Goal: Answer question/provide support: Share knowledge or assist other users

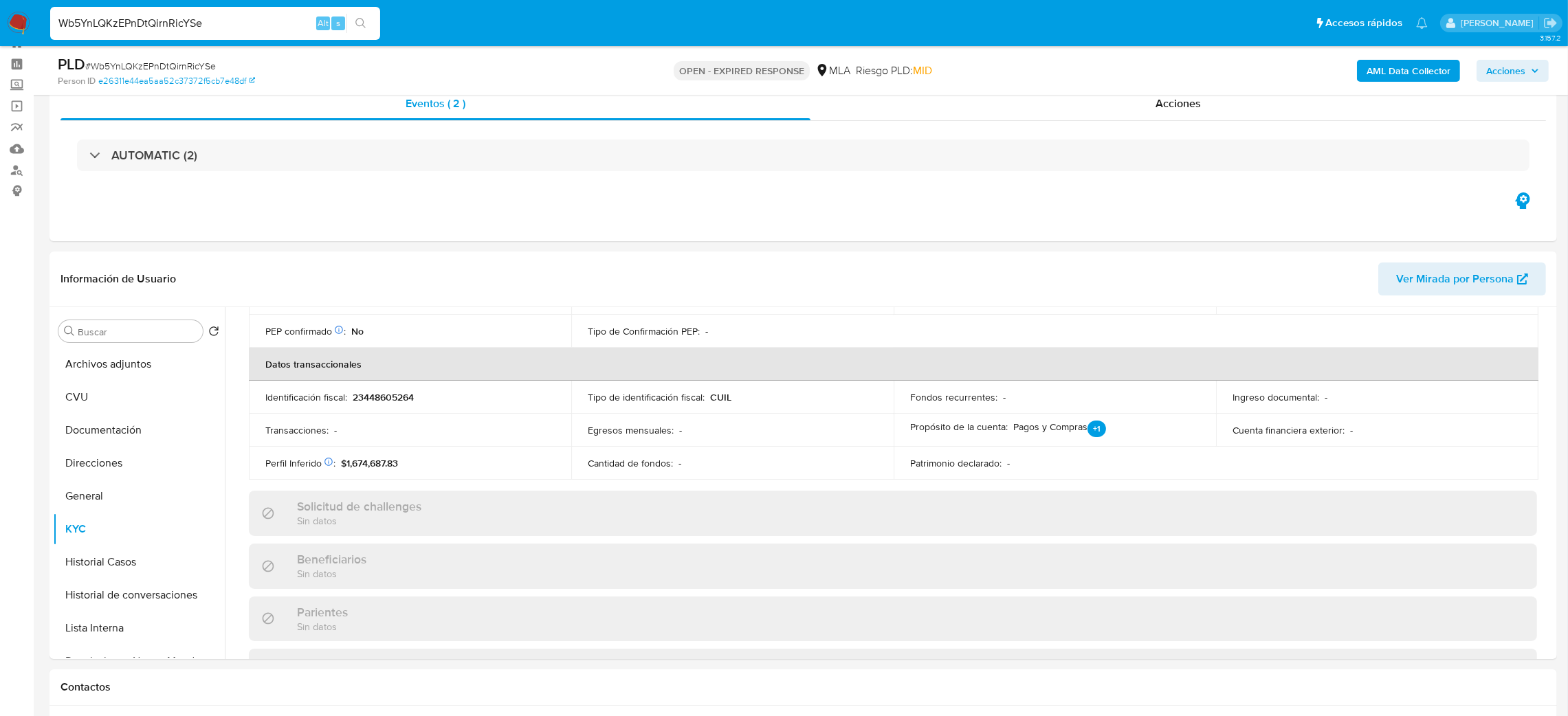
scroll to position [299, 0]
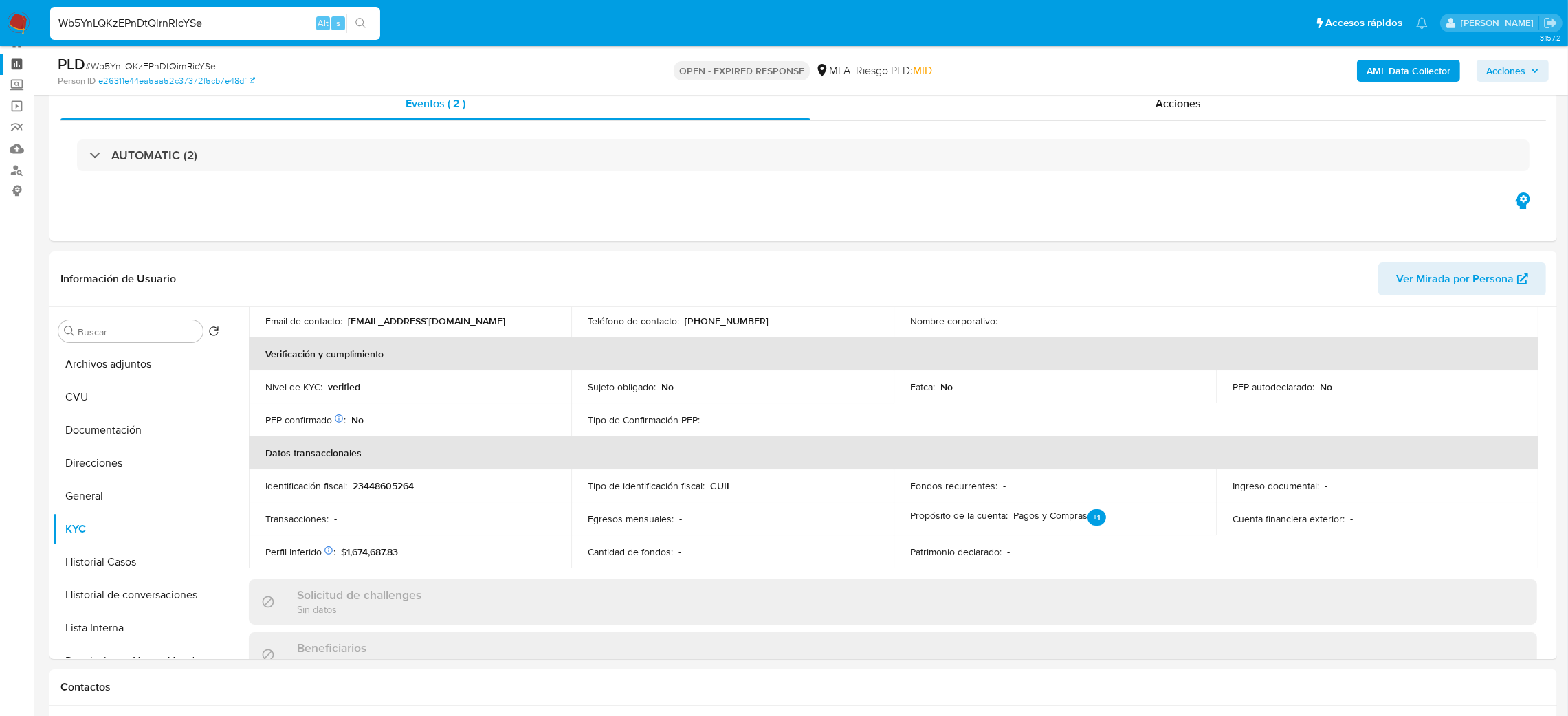
drag, startPoint x: 270, startPoint y: 24, endPoint x: 0, endPoint y: 60, distance: 272.4
paste input "4C0lX1jVLPXT5atkXqaPtR7V"
type input "4C0lX1jVLPXT5atkXqaPtR7V"
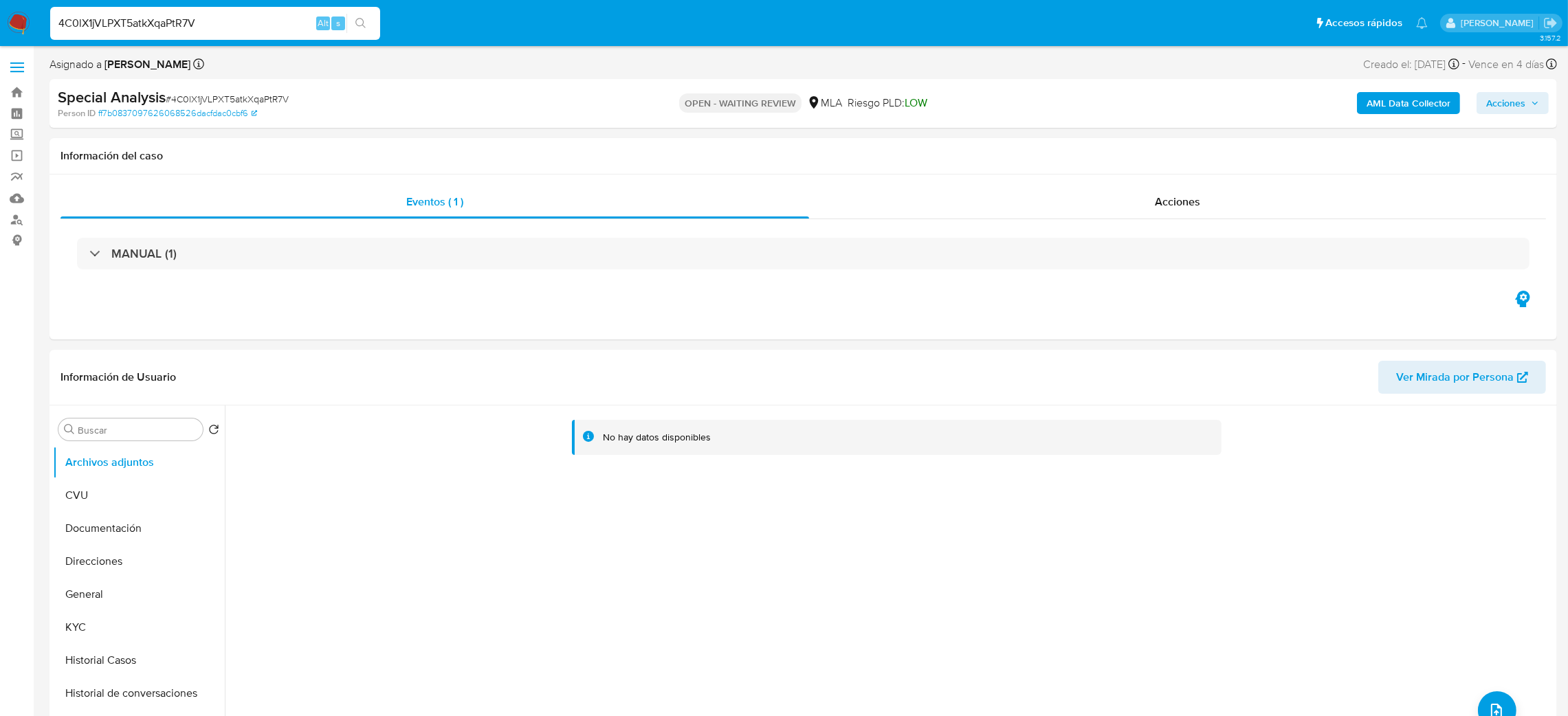
select select "10"
click at [241, 101] on span "# 4C0lX1jVLPXT5atkXqaPtR7V" at bounding box center [228, 99] width 123 height 14
copy span "4C0lX1jVLPXT5atkXqaPtR7V"
click at [14, 23] on img at bounding box center [18, 23] width 23 height 23
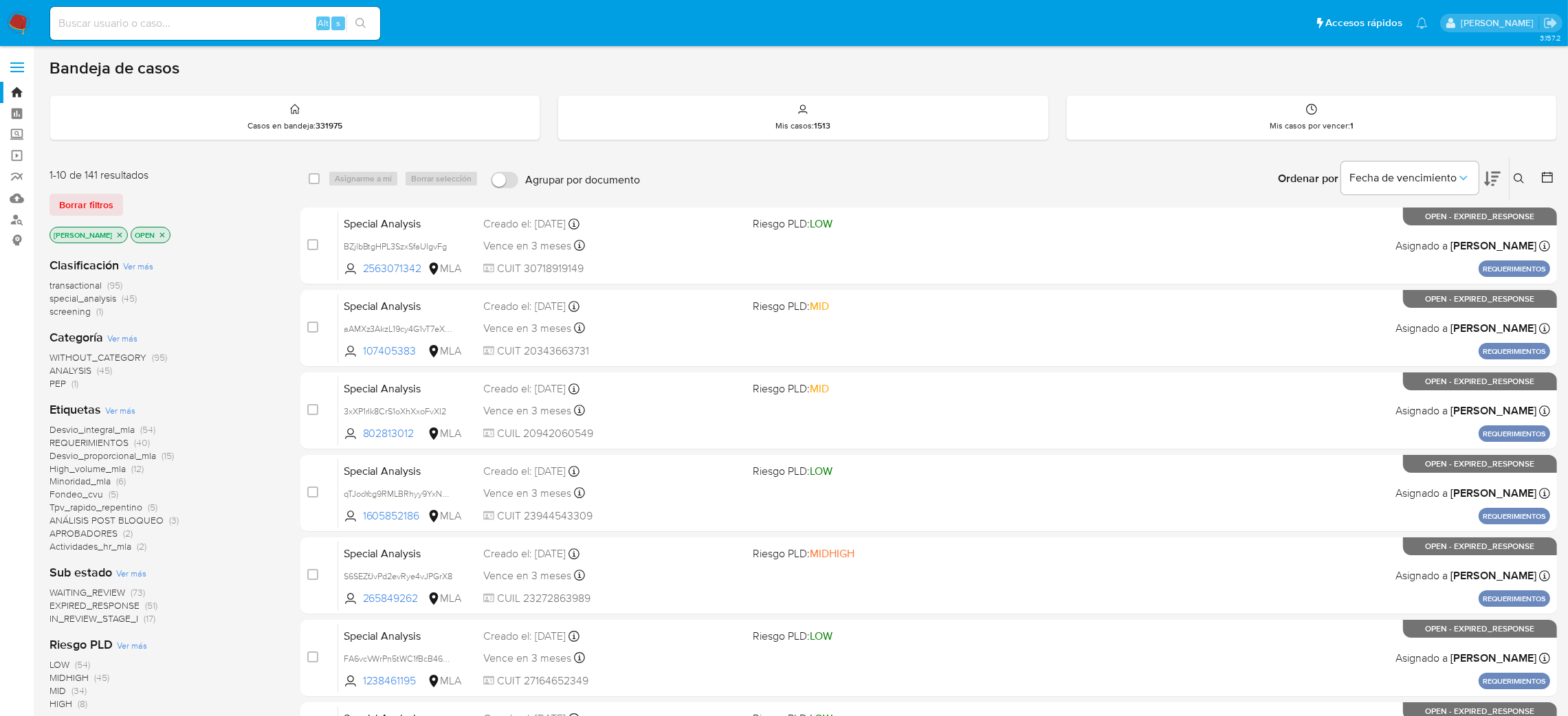
click at [1523, 175] on icon at bounding box center [1519, 178] width 11 height 11
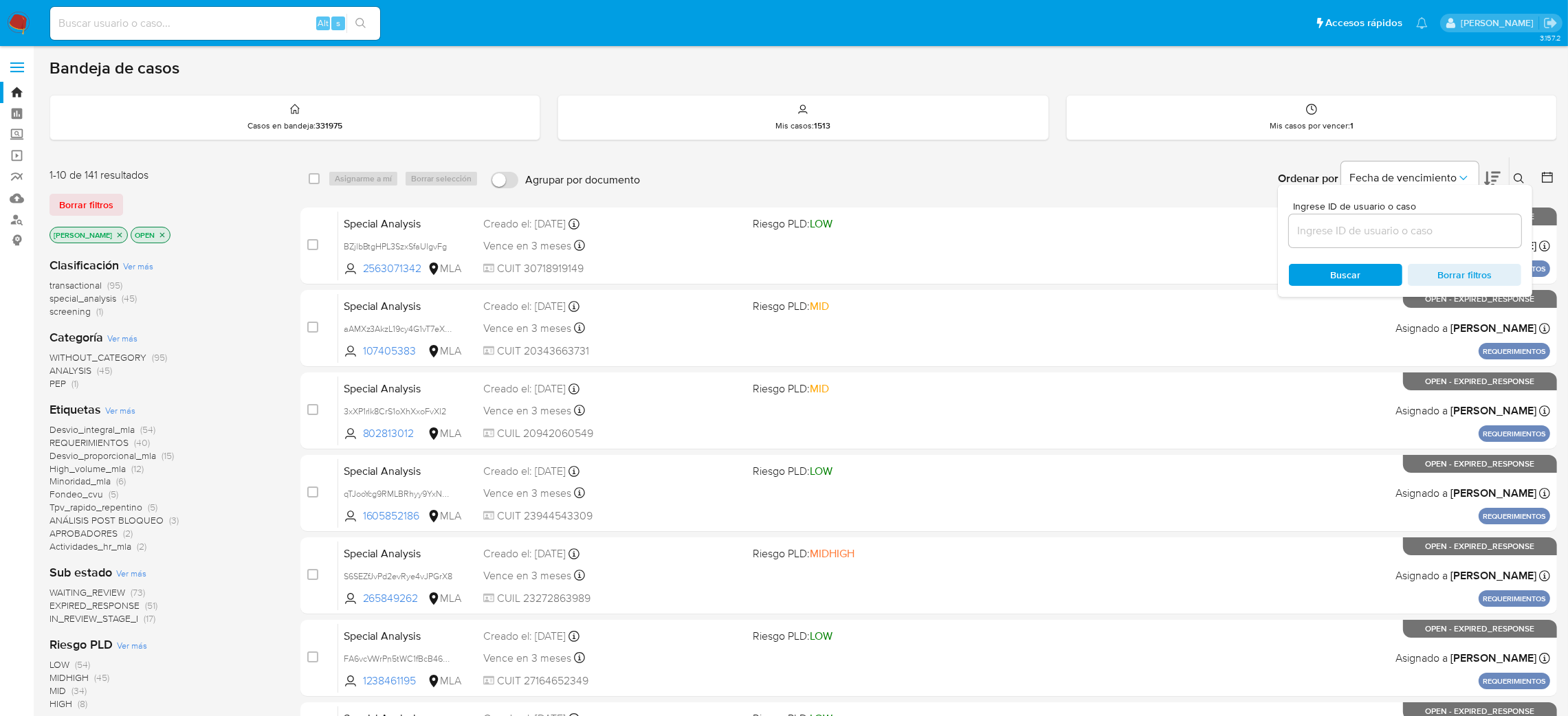
click at [1375, 238] on input at bounding box center [1405, 230] width 232 height 18
type input "4C0lX1jVLPXT5atkXqaPtR7V"
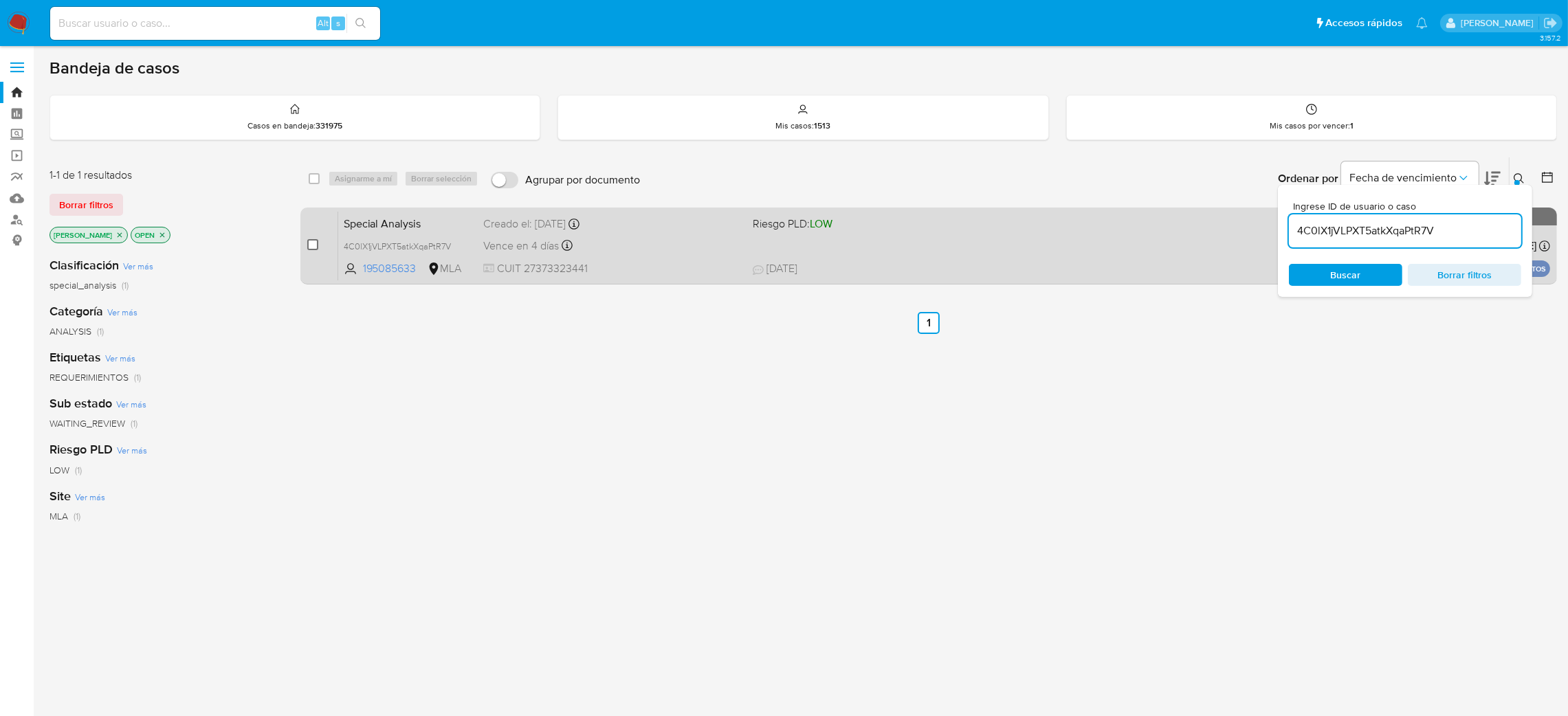
click at [312, 246] on input "checkbox" at bounding box center [312, 244] width 11 height 11
checkbox input "true"
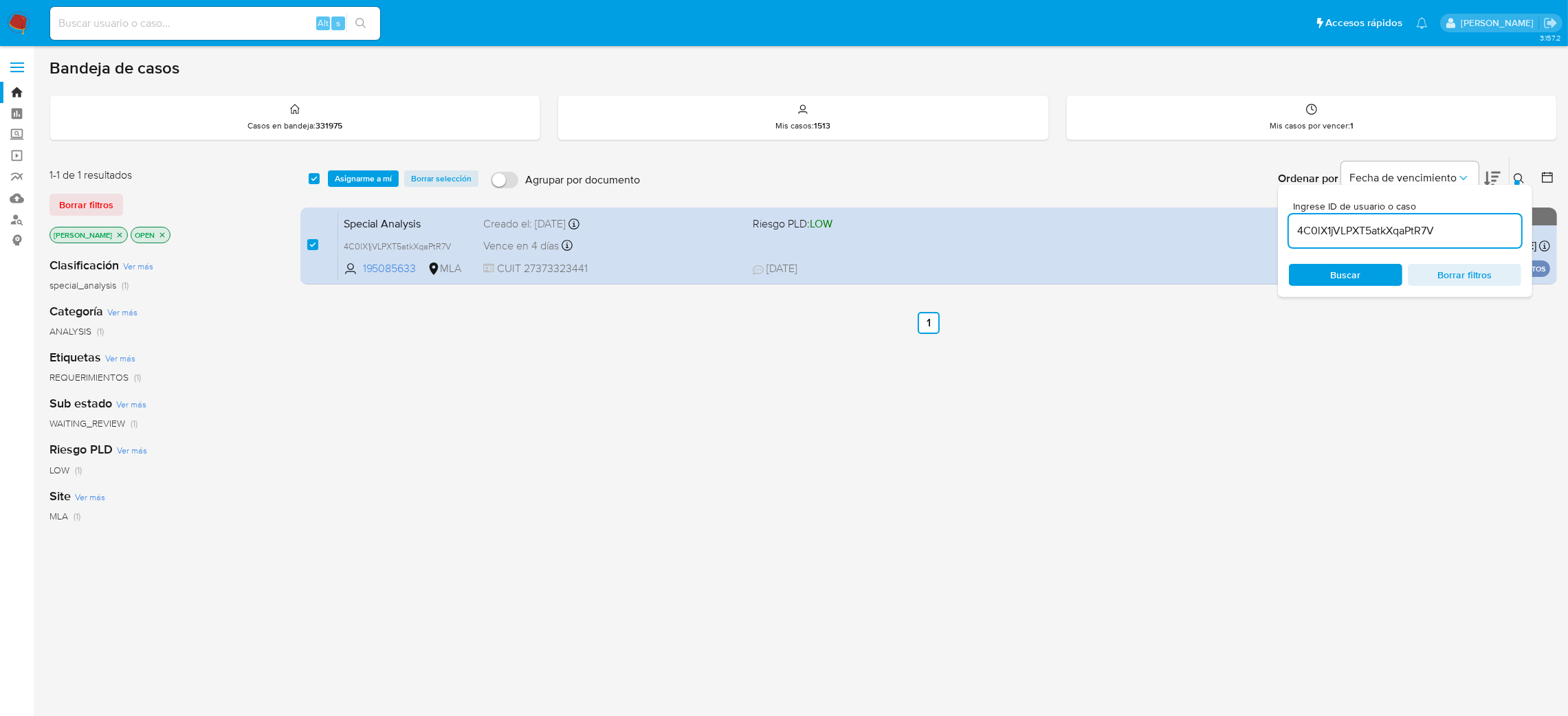
click at [362, 186] on div "select-all-cases-checkbox Asignarme a mí Borrar selección Agrupar por documento…" at bounding box center [929, 179] width 1256 height 43
click at [365, 176] on span "Asignarme a mí" at bounding box center [363, 179] width 57 height 14
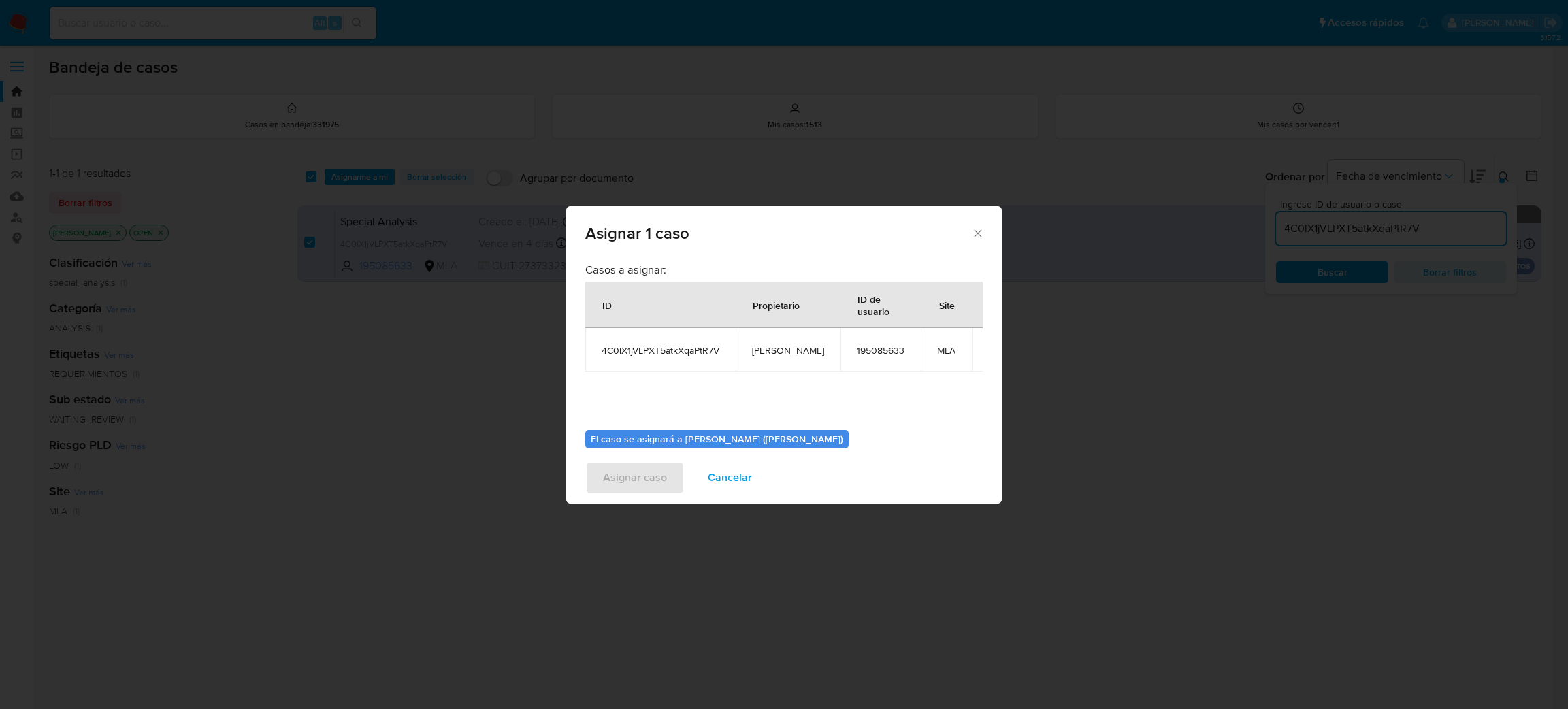
click at [780, 373] on div "Casos a asignar: ID Propietario ID de usuario Site 4C0lX1jVLPXT5atkXqaPtR7V ame…" at bounding box center [784, 341] width 398 height 157
click at [776, 344] on span "[PERSON_NAME]" at bounding box center [787, 350] width 72 height 12
copy span "[PERSON_NAME]"
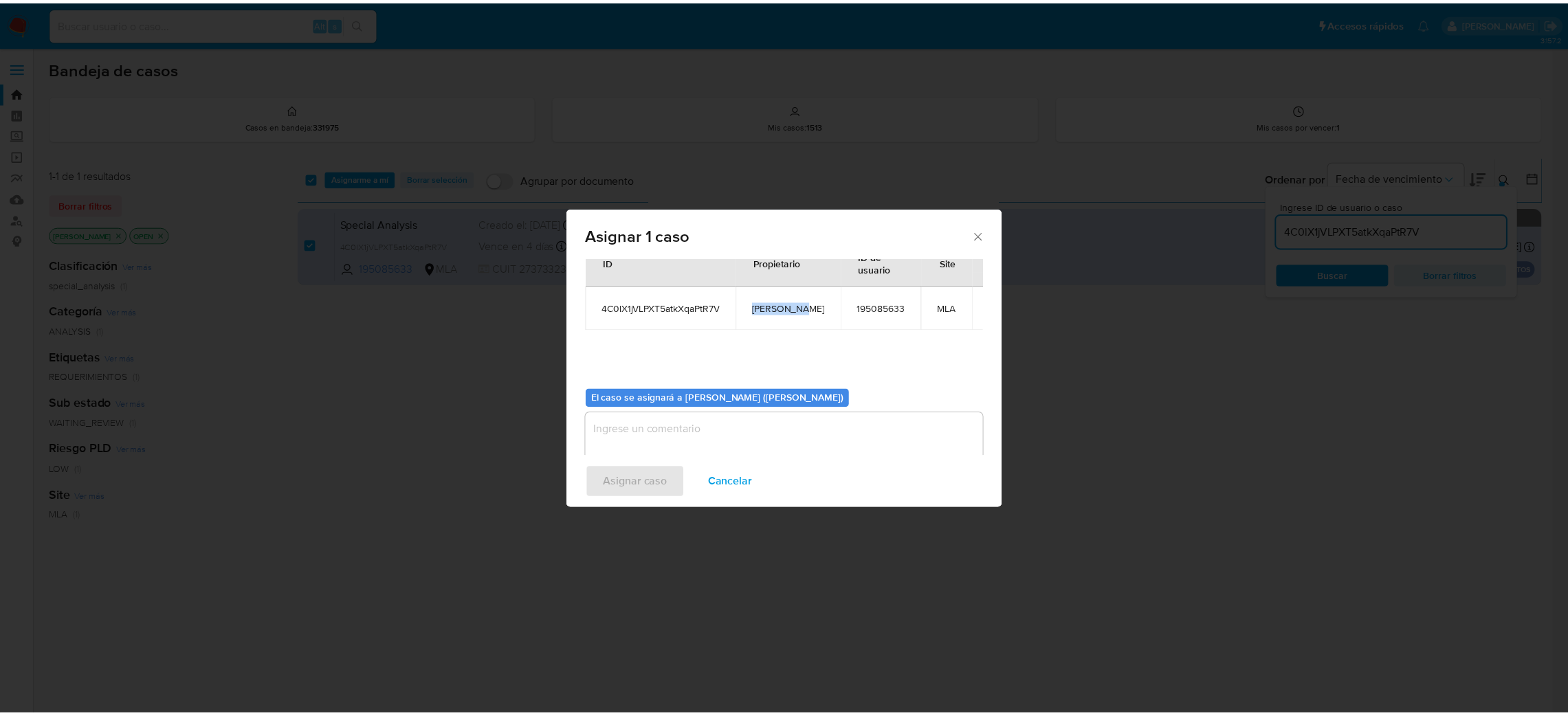
scroll to position [71, 0]
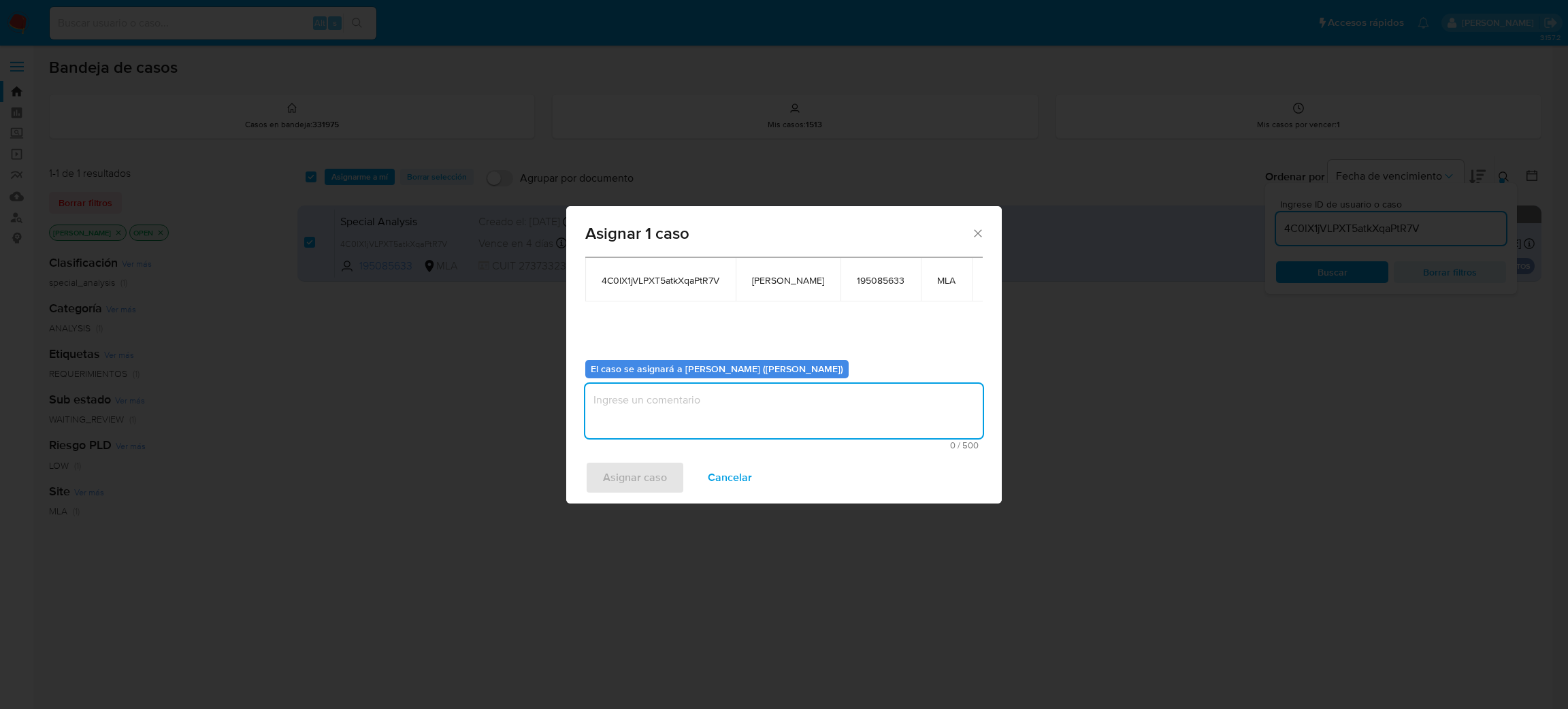
click at [671, 389] on textarea "assign-modal" at bounding box center [784, 411] width 398 height 54
paste textarea "[PERSON_NAME]"
type textarea "[PERSON_NAME]"
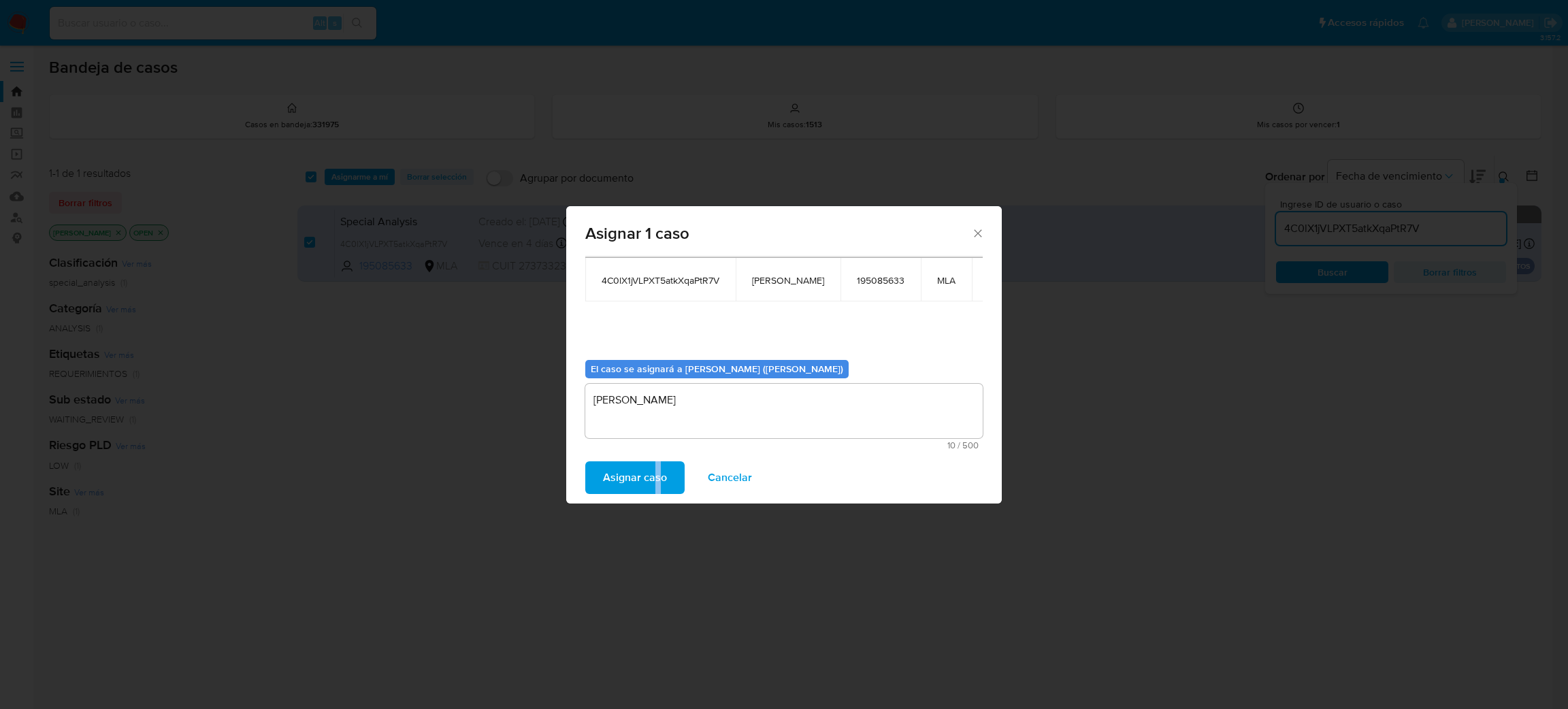
click at [653, 472] on span "Asignar caso" at bounding box center [635, 477] width 64 height 30
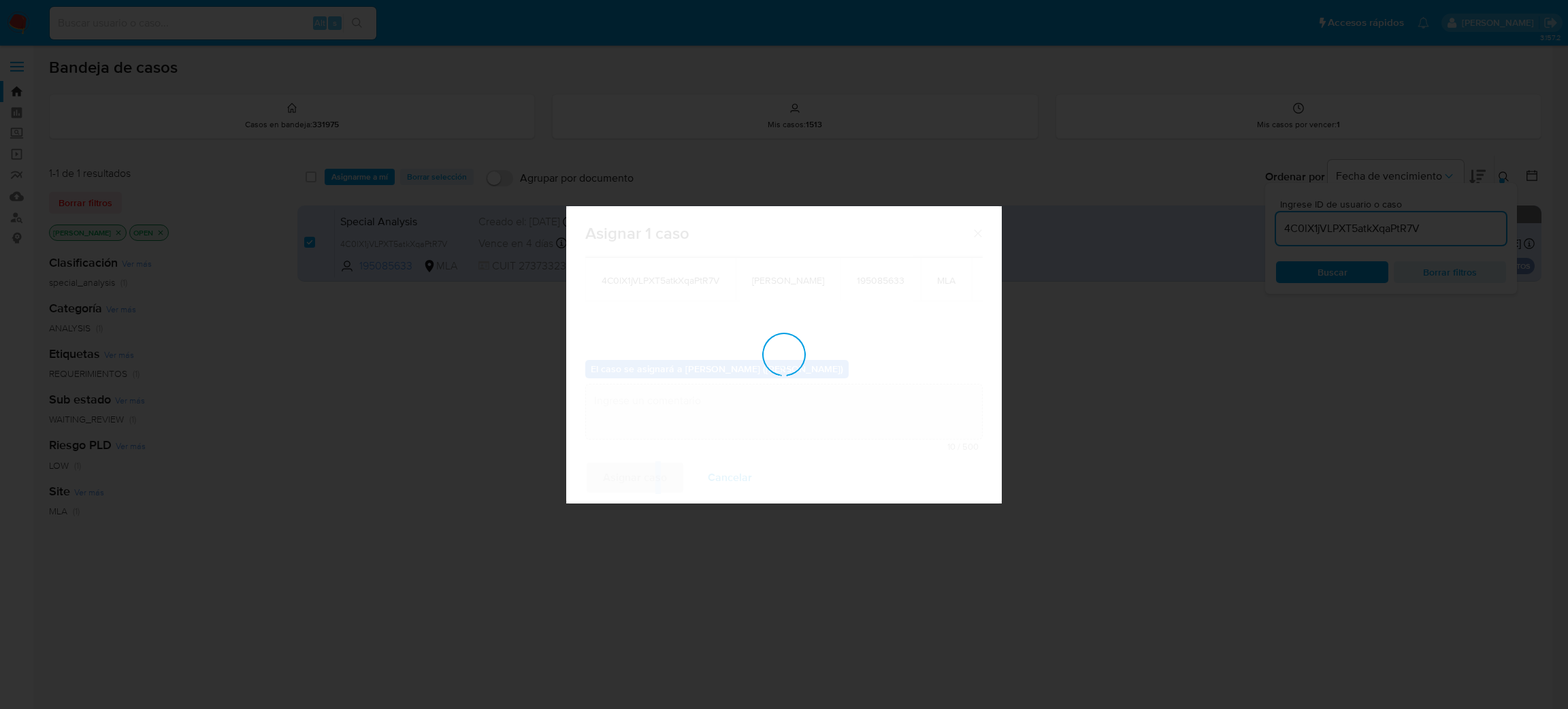
checkbox input "false"
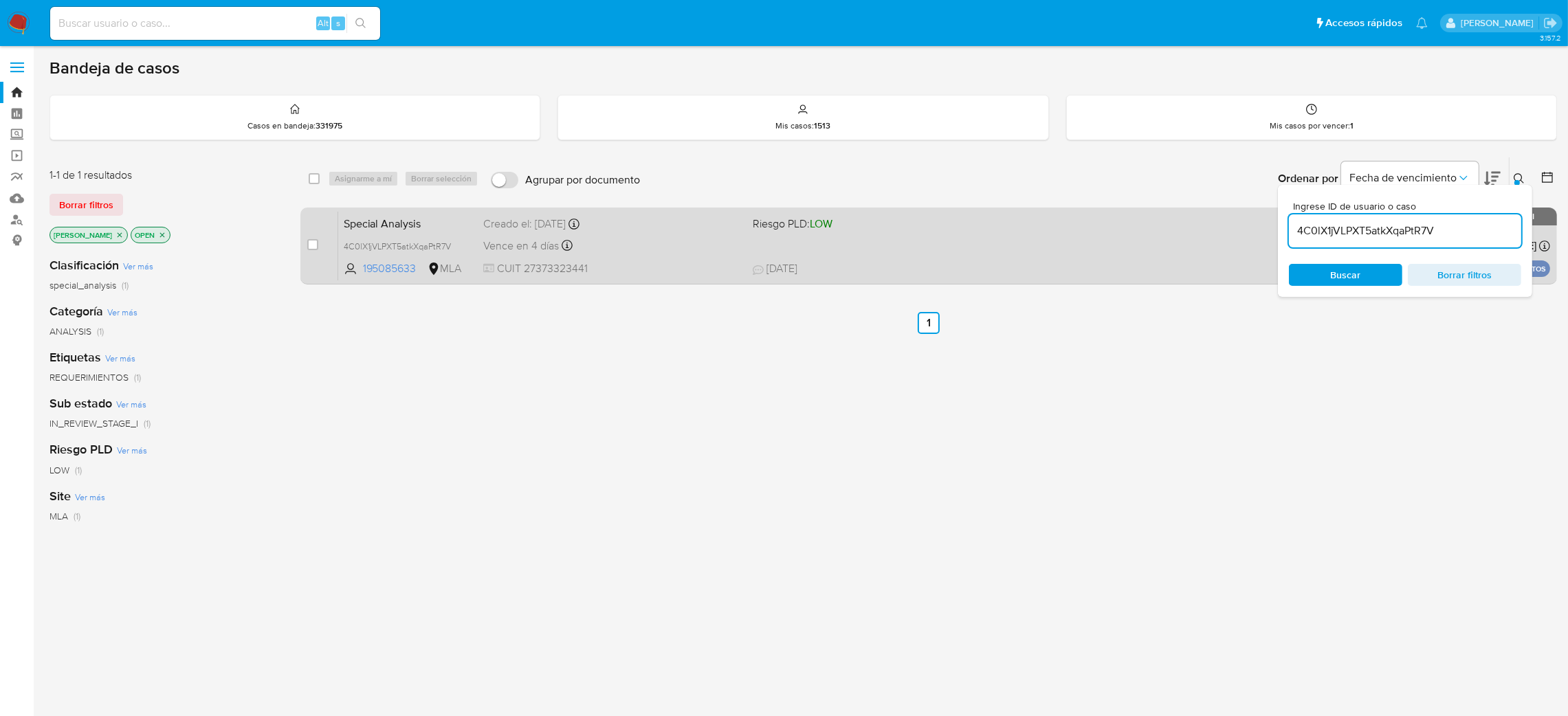
click at [674, 256] on div "Special Analysis 4C0lX1jVLPXT5atkXqaPtR7V 195085633 MLA Riesgo PLD: LOW Creado …" at bounding box center [944, 246] width 1212 height 69
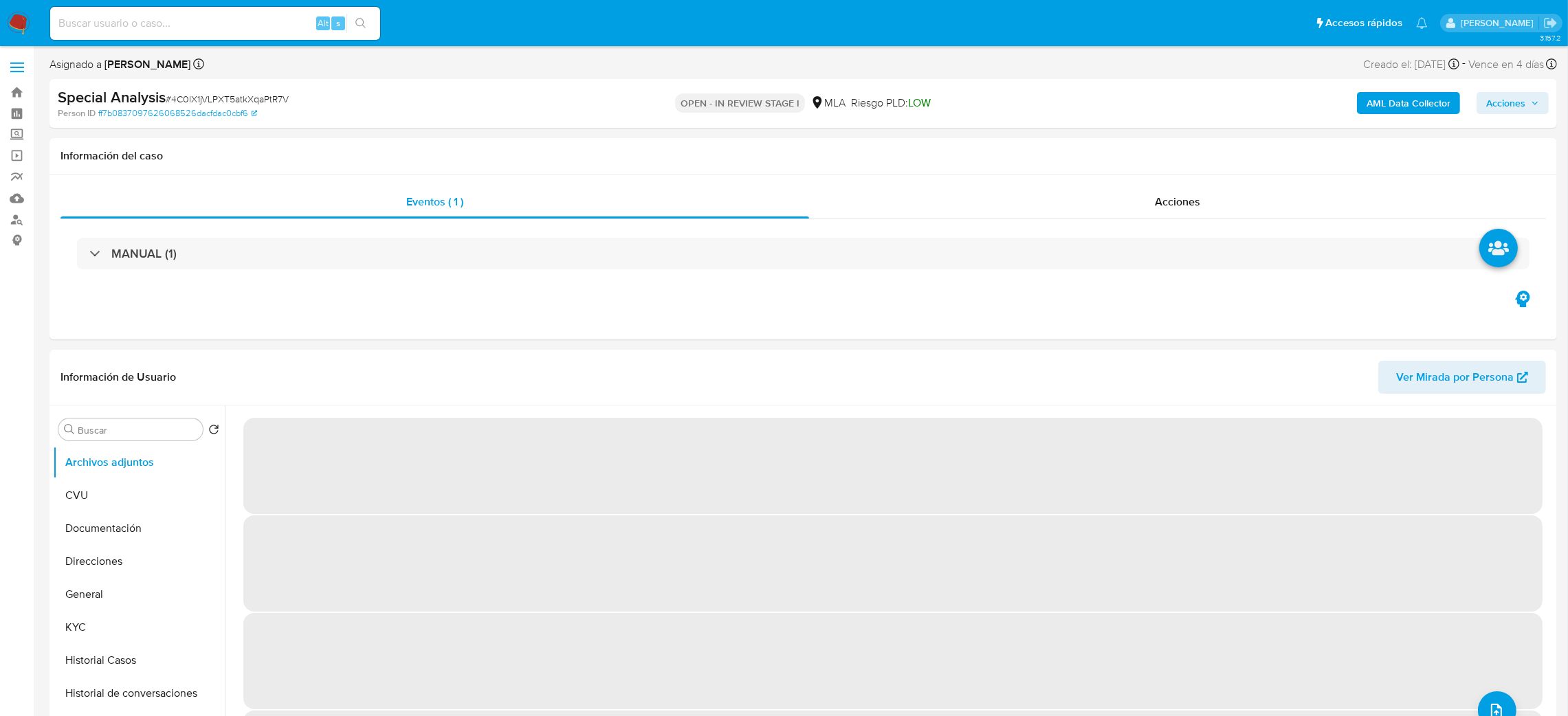
select select "10"
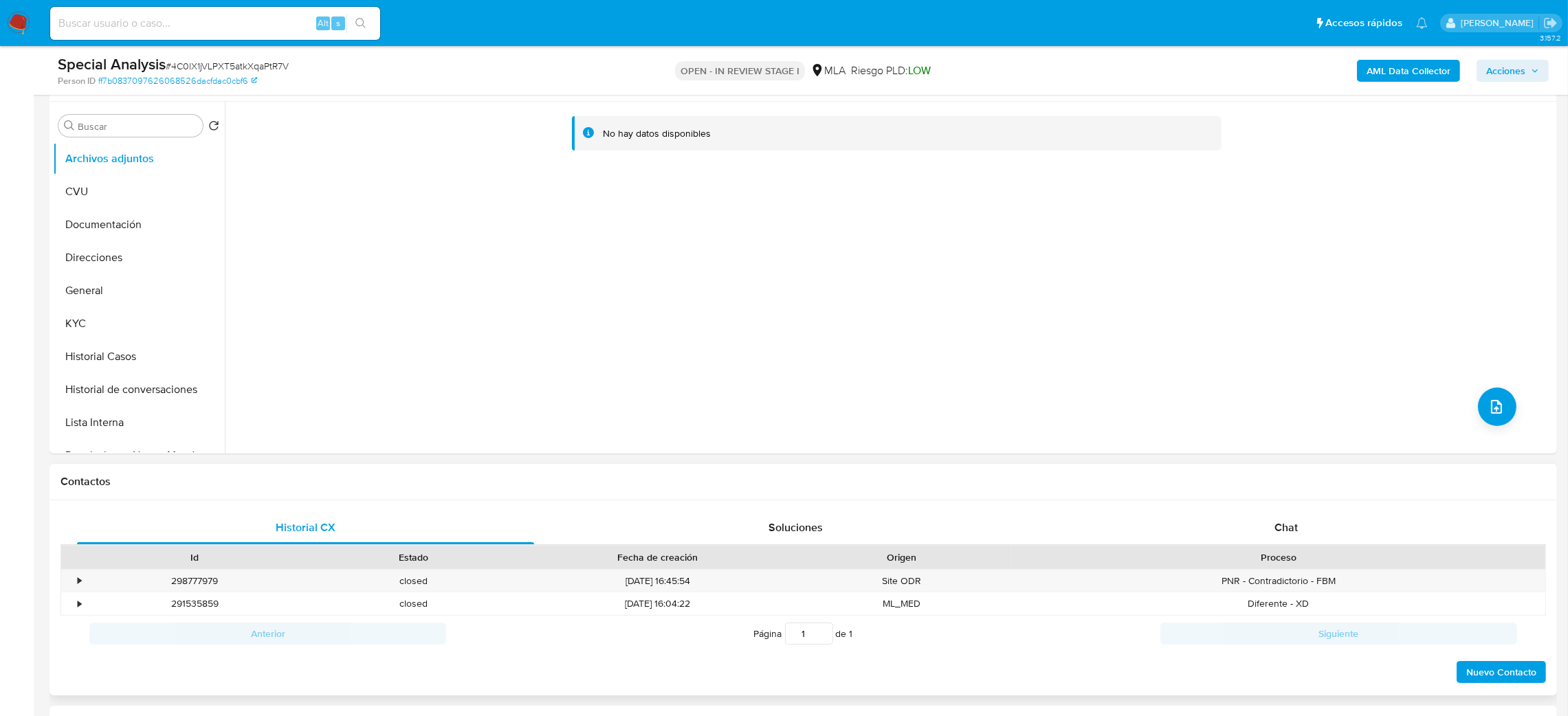
scroll to position [412, 0]
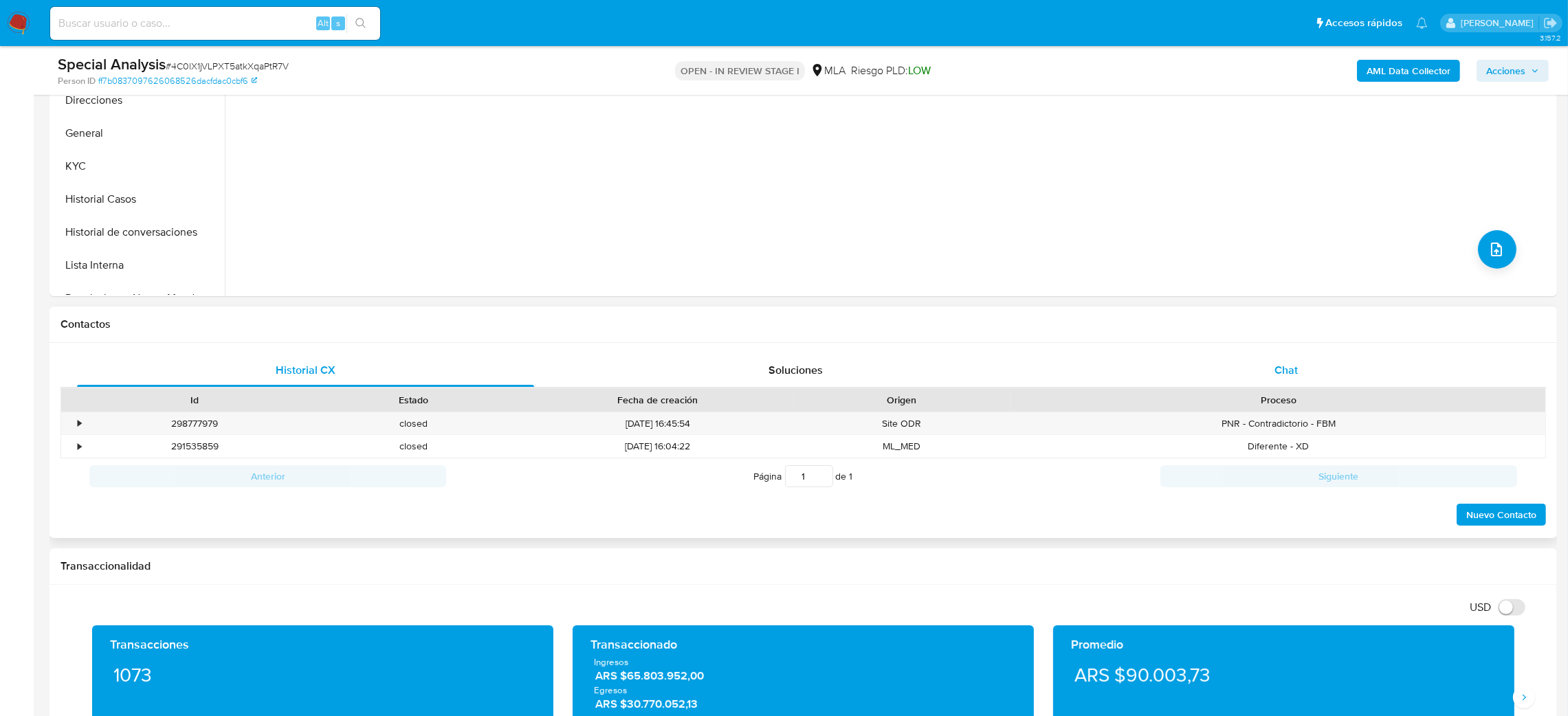
drag, startPoint x: 1332, startPoint y: 360, endPoint x: 1329, endPoint y: 371, distance: 11.4
click at [1333, 360] on div "Chat" at bounding box center [1286, 370] width 457 height 33
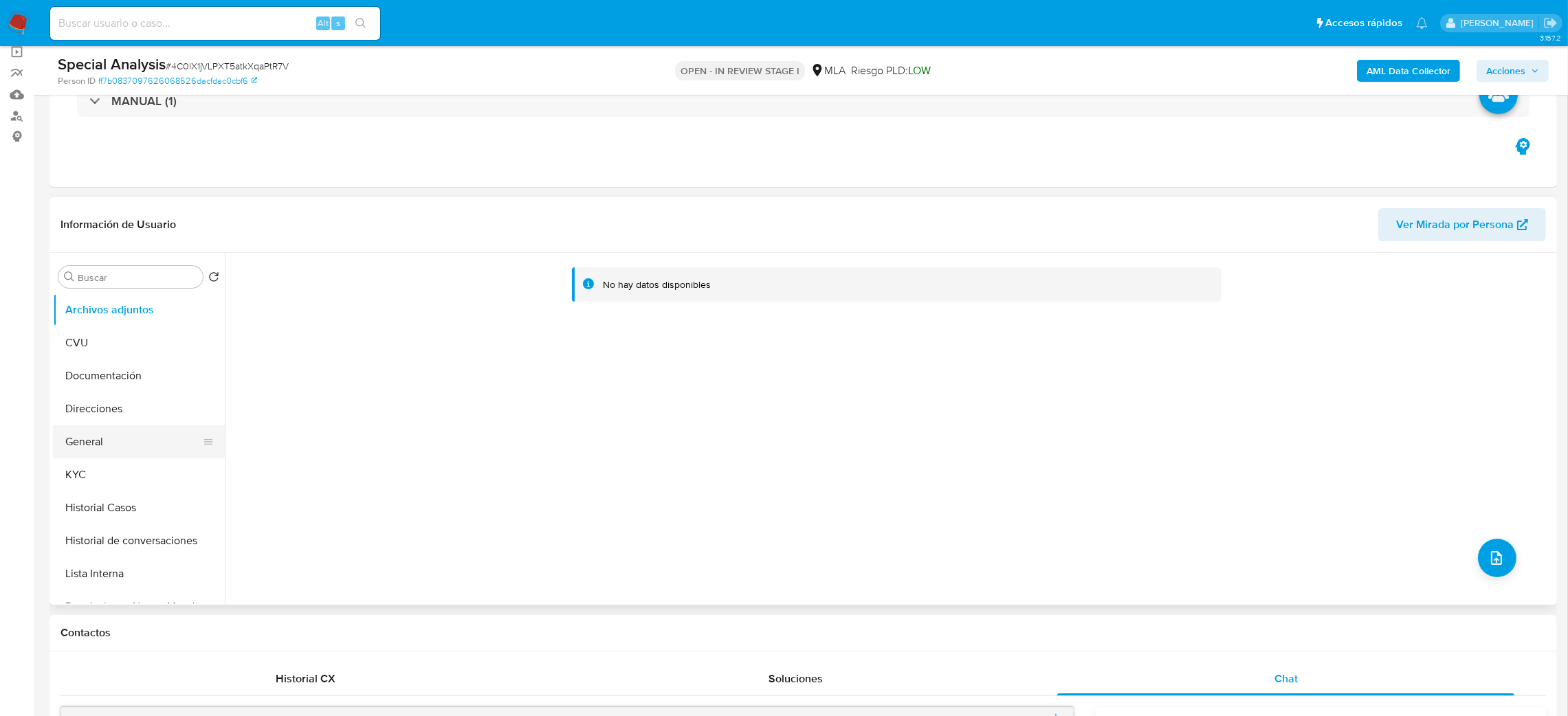
scroll to position [103, 0]
click at [134, 447] on button "General" at bounding box center [134, 442] width 161 height 33
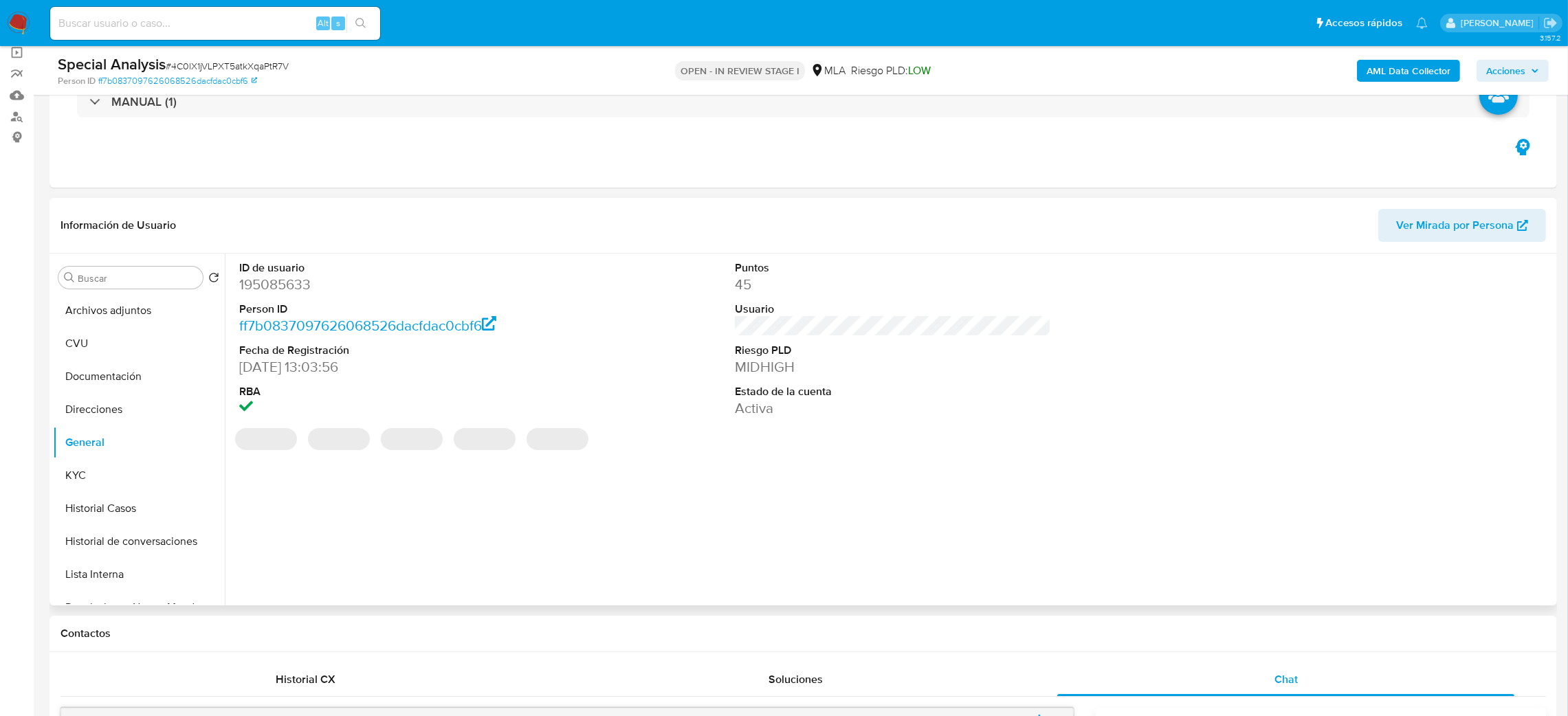
click at [277, 284] on dd "195085633" at bounding box center [397, 284] width 317 height 19
copy dd "195085633"
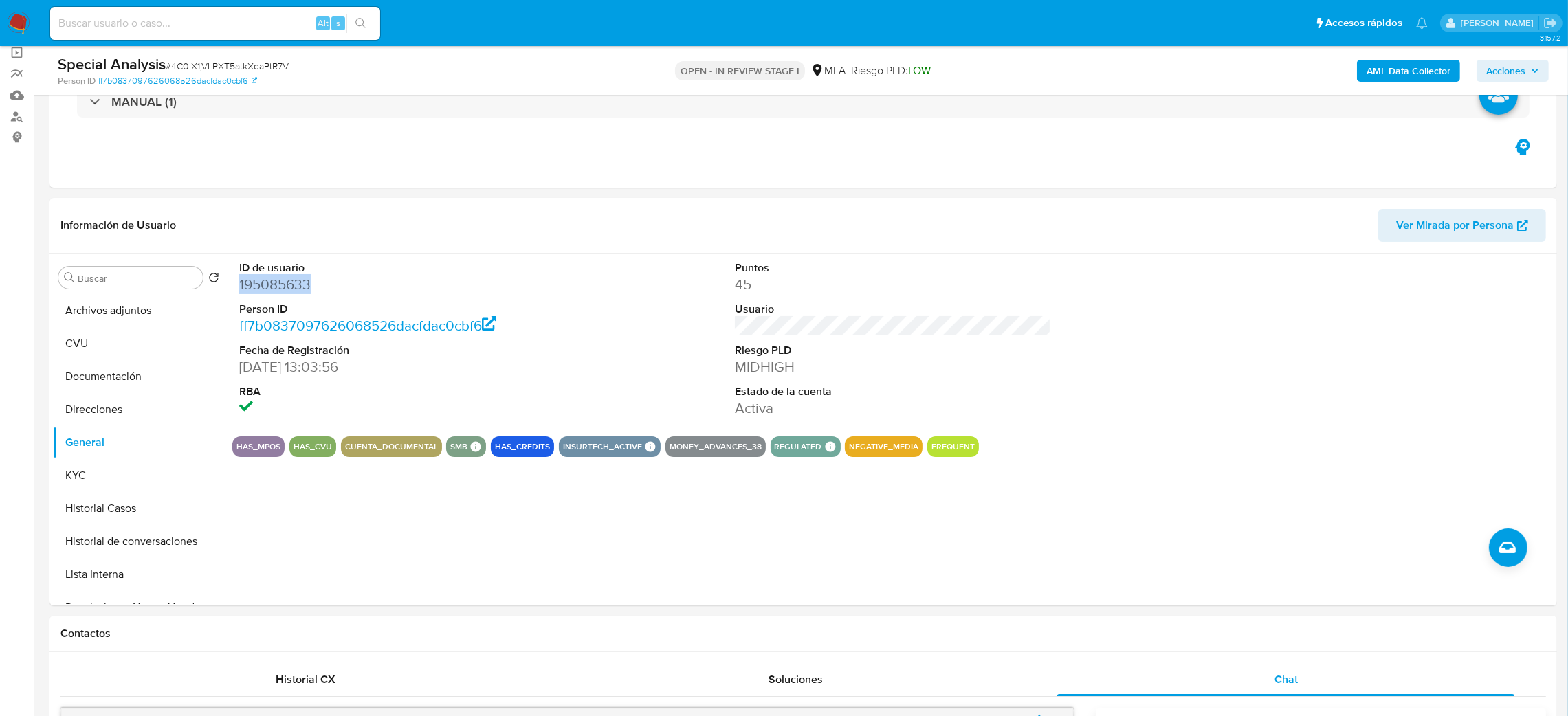
click at [218, 70] on span "# 4C0lX1jVLPXT5atkXqaPtR7V" at bounding box center [228, 66] width 123 height 14
click at [218, 69] on span "# 4C0lX1jVLPXT5atkXqaPtR7V" at bounding box center [228, 66] width 123 height 14
copy span "4C0lX1jVLPXT5atkXqaPtR7V"
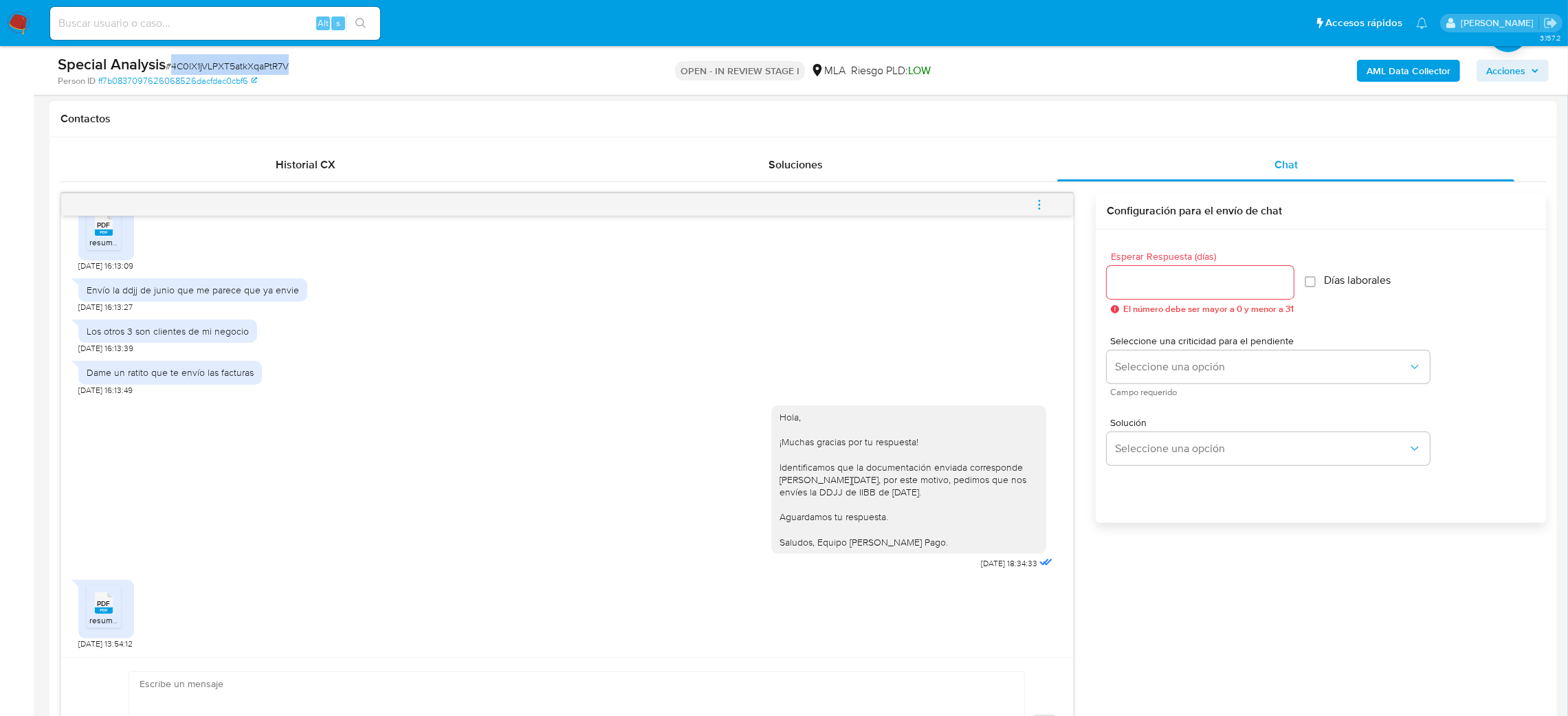
scroll to position [1931, 0]
click at [235, 61] on span "# 4C0lX1jVLPXT5atkXqaPtR7V" at bounding box center [228, 66] width 123 height 14
click at [235, 60] on span "# 4C0lX1jVLPXT5atkXqaPtR7V" at bounding box center [228, 66] width 123 height 14
copy span "4C0lX1jVLPXT5atkXqaPtR7V"
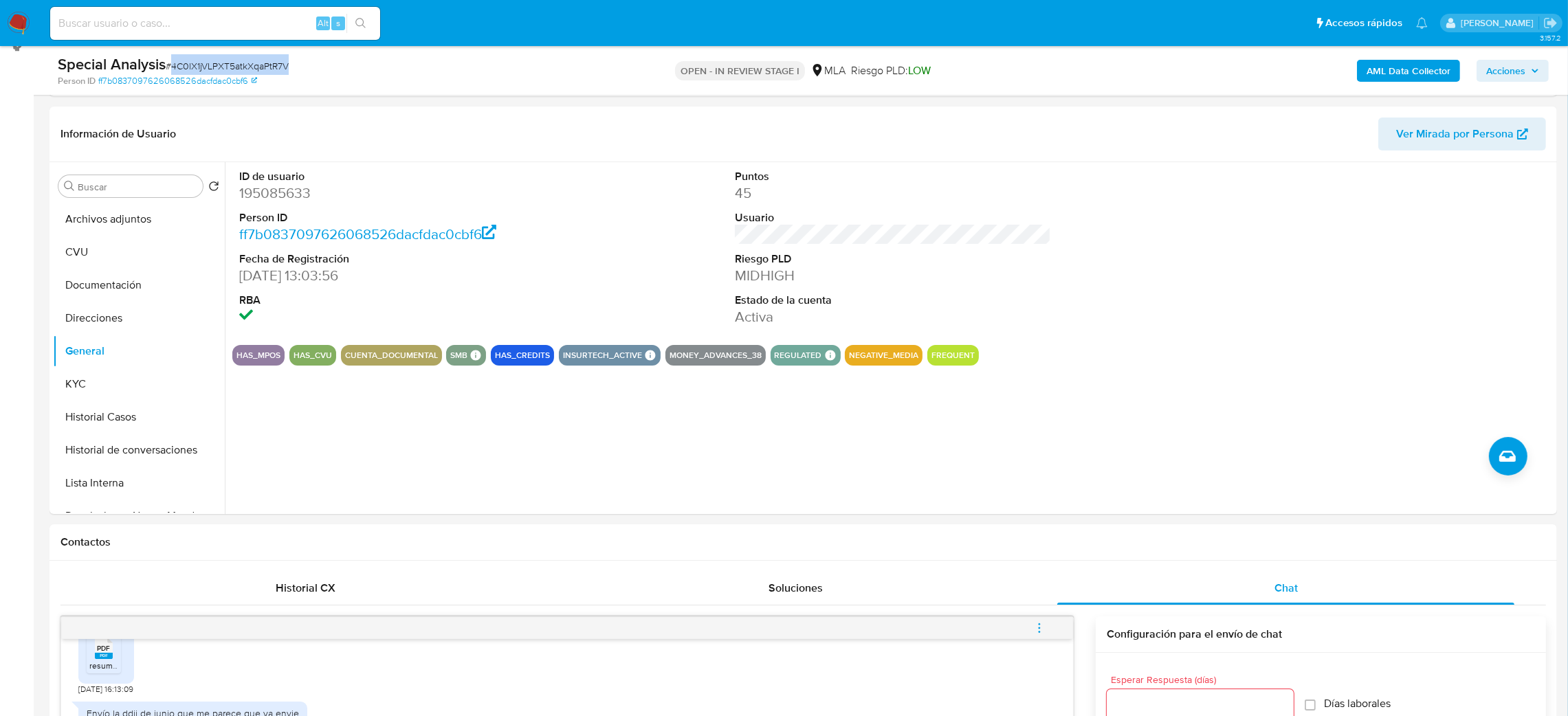
scroll to position [103, 0]
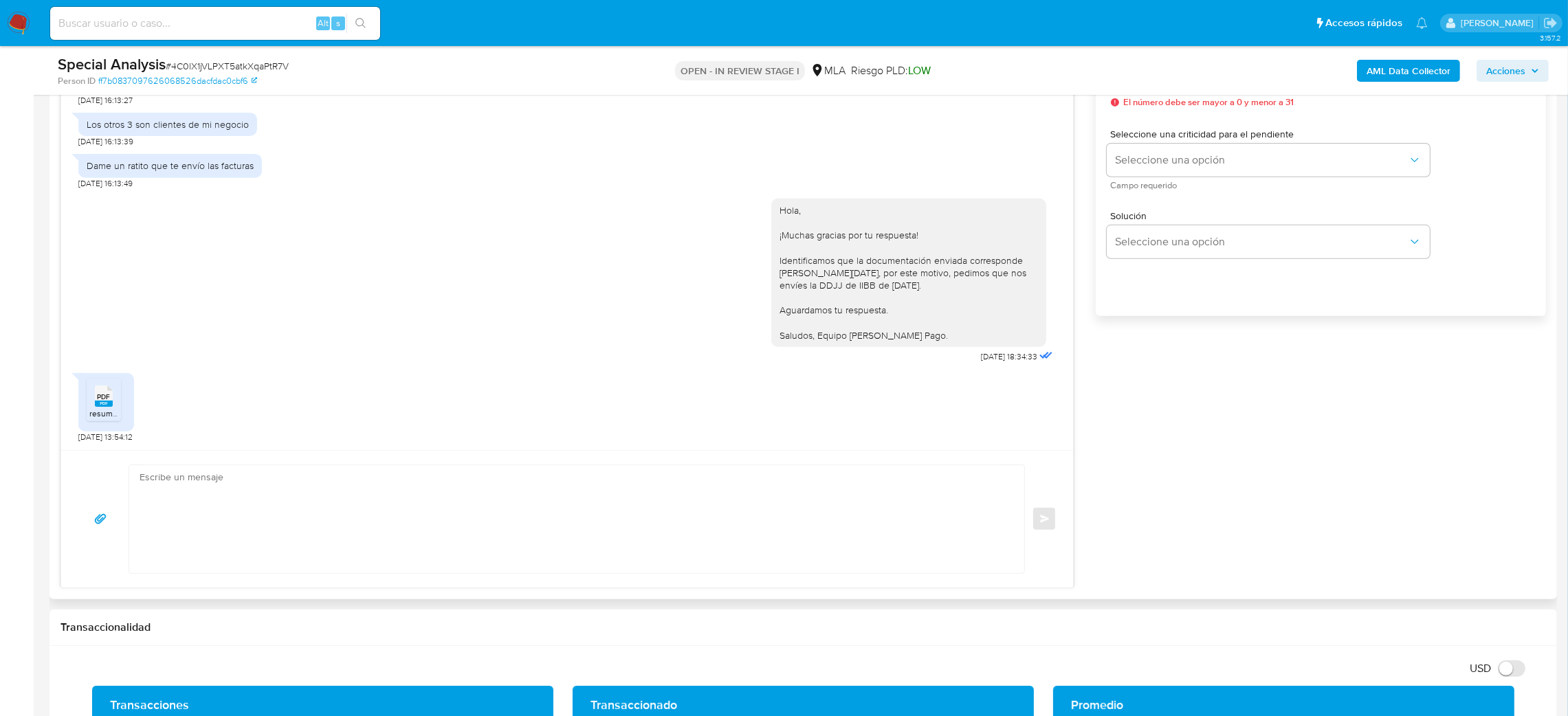
click at [200, 502] on textarea at bounding box center [573, 519] width 868 height 108
paste textarea "Hola, ¡Muchas gracias por tu respuesta! Confirmamos la recepción de la document…"
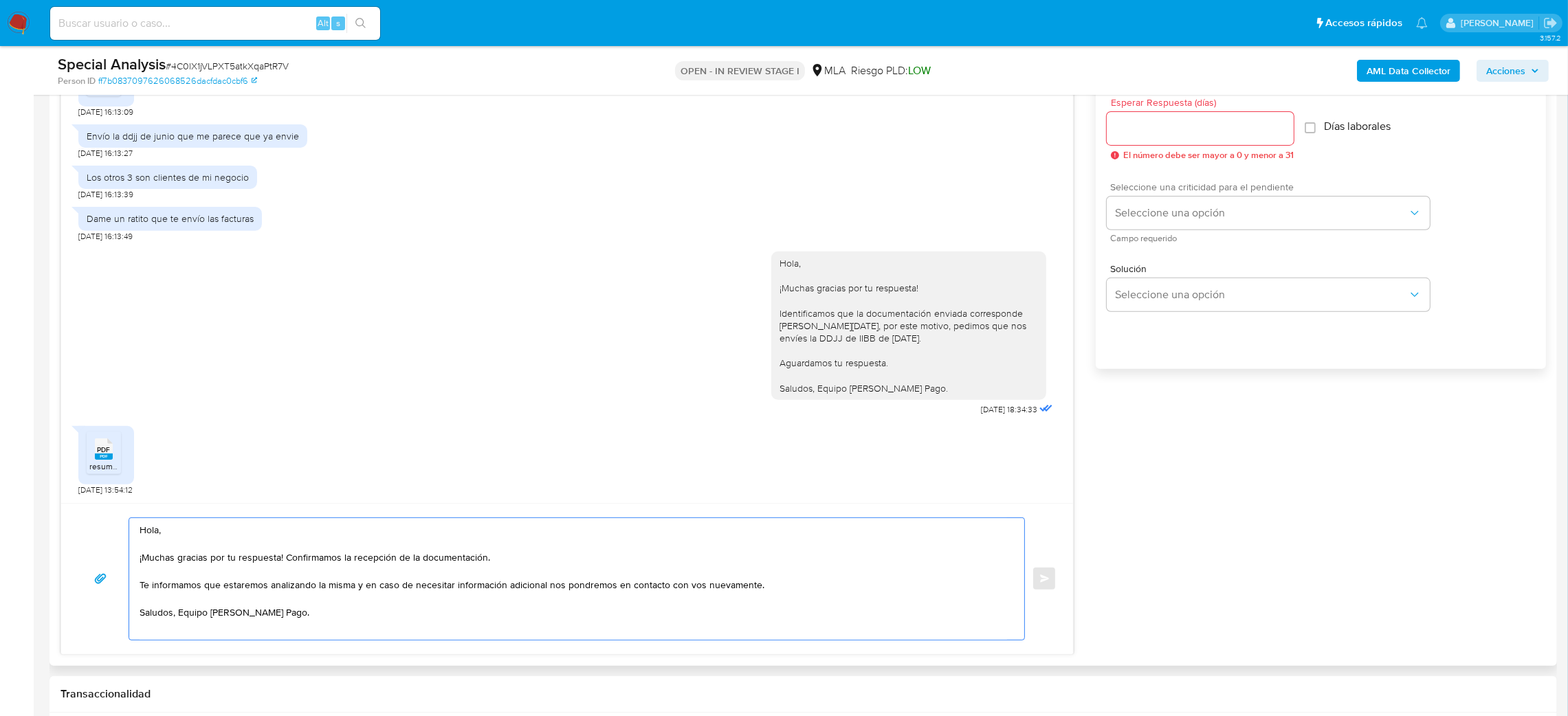
scroll to position [721, 0]
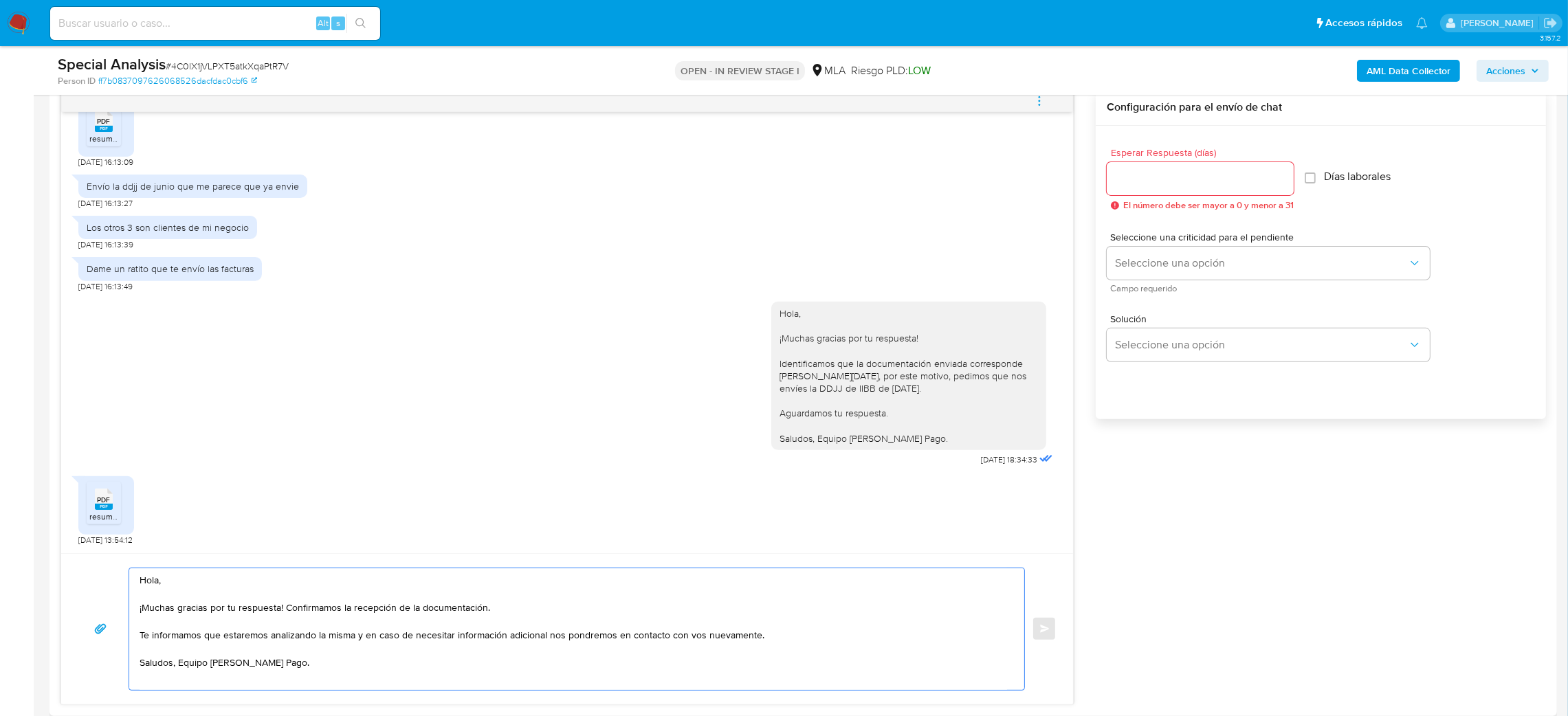
type textarea "Hola, ¡Muchas gracias por tu respuesta! Confirmamos la recepción de la document…"
click at [1120, 180] on input "Esperar Respuesta (días)" at bounding box center [1200, 178] width 187 height 18
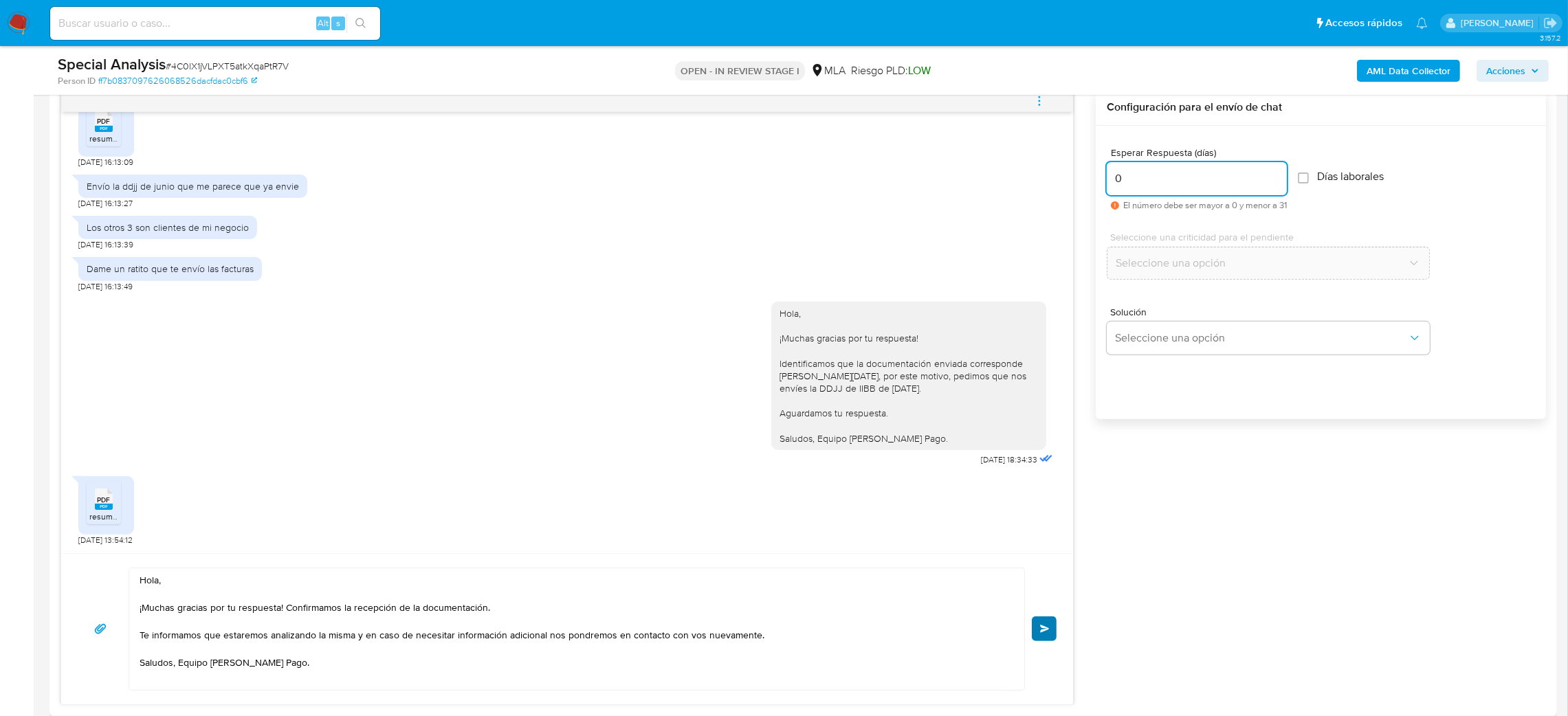
type input "0"
click at [1041, 623] on button "Enviar" at bounding box center [1044, 628] width 25 height 25
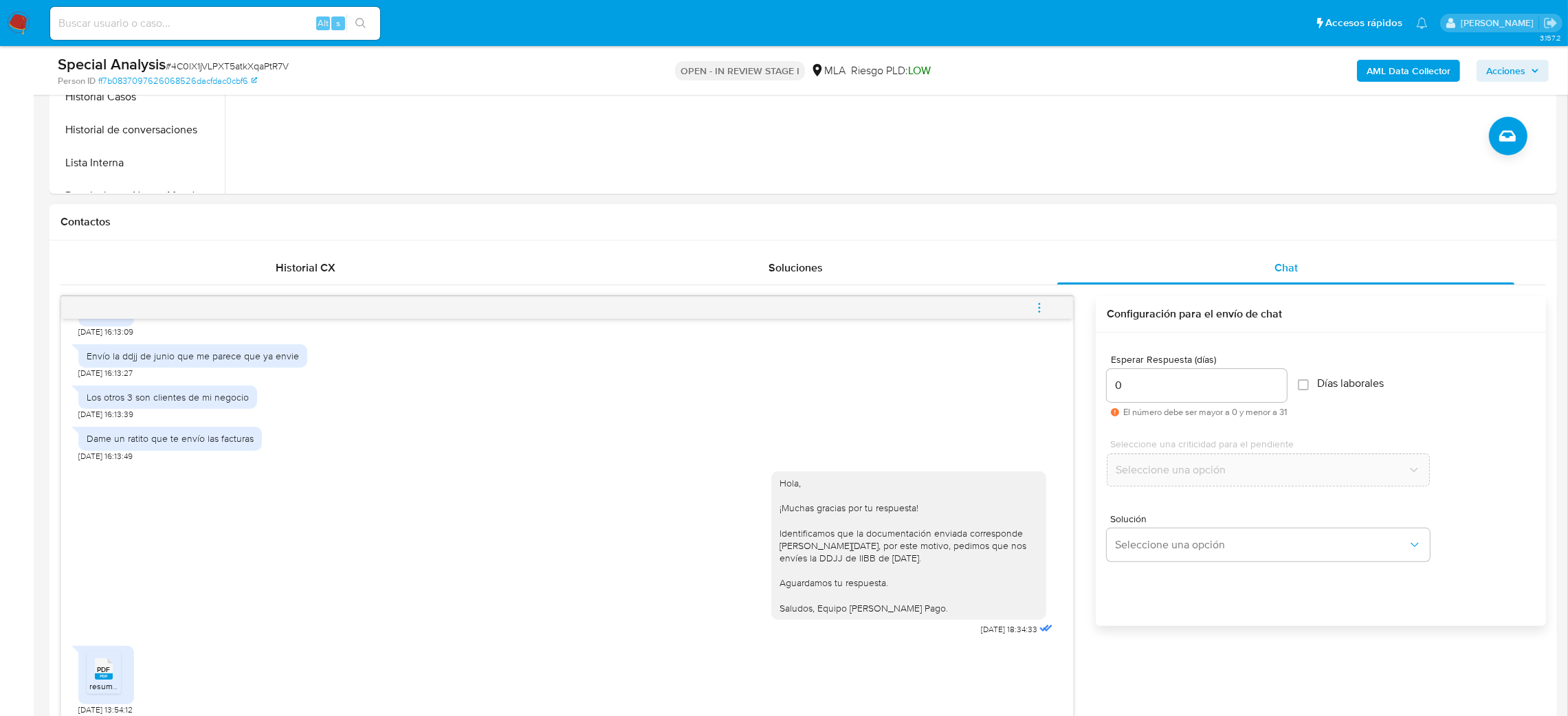
scroll to position [2096, 0]
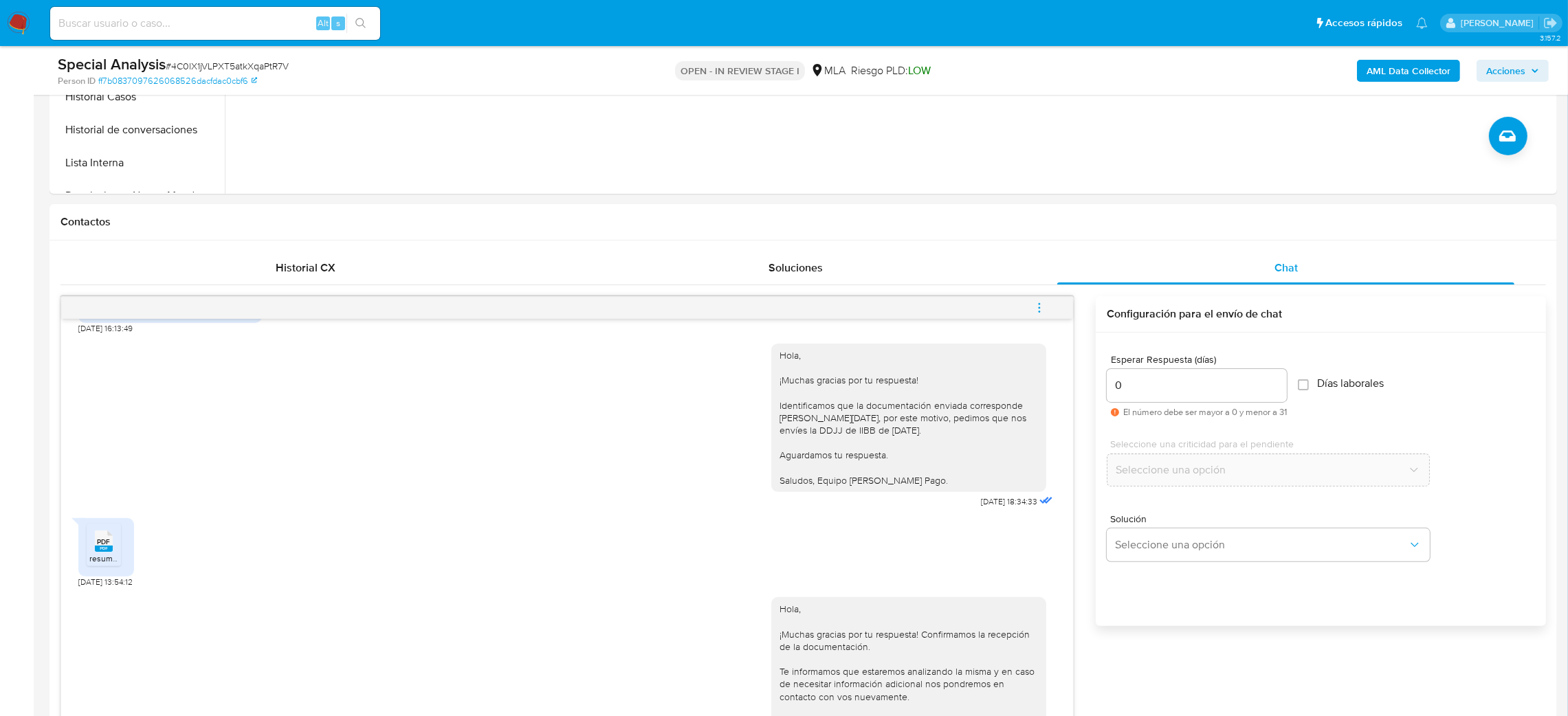
click at [1042, 309] on icon "menu-action" at bounding box center [1039, 308] width 12 height 12
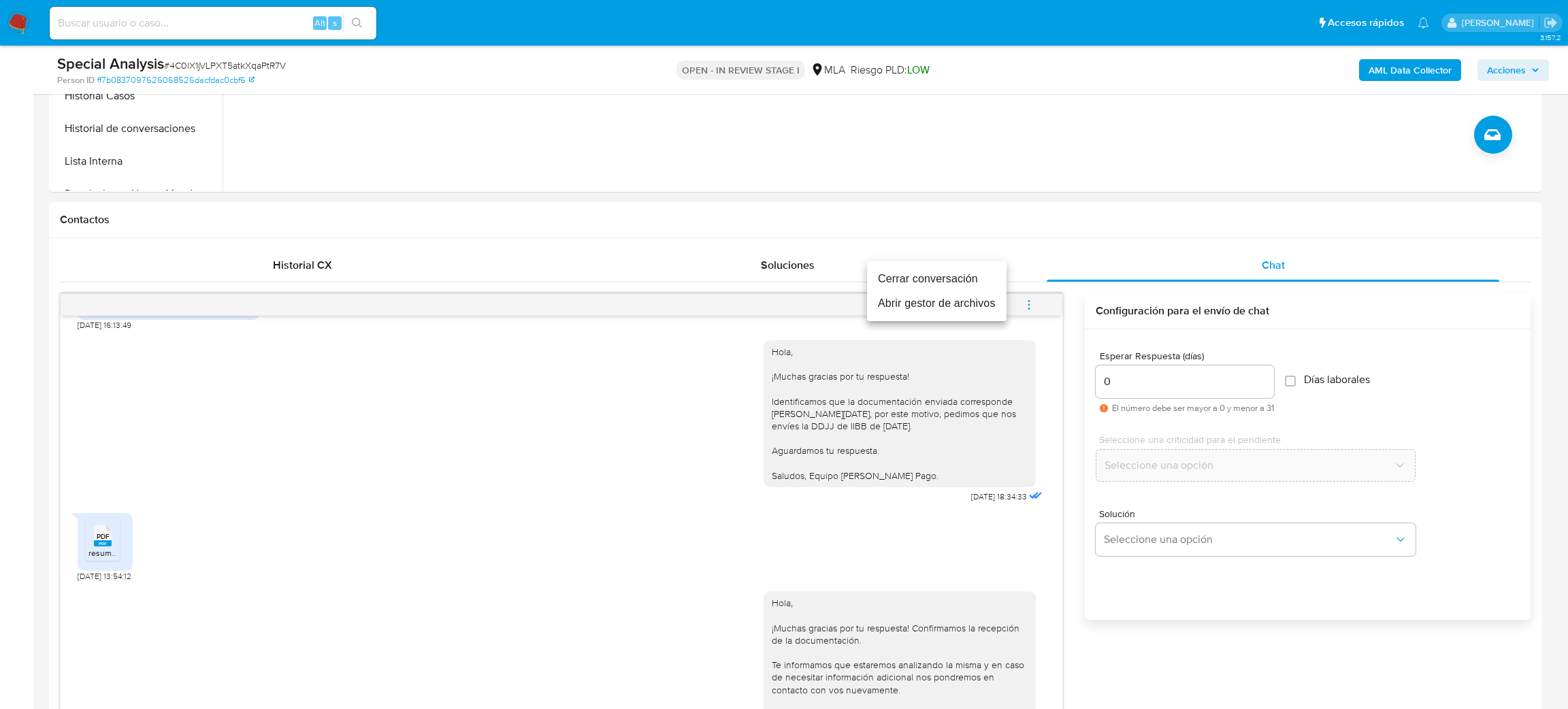
click at [940, 280] on li "Cerrar conversación" at bounding box center [937, 279] width 140 height 25
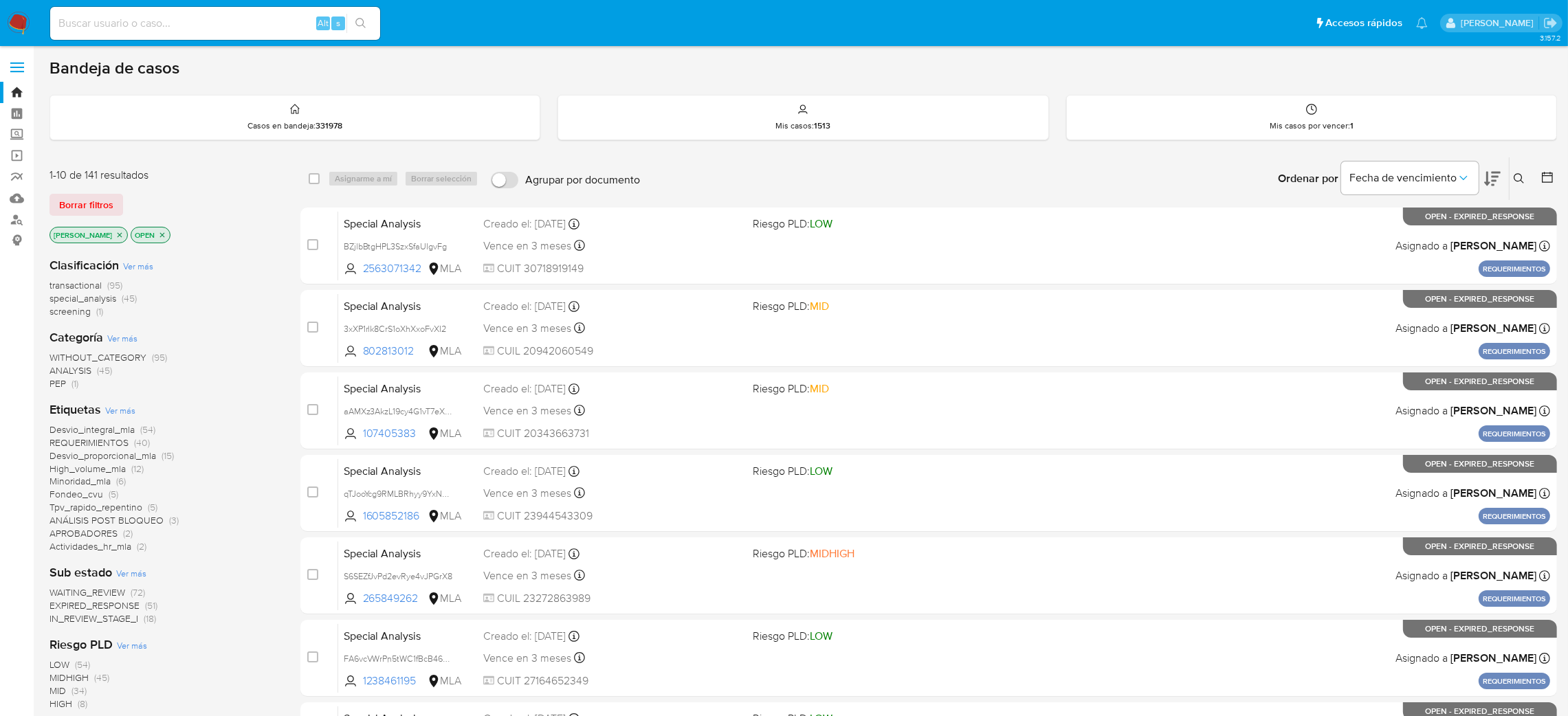
click at [1518, 176] on icon at bounding box center [1519, 178] width 11 height 11
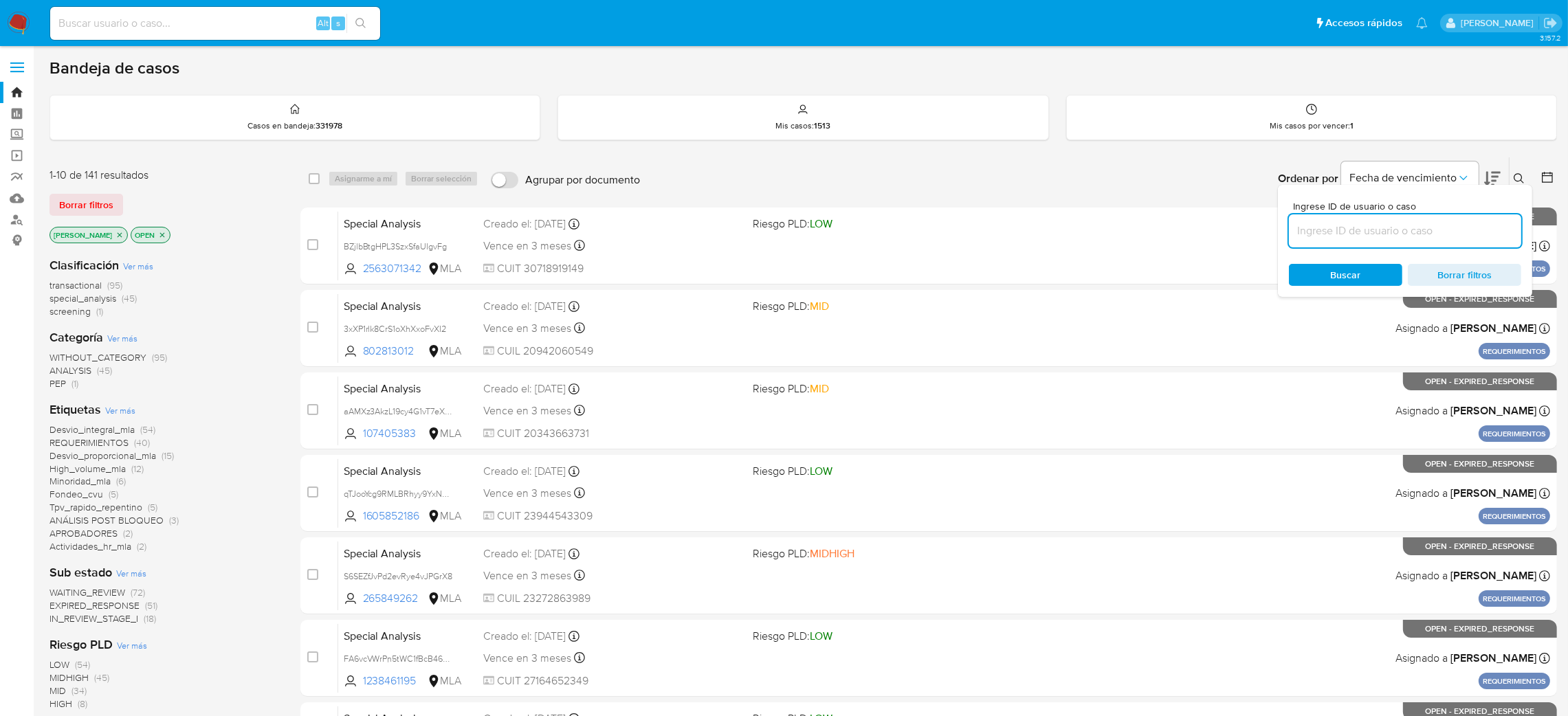
click at [1338, 234] on input at bounding box center [1405, 230] width 232 height 18
type input "4C0lX1jVLPXT5atkXqaPtR7V"
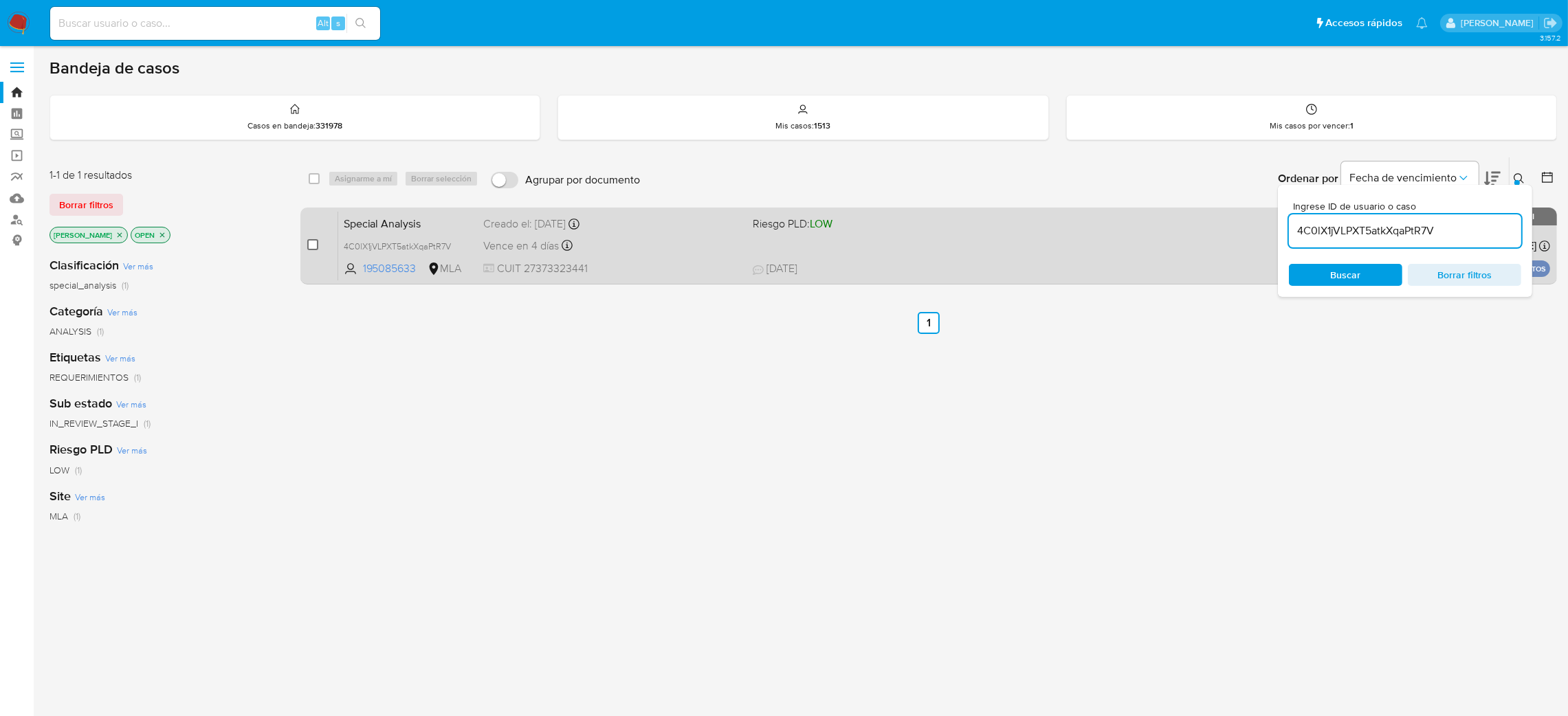
click at [314, 243] on input "checkbox" at bounding box center [312, 244] width 11 height 11
checkbox input "true"
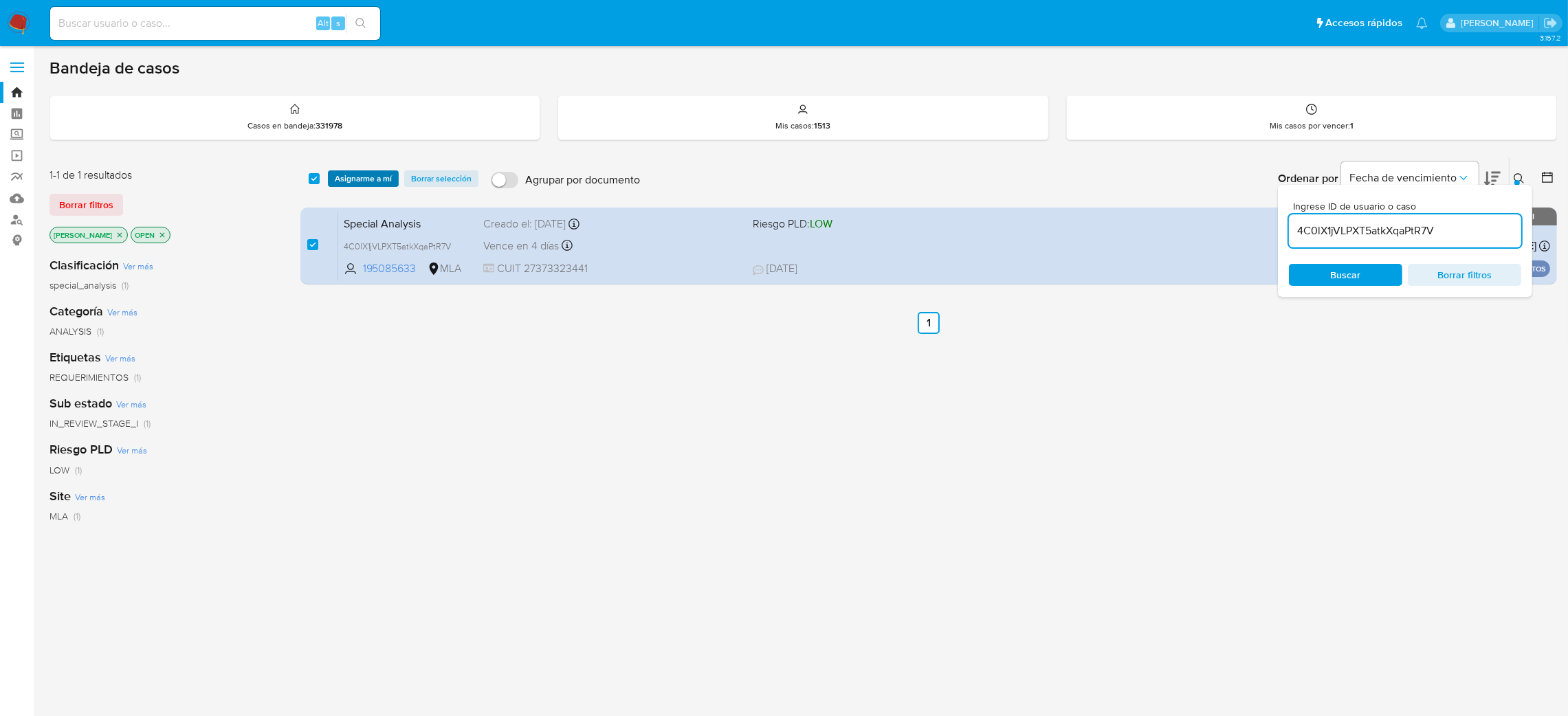
click at [349, 180] on span "Asignarme a mí" at bounding box center [363, 179] width 57 height 14
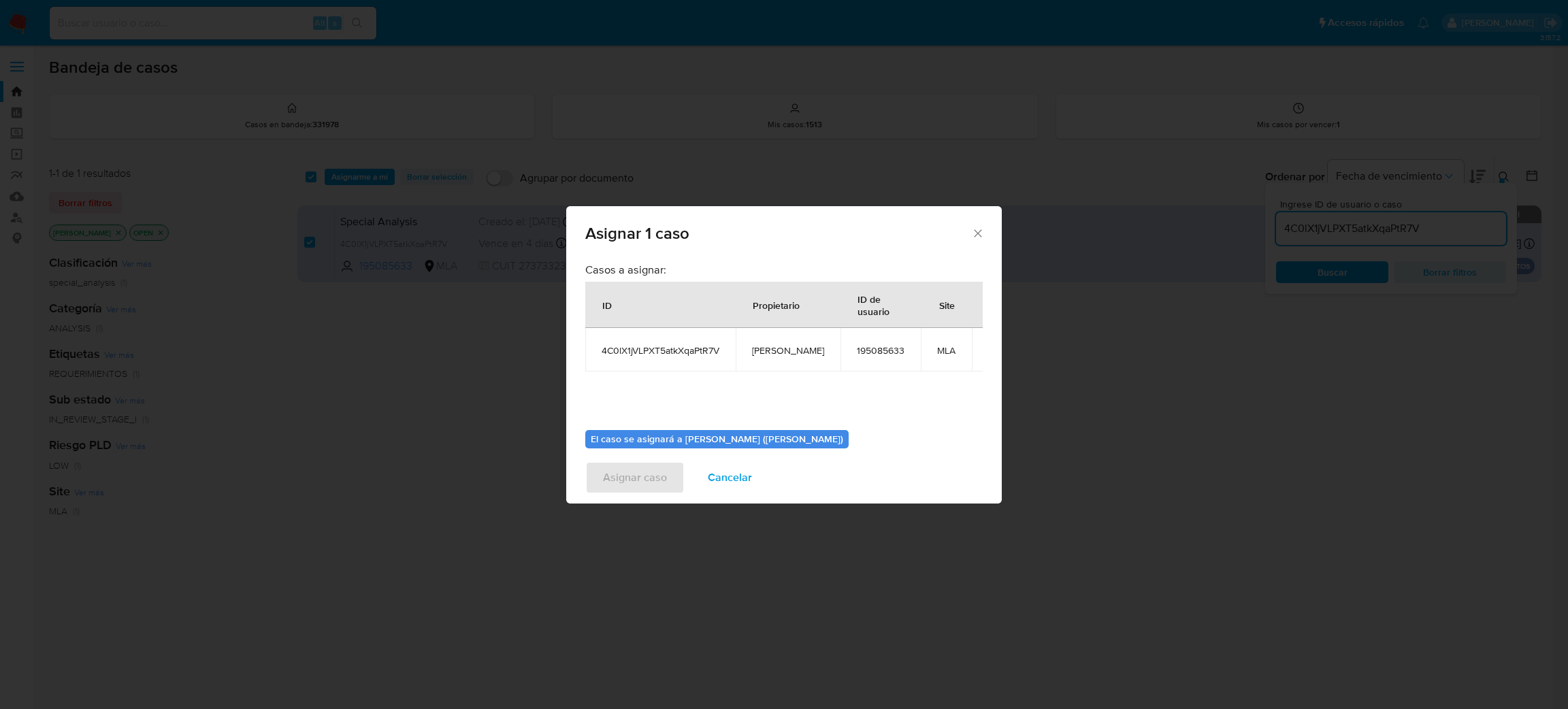
click at [767, 357] on td "[PERSON_NAME]" at bounding box center [788, 349] width 105 height 43
copy span "[PERSON_NAME]"
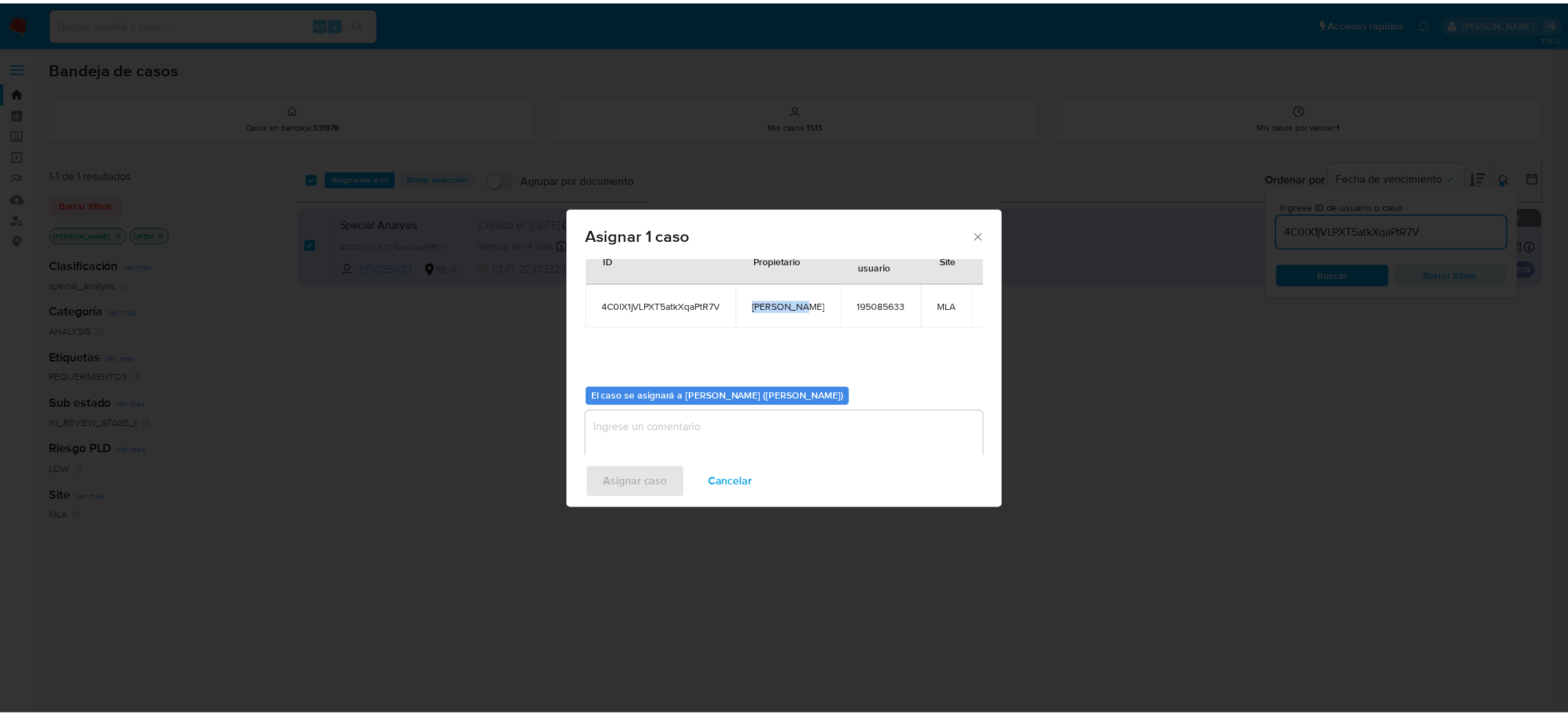
scroll to position [71, 0]
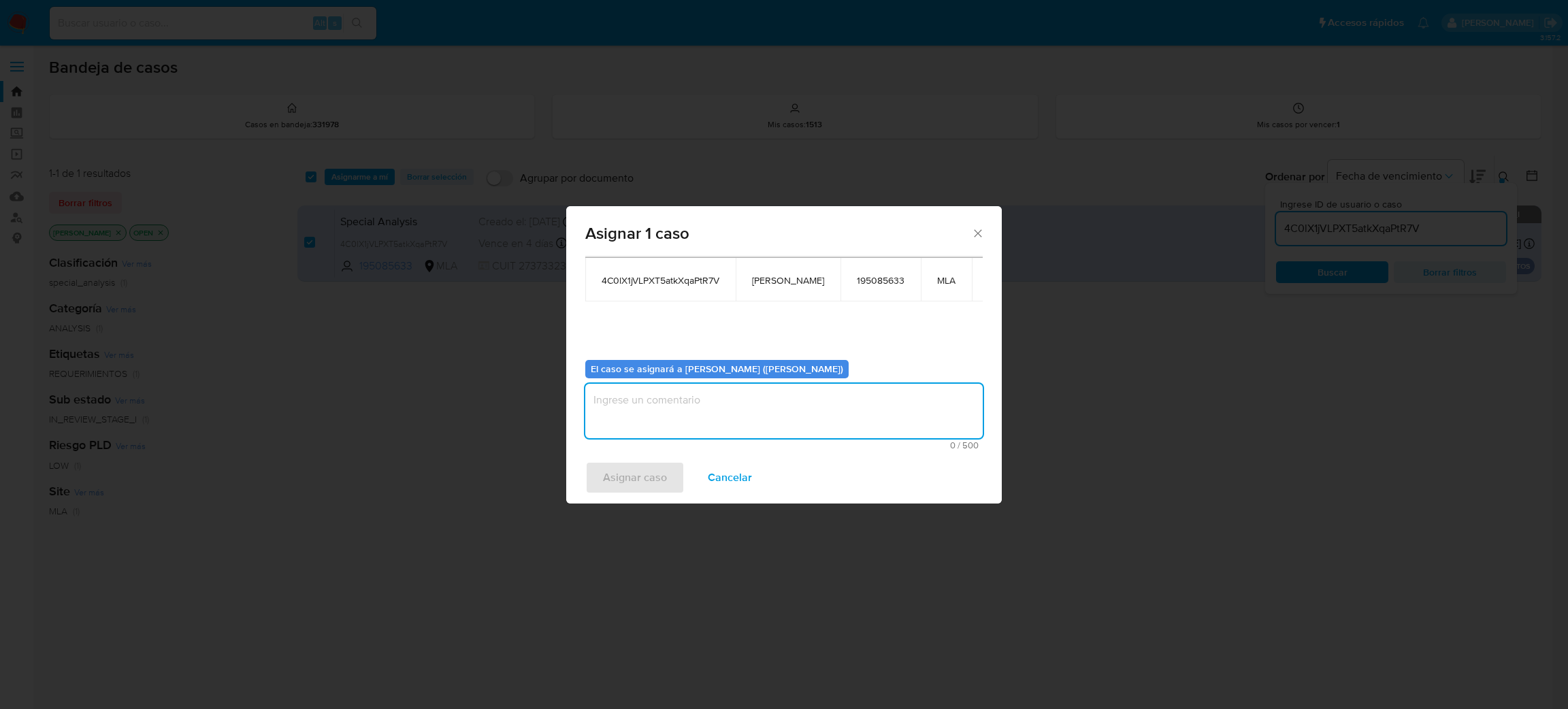
click at [725, 411] on textarea "assign-modal" at bounding box center [784, 411] width 398 height 54
paste textarea "[PERSON_NAME]"
type textarea "[PERSON_NAME]"
click at [638, 475] on span "Asignar caso" at bounding box center [635, 477] width 64 height 30
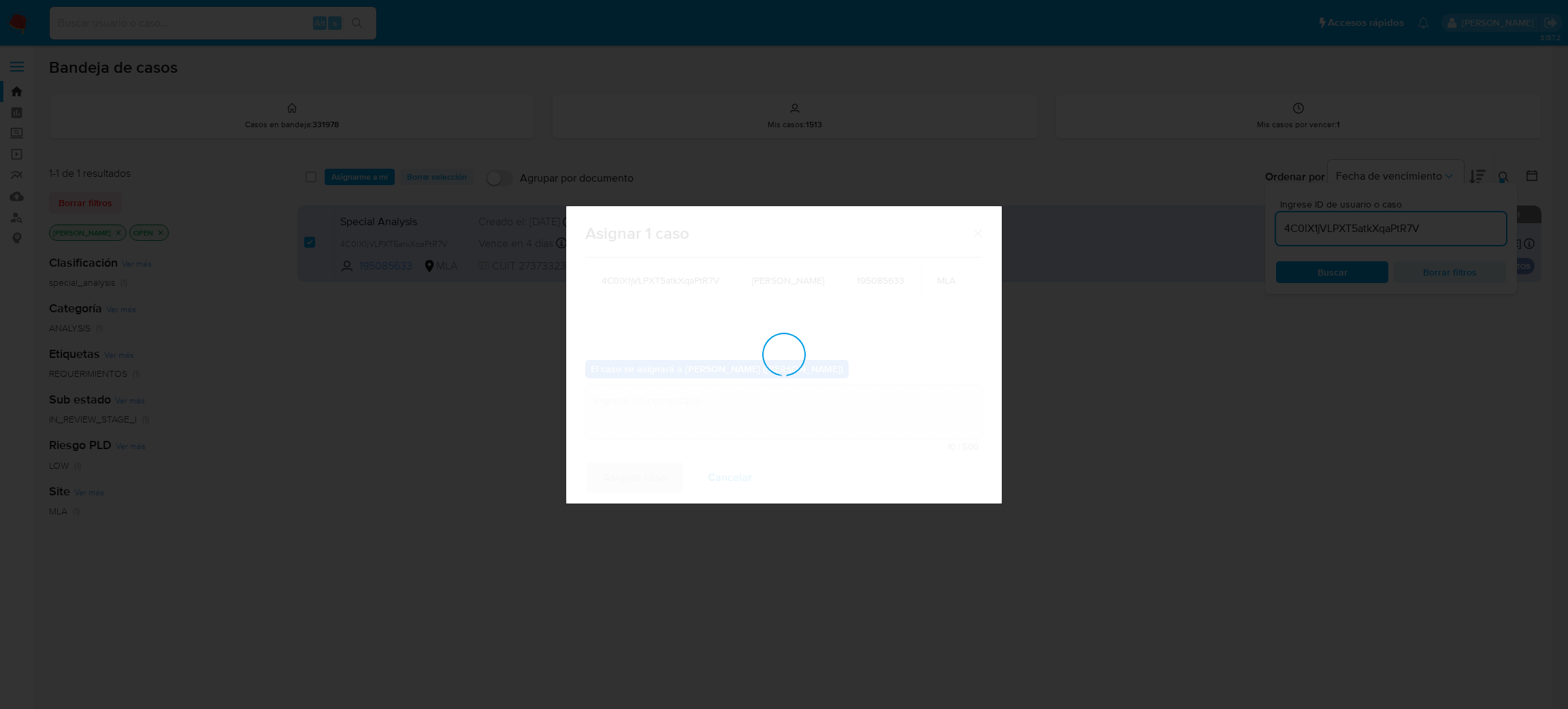
checkbox input "false"
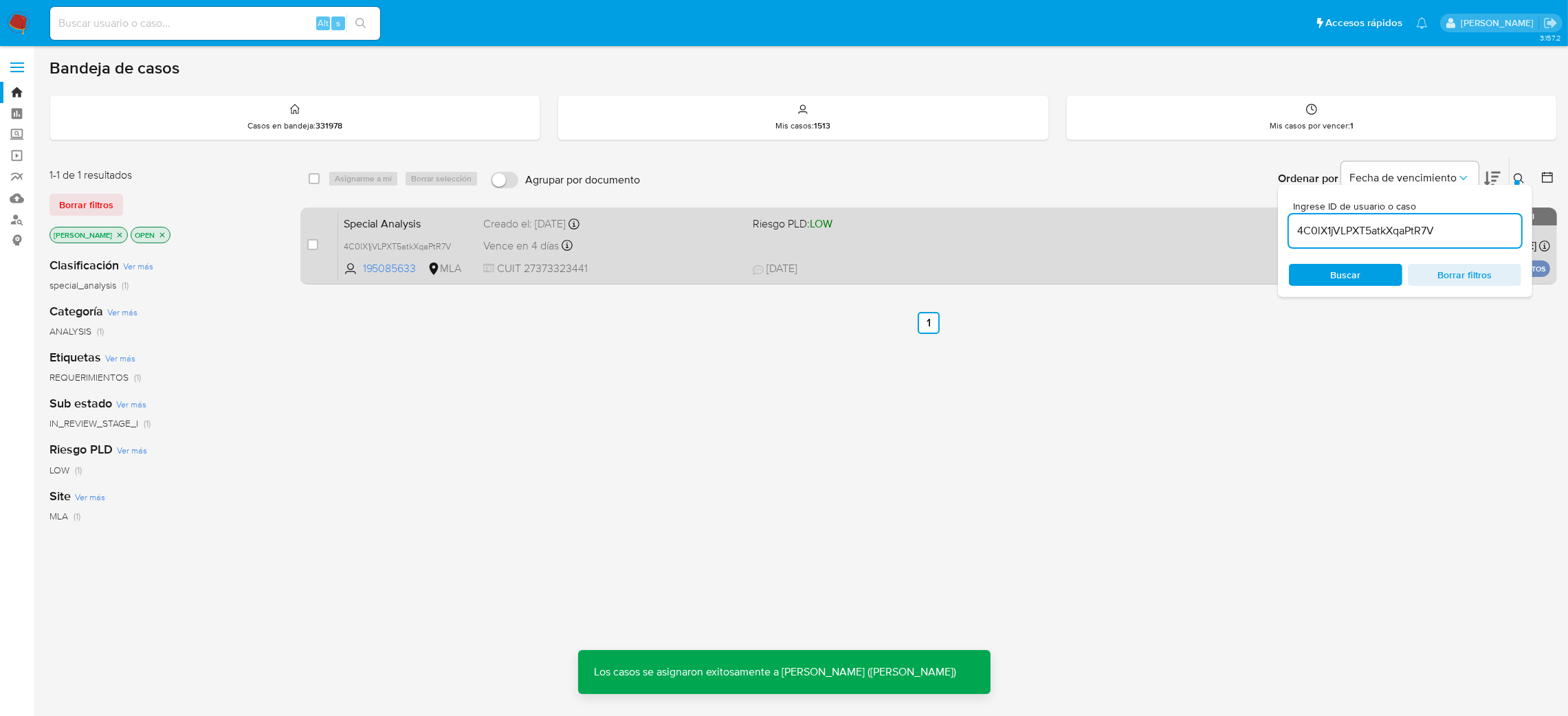
click at [674, 230] on div "Creado el: 09/06/2025 Creado el: 09/06/2025 23:00:21" at bounding box center [613, 224] width 258 height 15
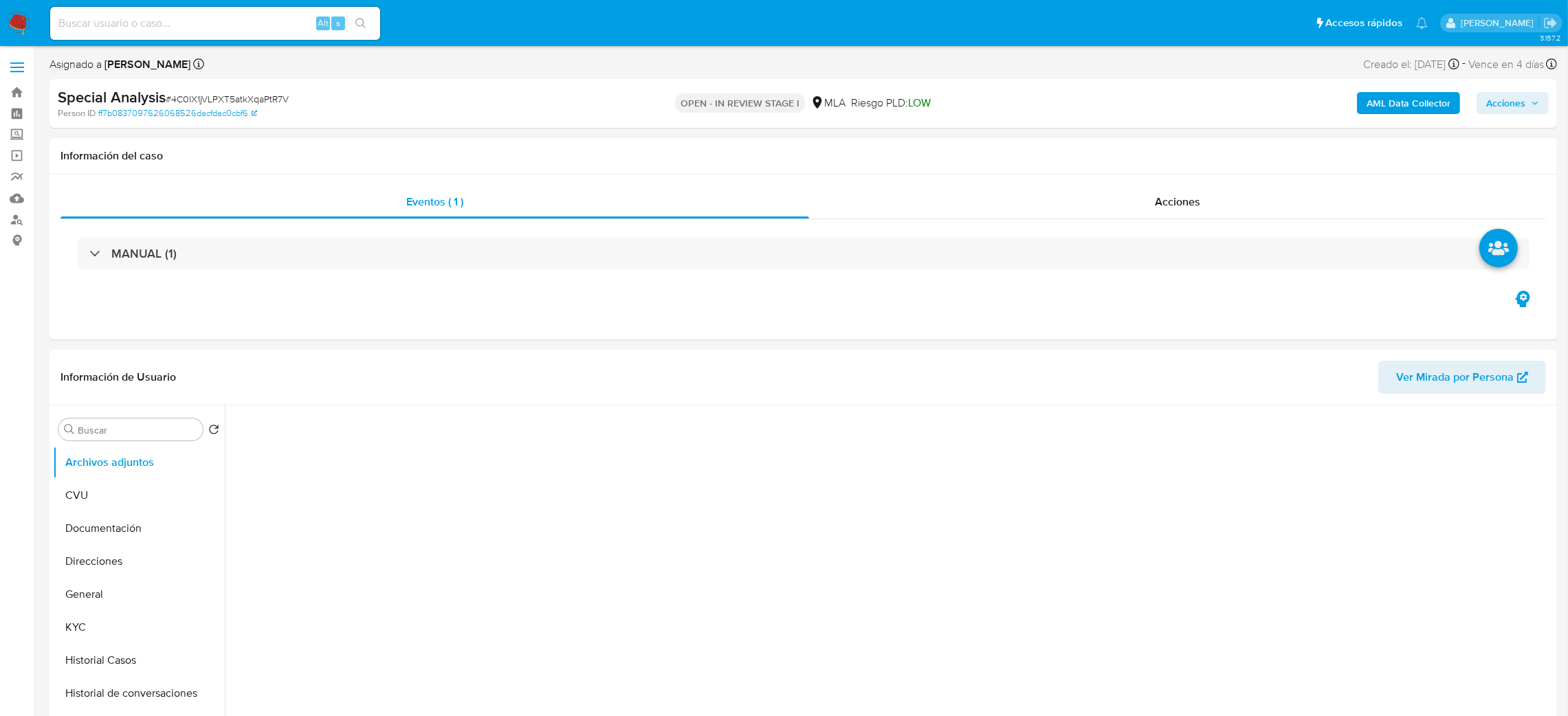
click at [1402, 115] on div "AML Data Collector Acciones" at bounding box center [1302, 104] width 494 height 33
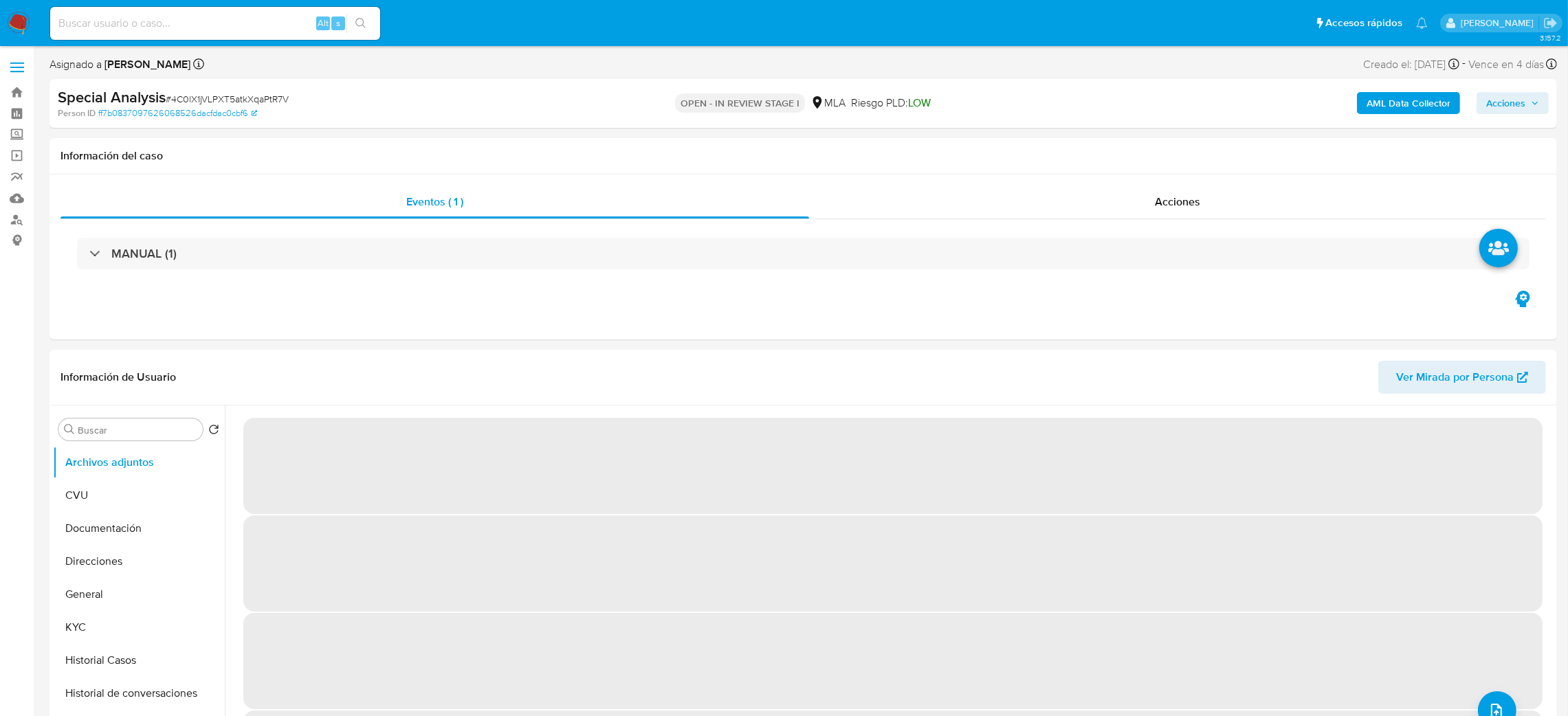
click at [1387, 98] on b "AML Data Collector" at bounding box center [1409, 104] width 84 height 22
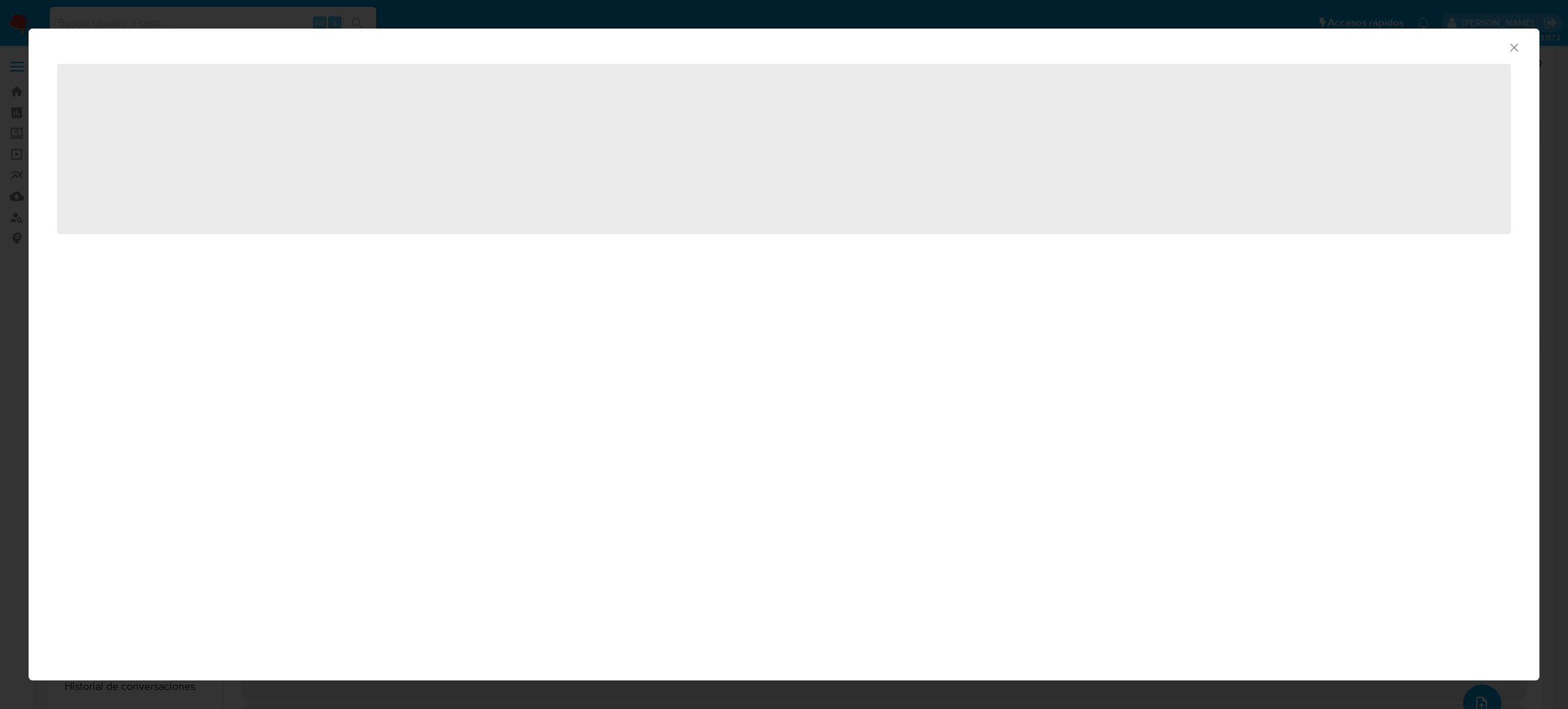
select select "10"
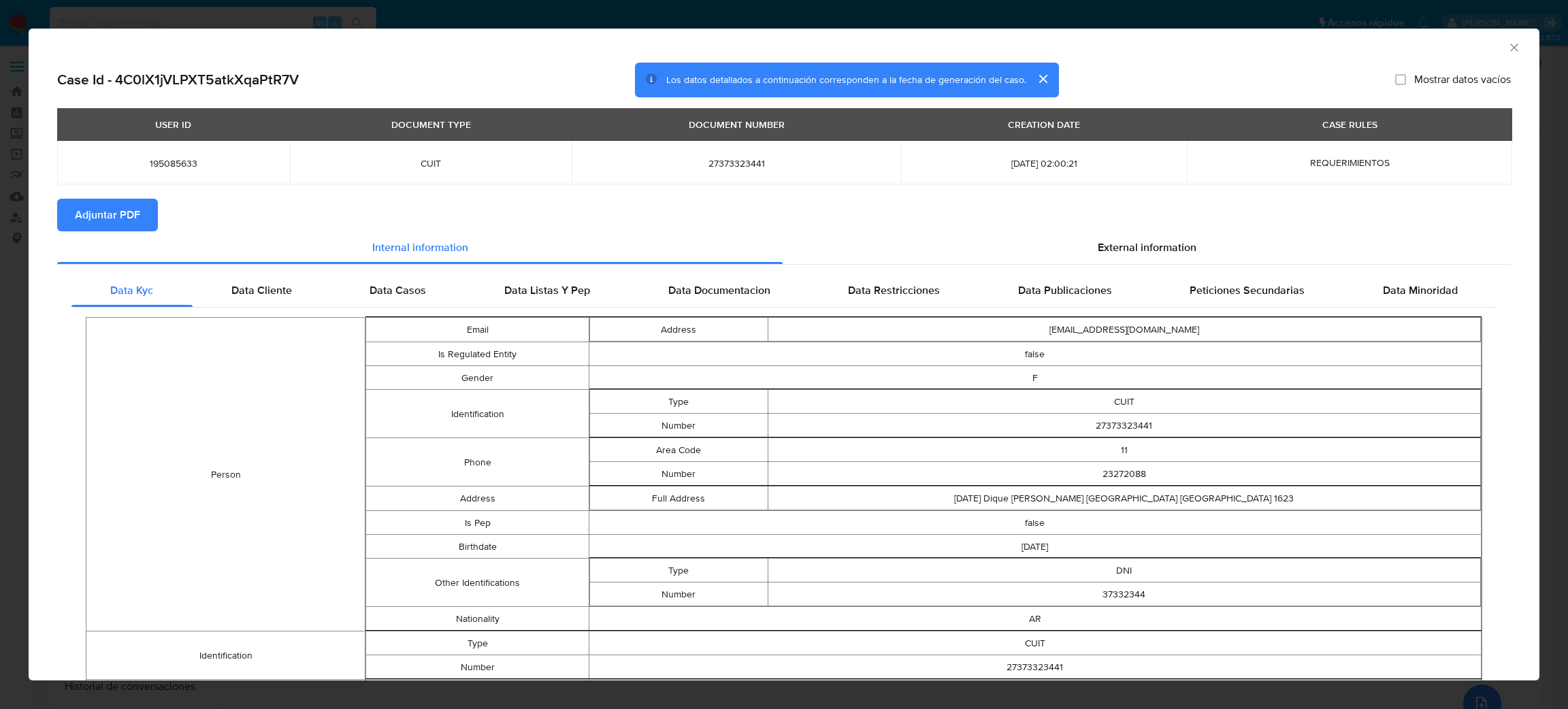
click at [120, 210] on span "Adjuntar PDF" at bounding box center [107, 214] width 65 height 30
click at [1508, 48] on icon "Cerrar ventana" at bounding box center [1515, 47] width 14 height 14
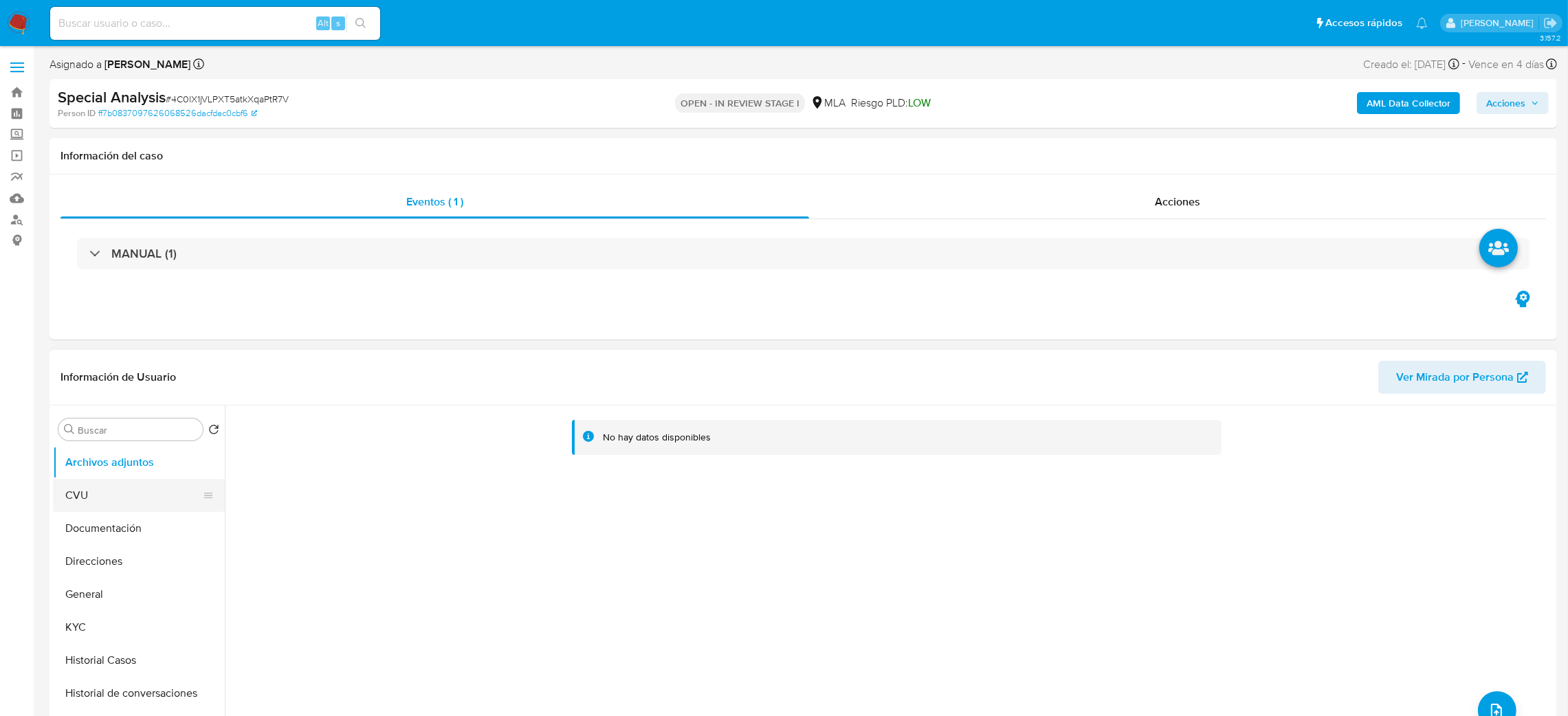
click at [130, 500] on button "CVU" at bounding box center [134, 495] width 161 height 33
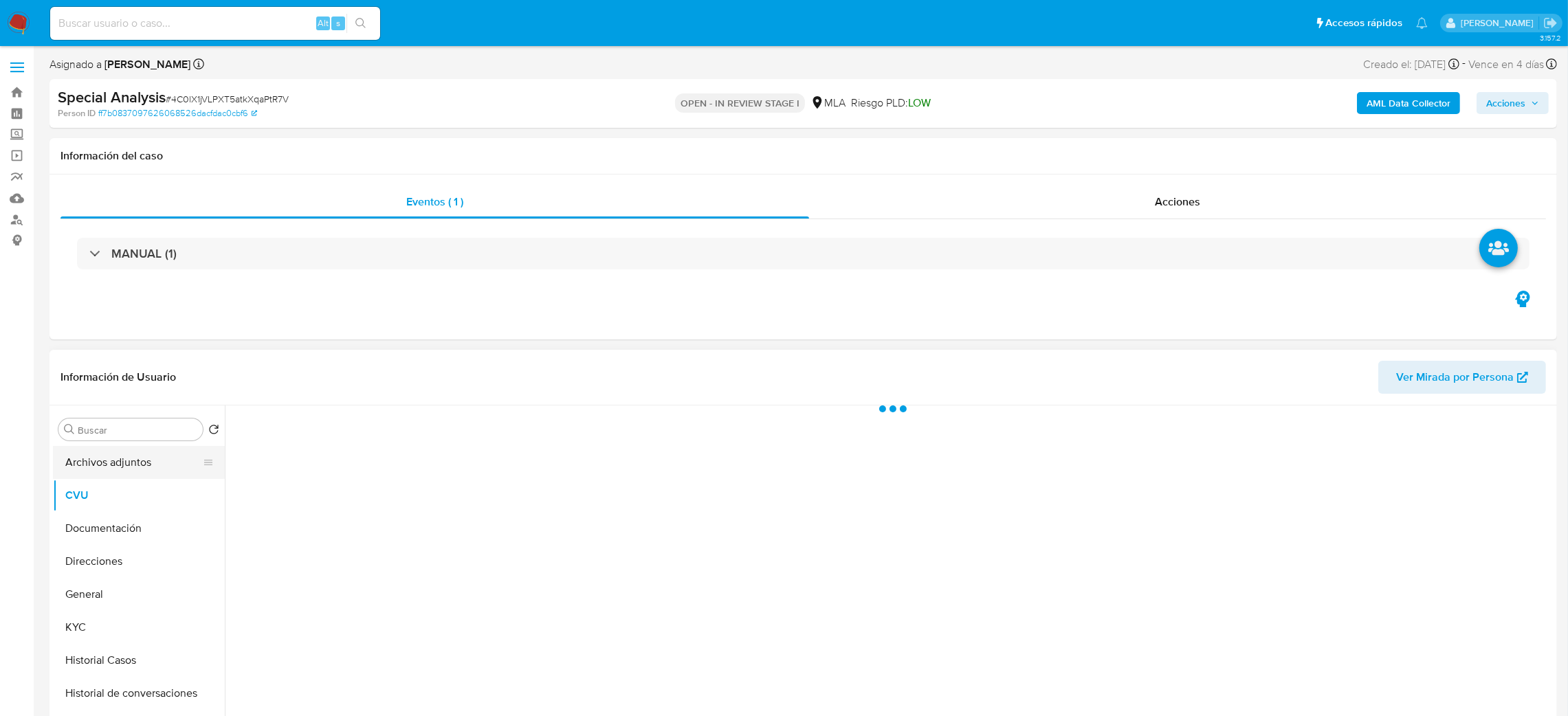
click at [108, 468] on button "Archivos adjuntos" at bounding box center [134, 462] width 161 height 33
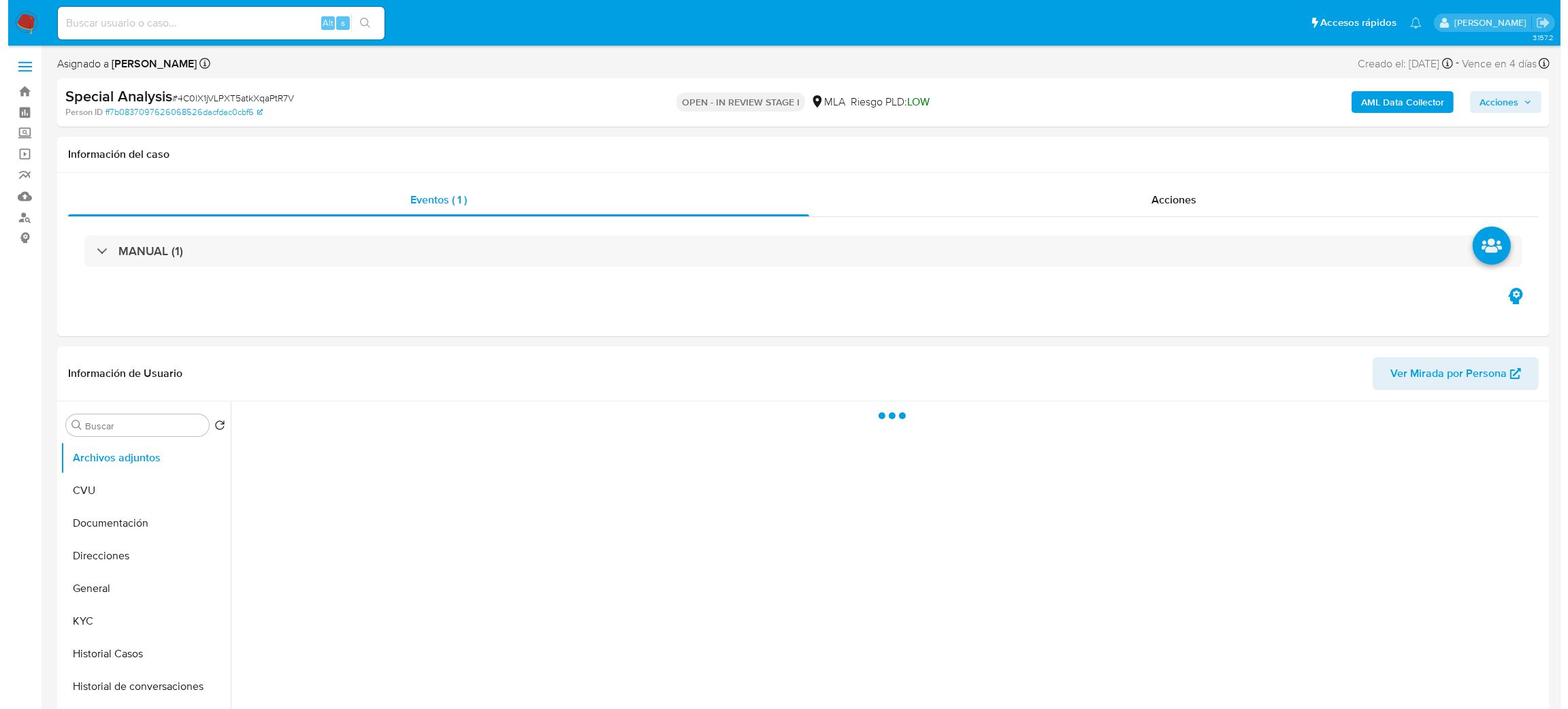
scroll to position [102, 0]
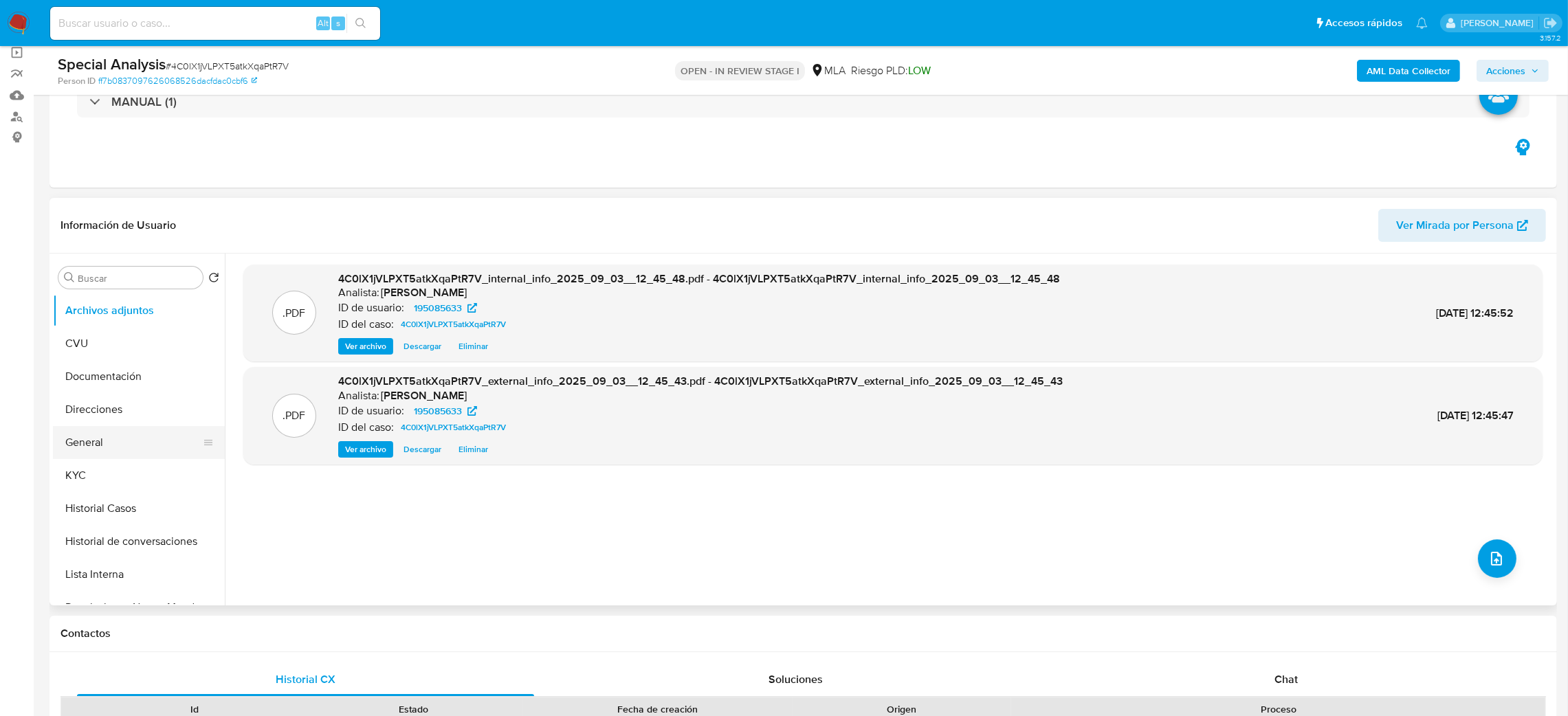
click at [126, 444] on button "General" at bounding box center [134, 442] width 161 height 33
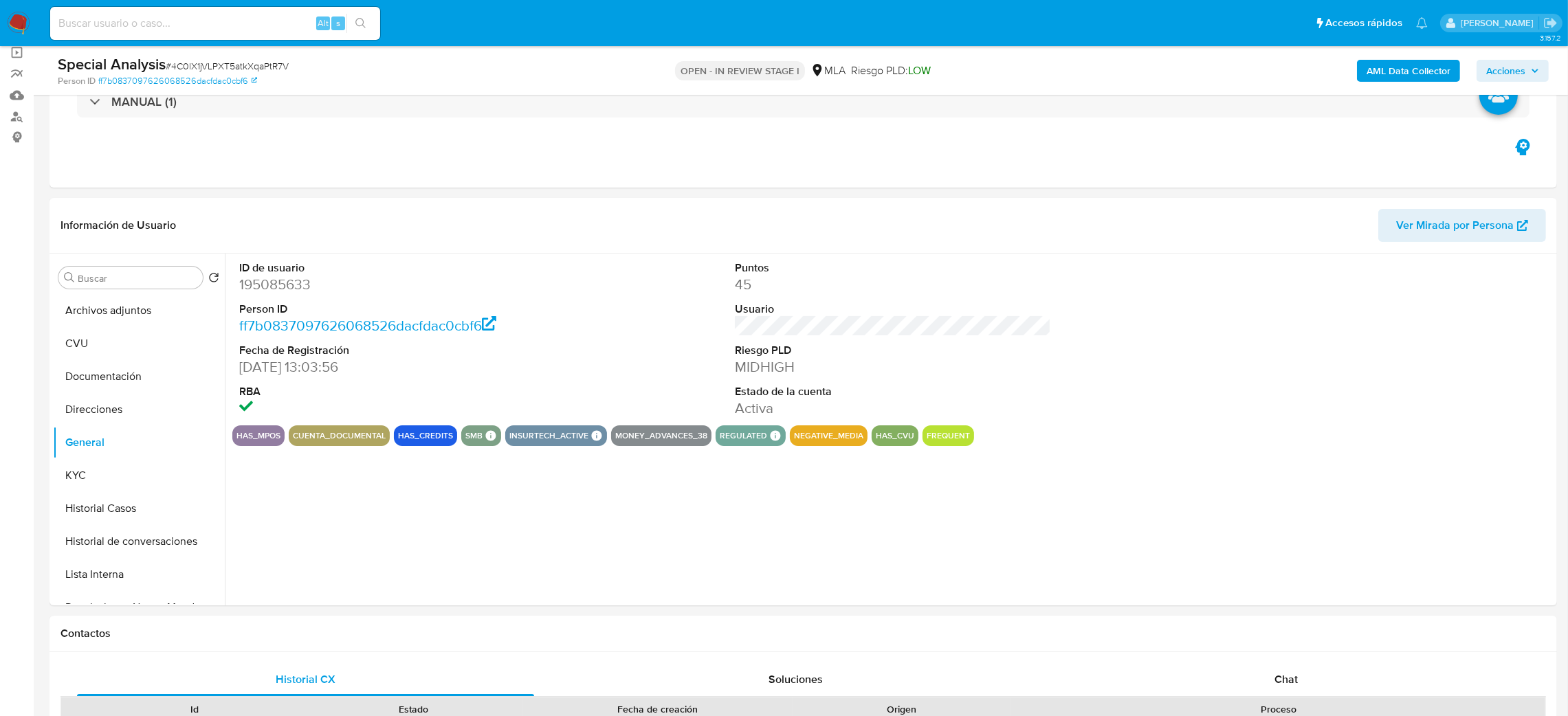
click at [270, 283] on dd "195085633" at bounding box center [397, 284] width 317 height 19
copy dd "195085633"
click at [121, 299] on button "Archivos adjuntos" at bounding box center [134, 311] width 161 height 33
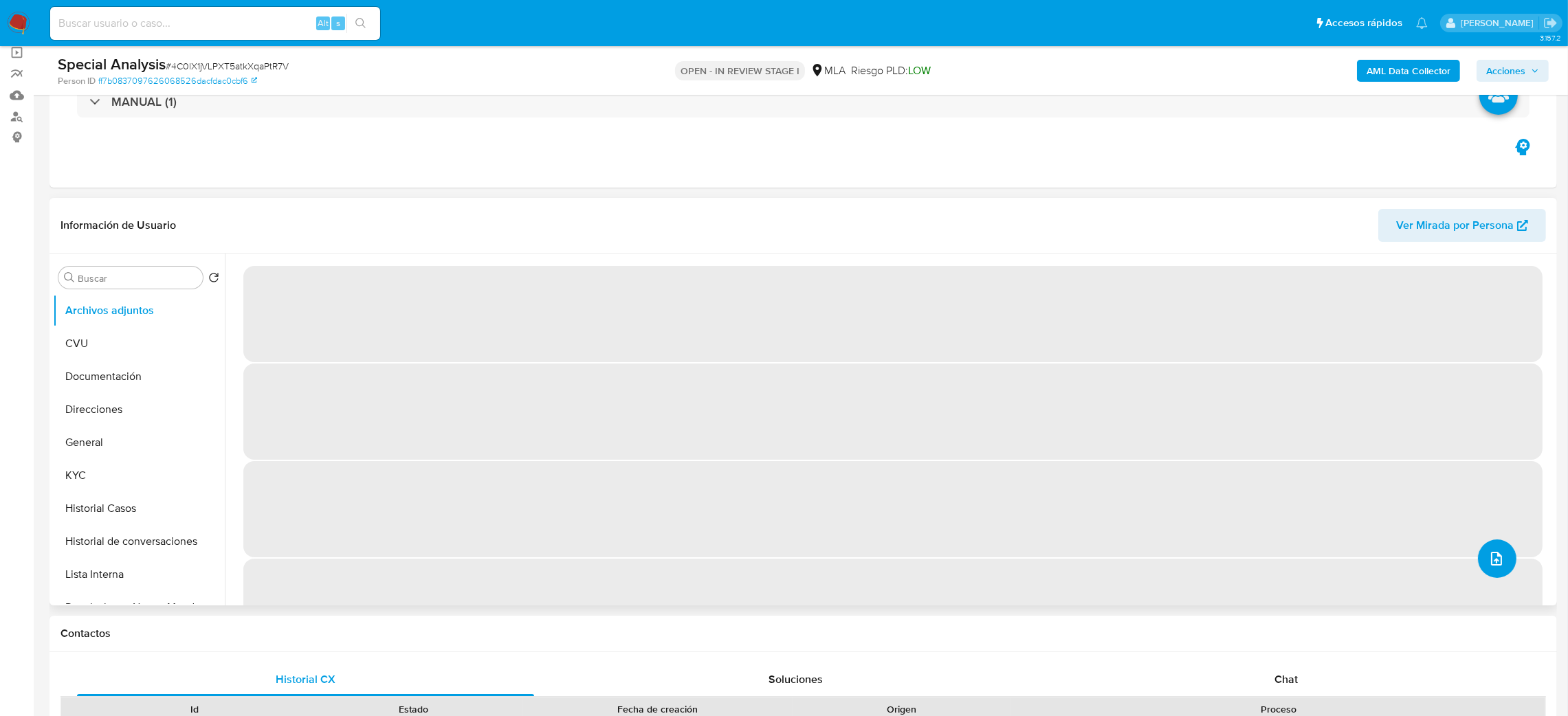
click at [1491, 558] on icon "upload-file" at bounding box center [1496, 559] width 11 height 14
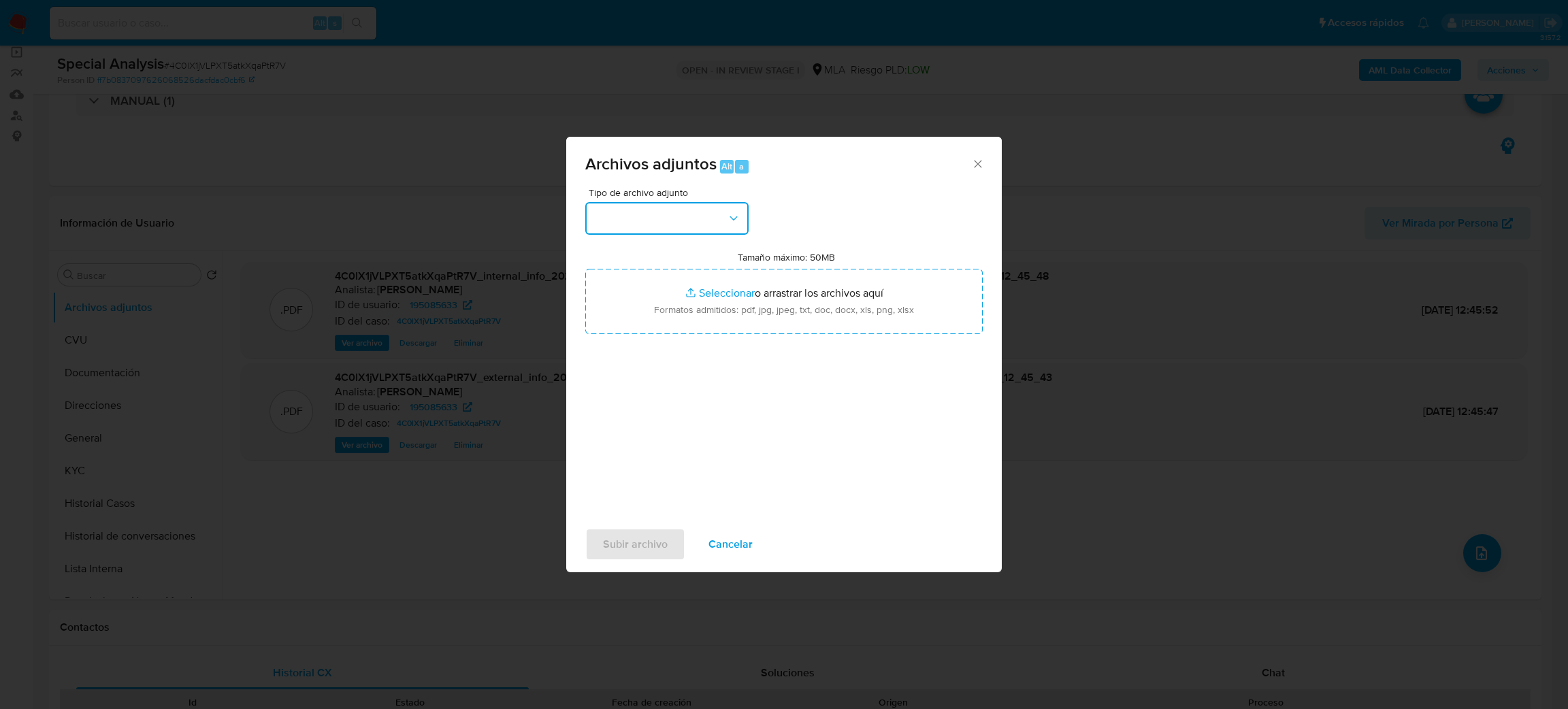
click at [676, 228] on button "button" at bounding box center [667, 219] width 164 height 33
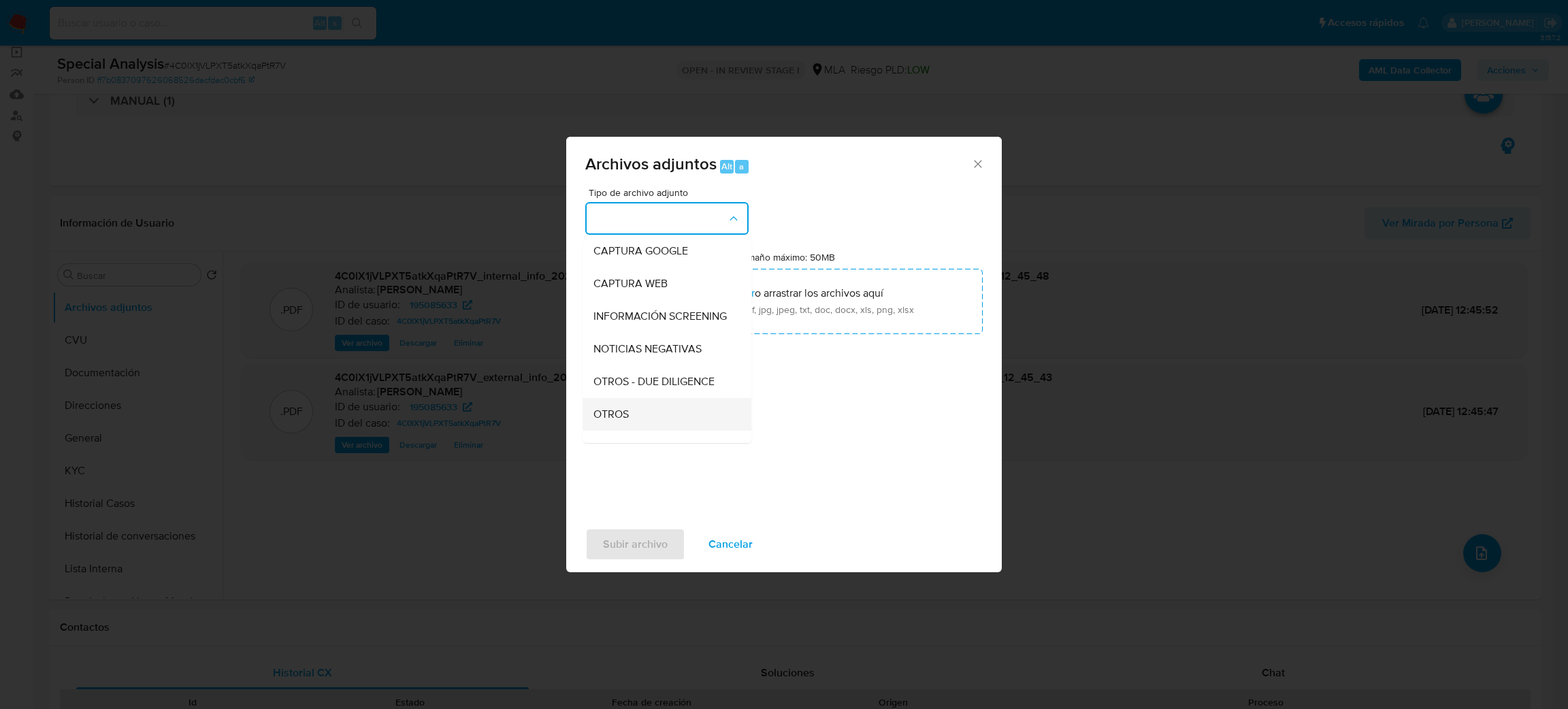
click at [665, 424] on div "OTROS" at bounding box center [663, 414] width 139 height 33
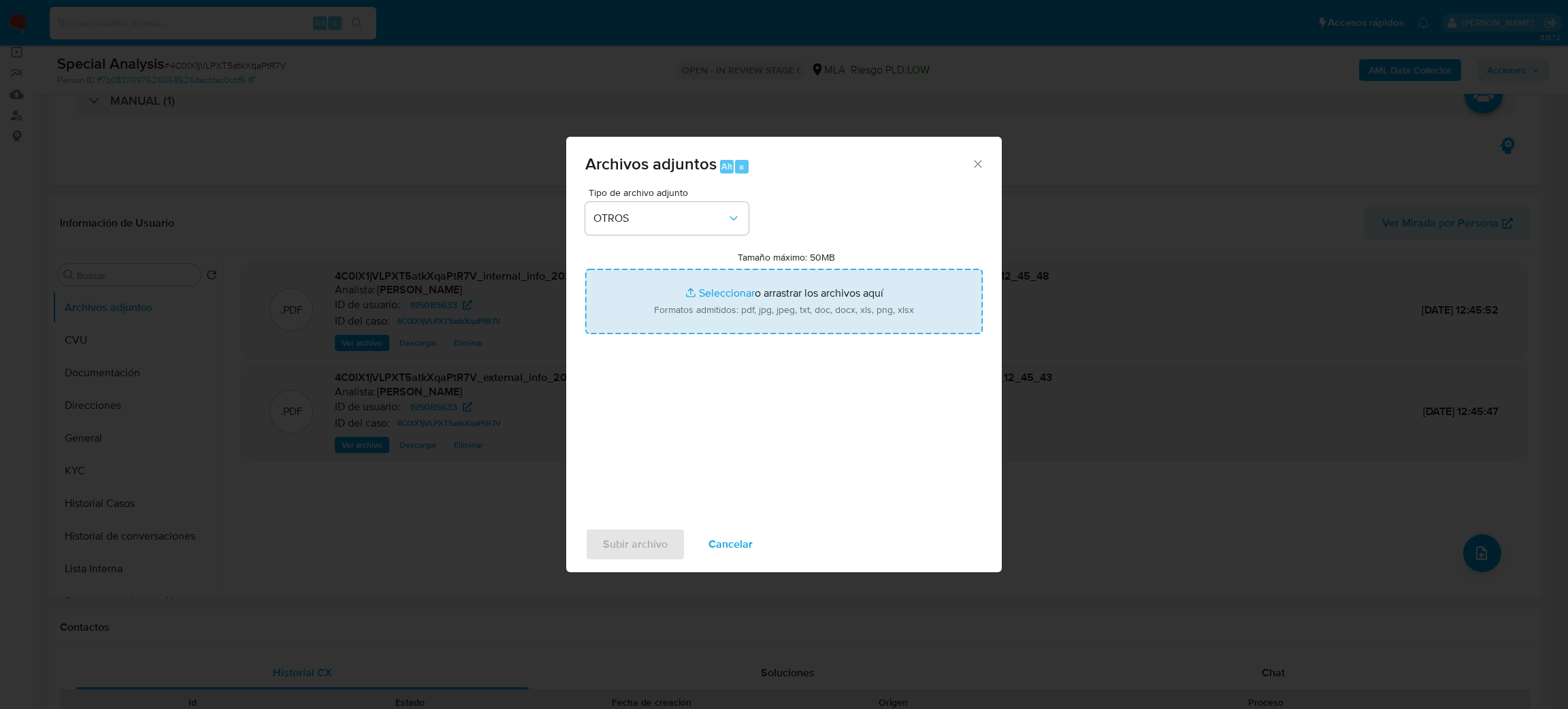
click at [662, 330] on input "Tamaño máximo: 50MB Seleccionar archivos" at bounding box center [784, 301] width 398 height 65
type input "C:\fakepath\Caselog 4C0lX1jVLPXT5atkXqaPtR7V_2025_08_06_16_32_06.docx"
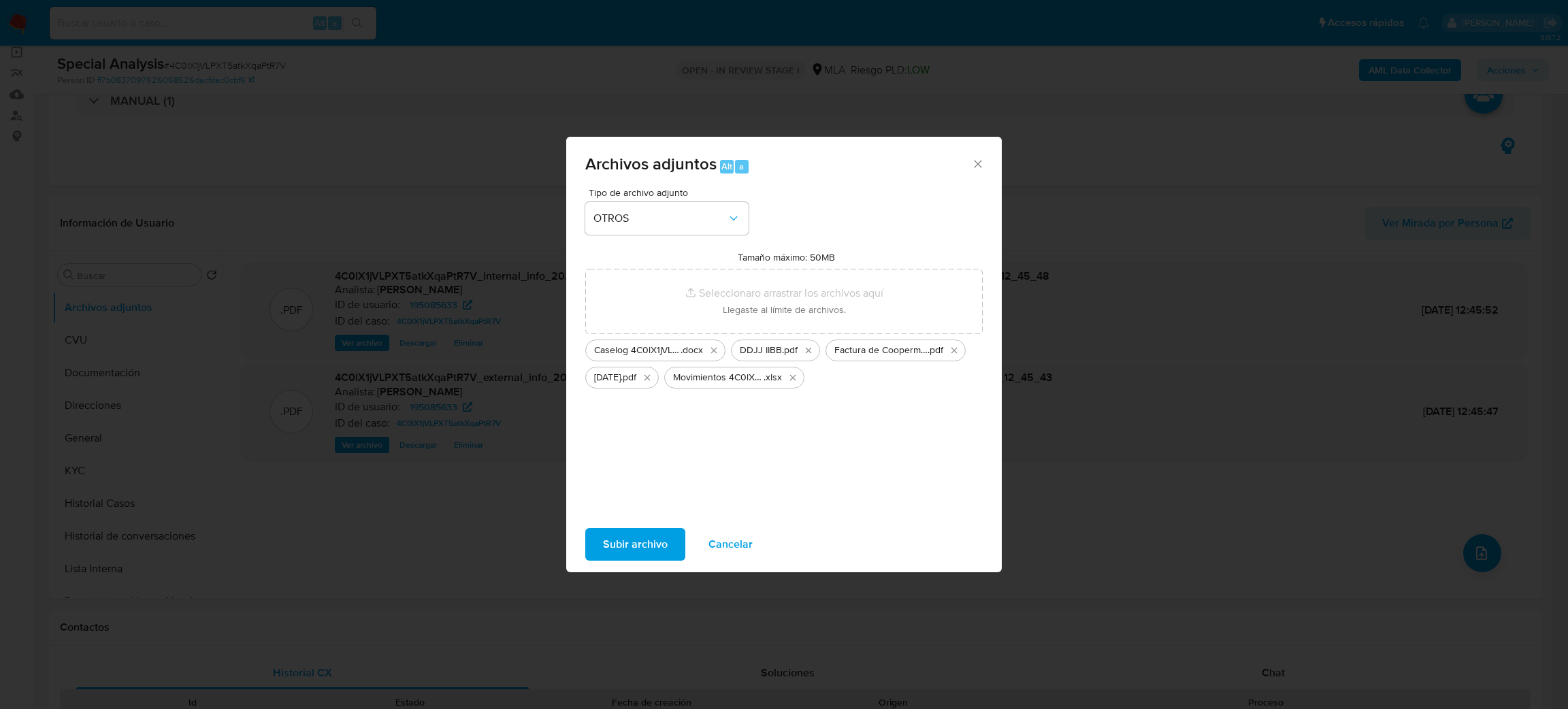
click at [644, 535] on span "Subir archivo" at bounding box center [636, 544] width 64 height 30
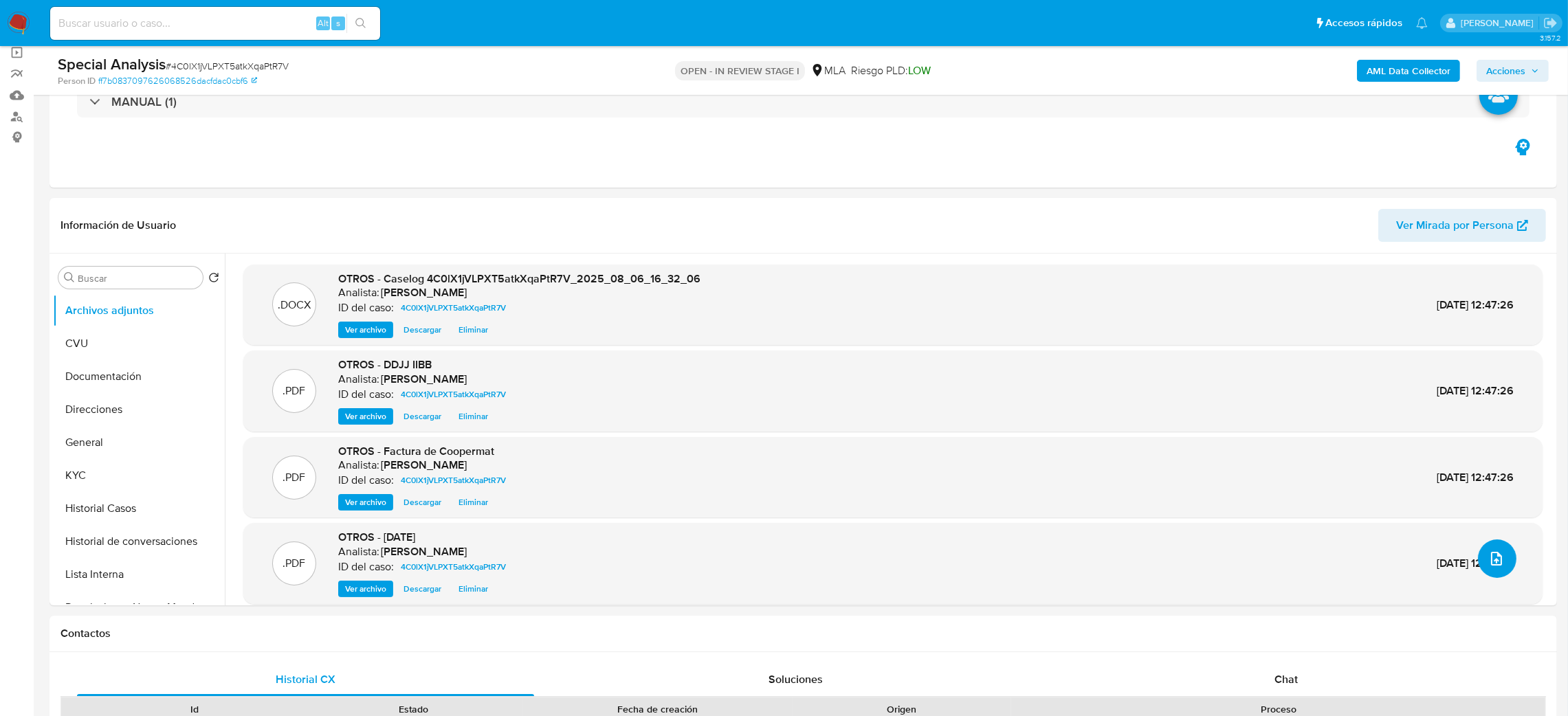
click at [1488, 555] on icon "upload-file" at bounding box center [1496, 558] width 16 height 16
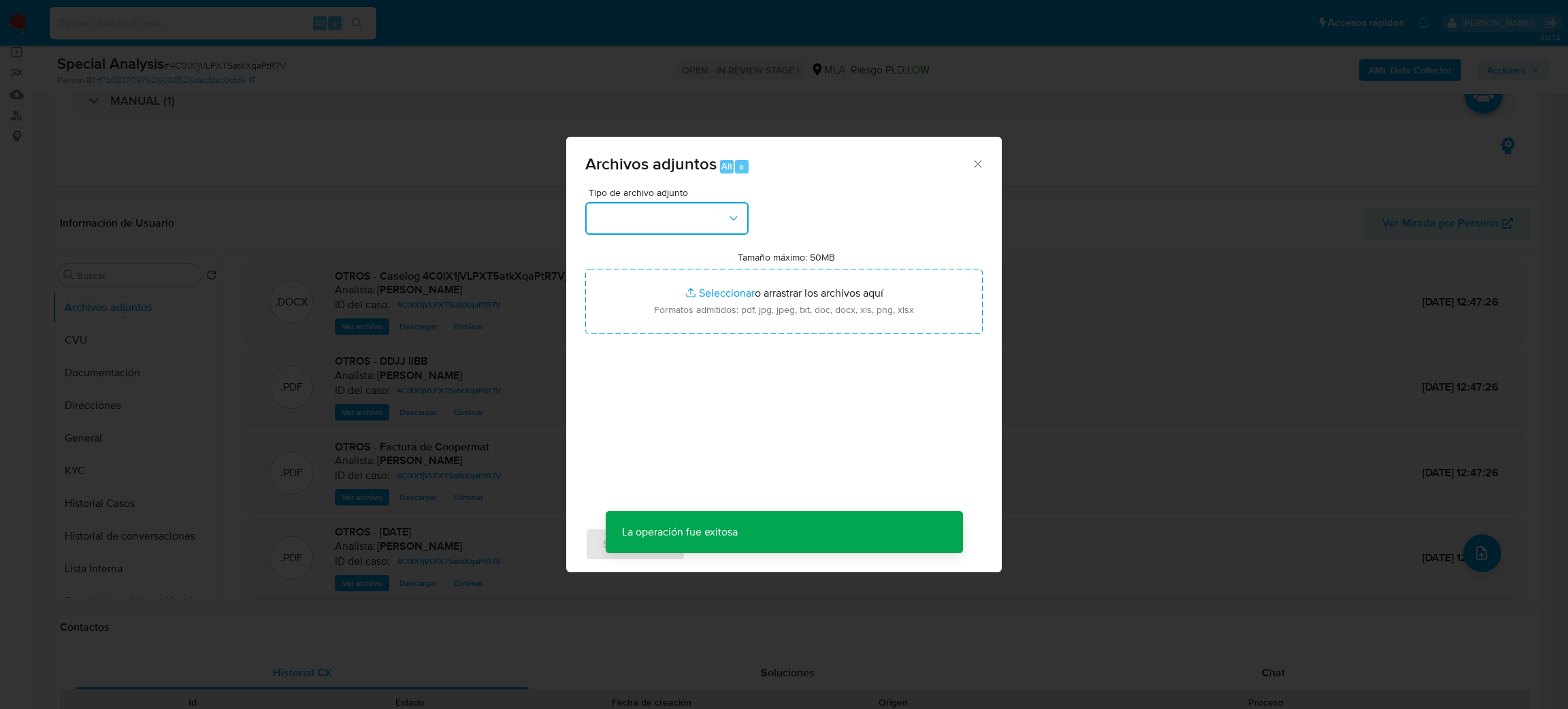
click at [668, 223] on button "button" at bounding box center [667, 219] width 164 height 33
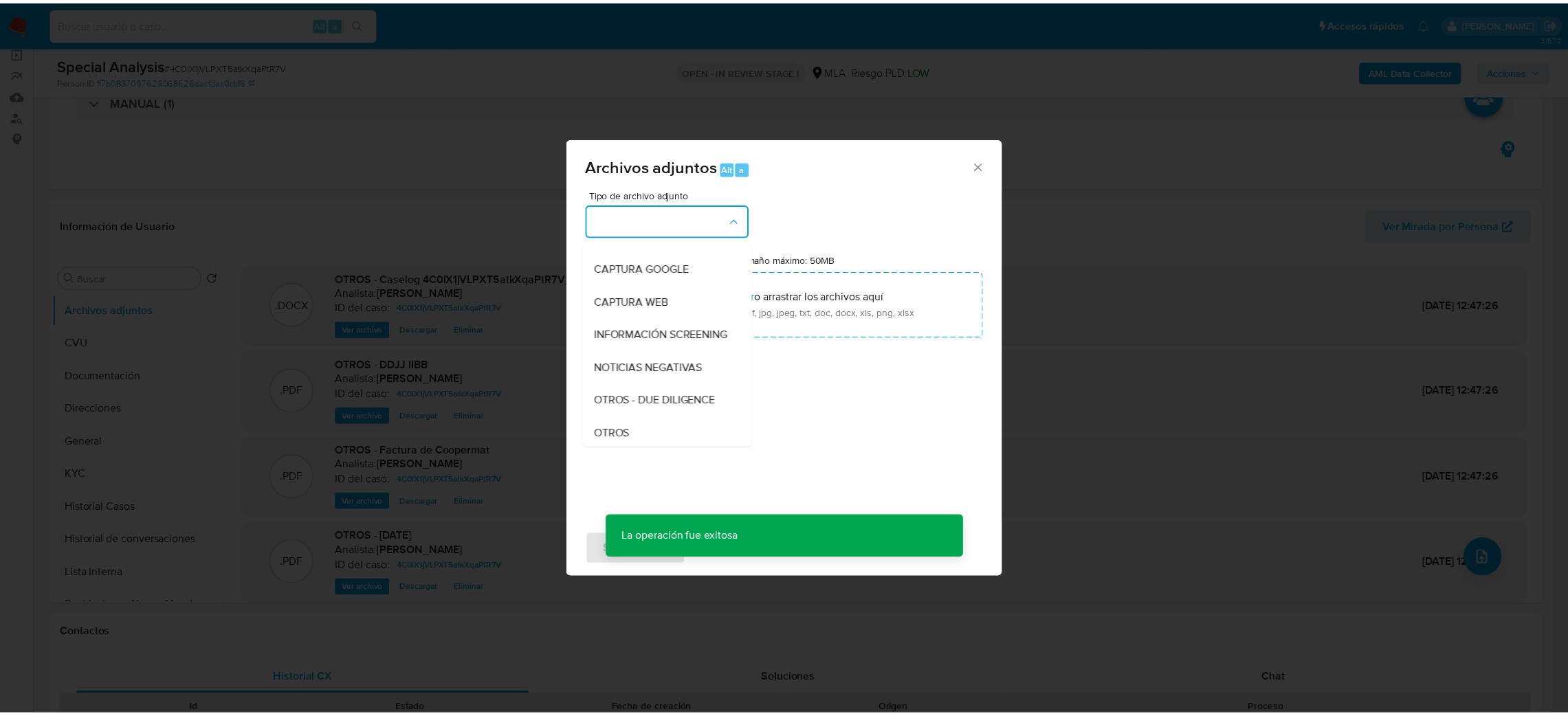
scroll to position [206, 0]
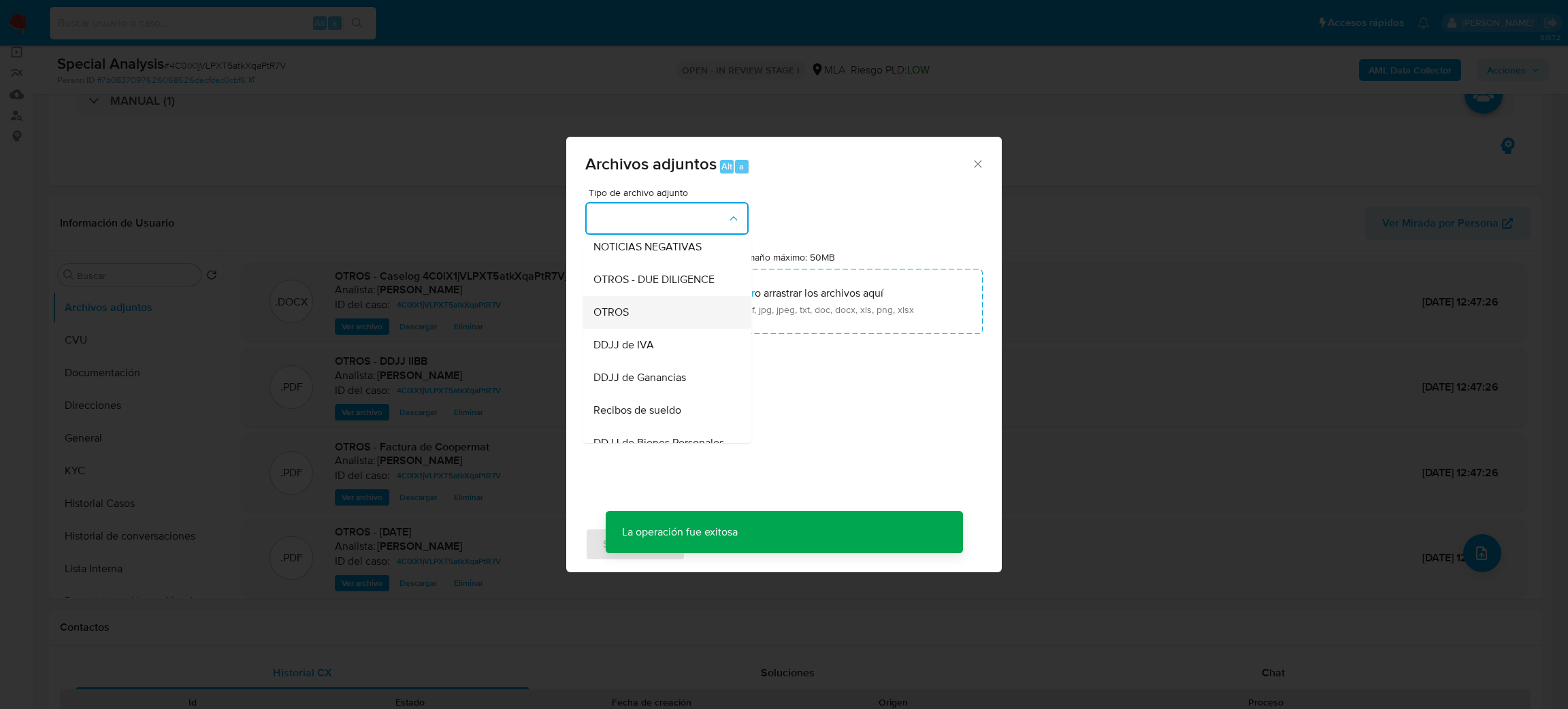
click at [615, 319] on span "OTROS" at bounding box center [611, 313] width 36 height 14
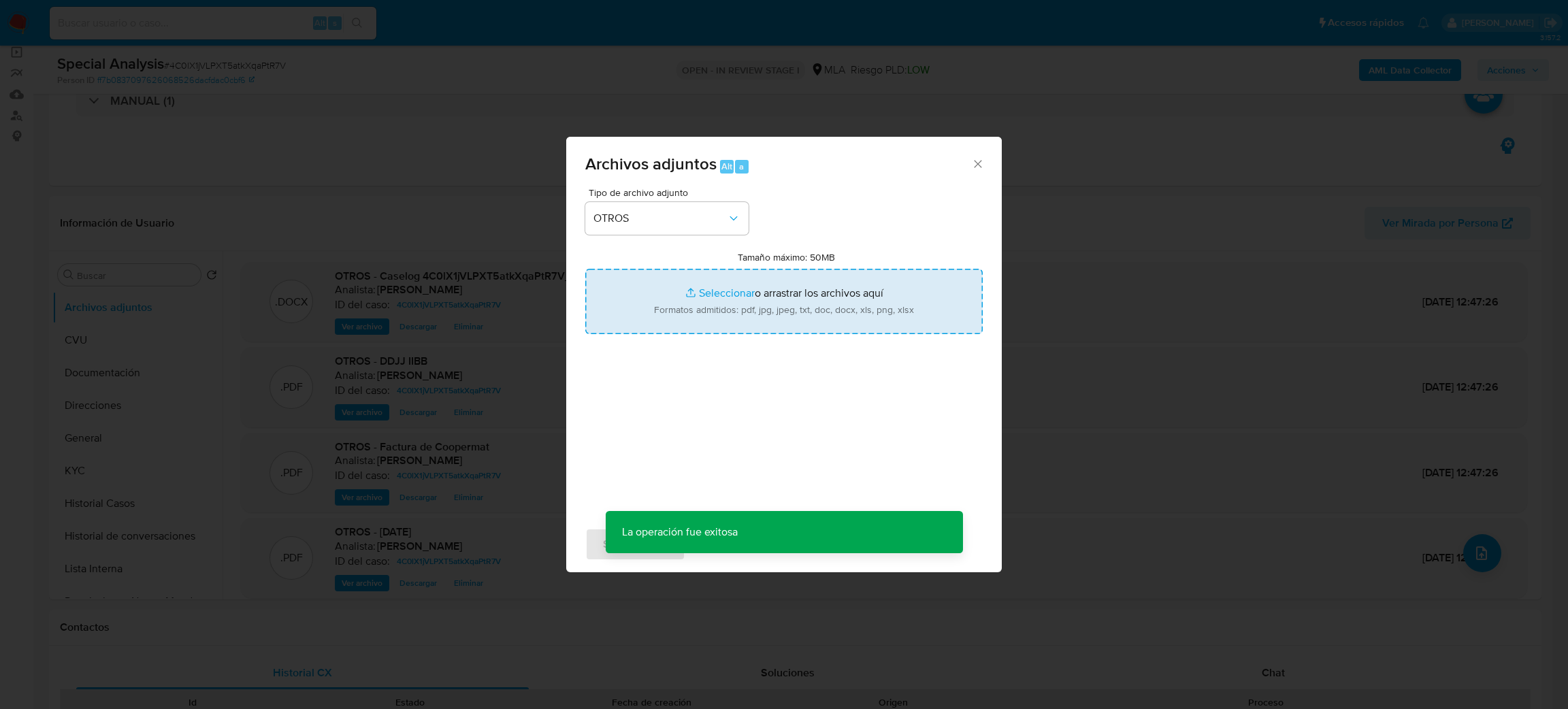
click at [705, 307] on input "Tamaño máximo: 50MB Seleccionar archivos" at bounding box center [784, 301] width 398 height 65
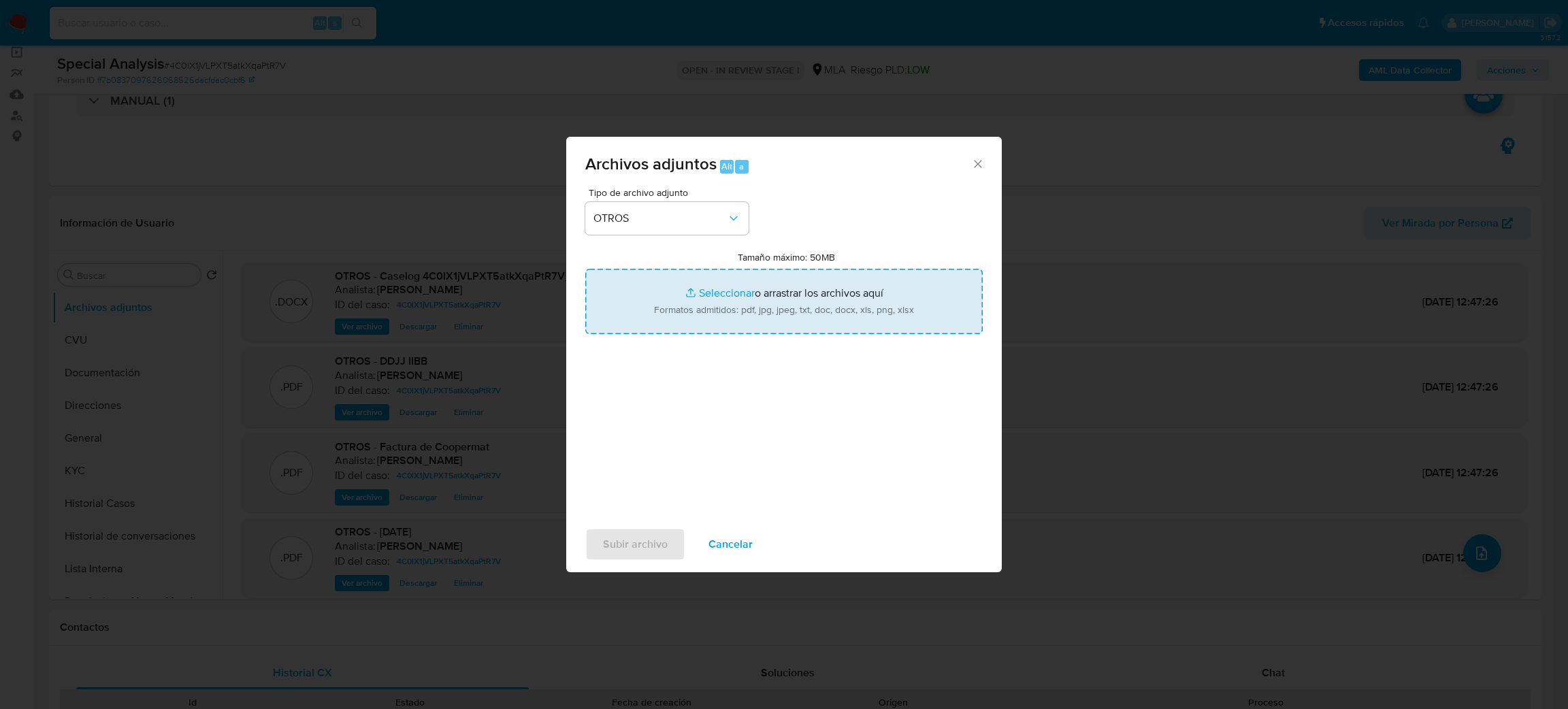
type input "C:\fakepath\NOSIS_Manager_InformeIndividual_27373323441_654920_20250818100256.p…"
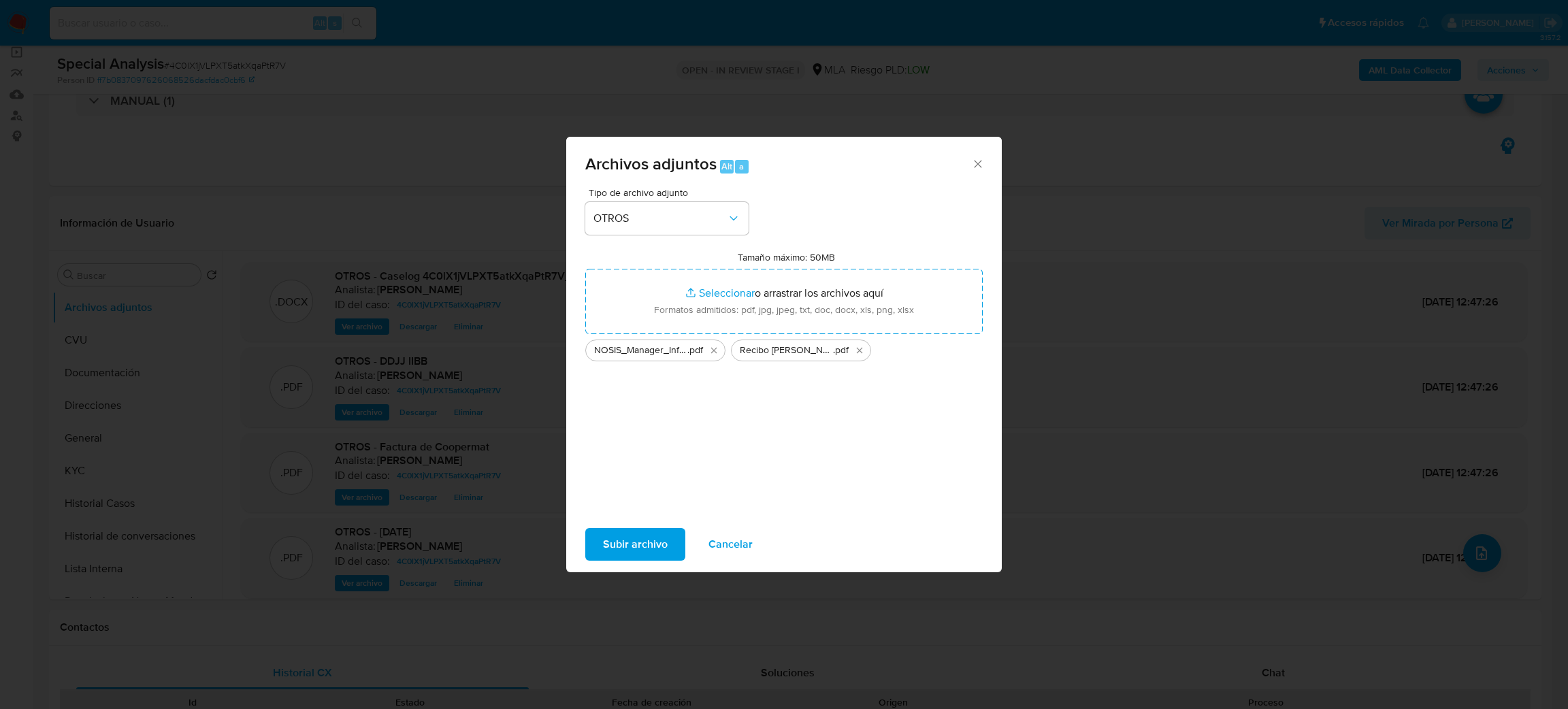
click at [622, 534] on span "Subir archivo" at bounding box center [636, 544] width 64 height 30
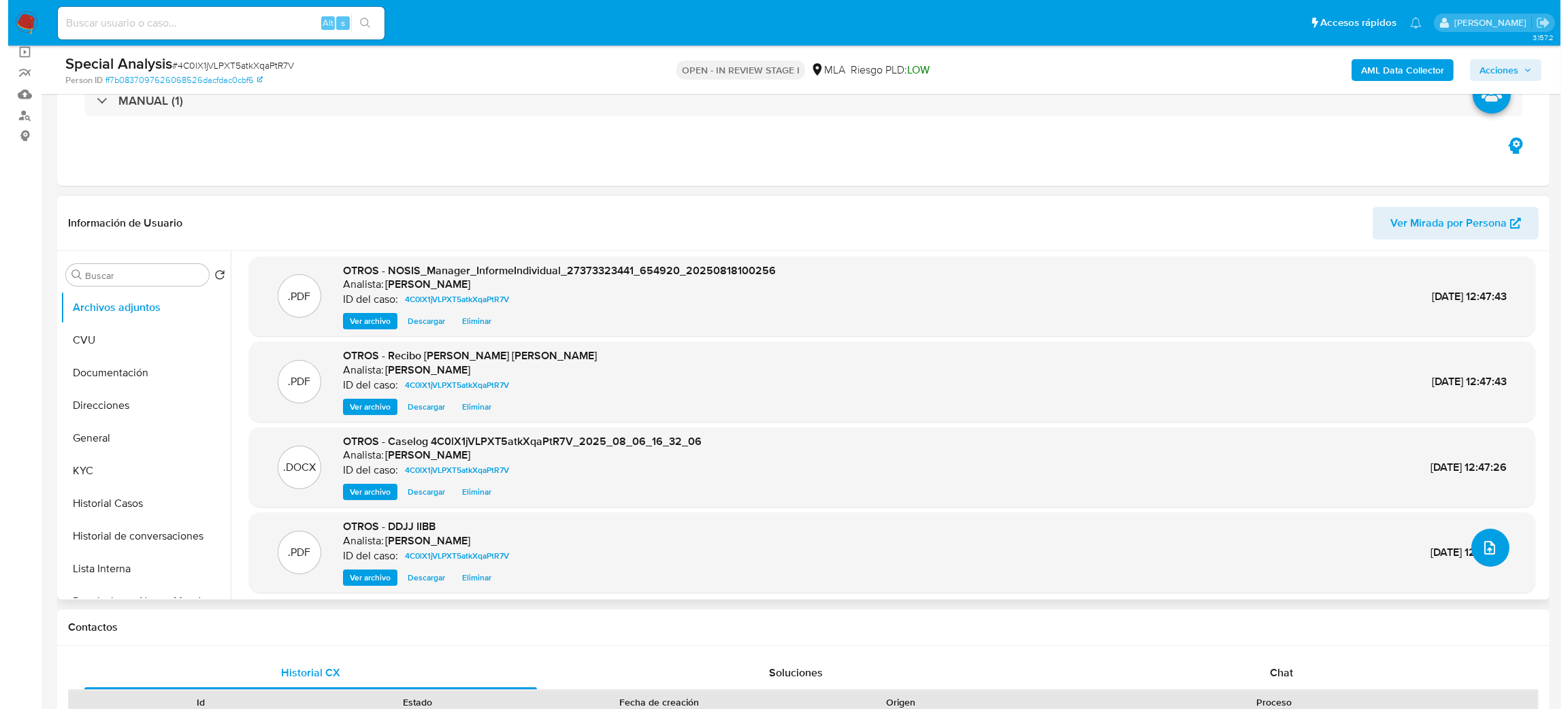
scroll to position [10, 0]
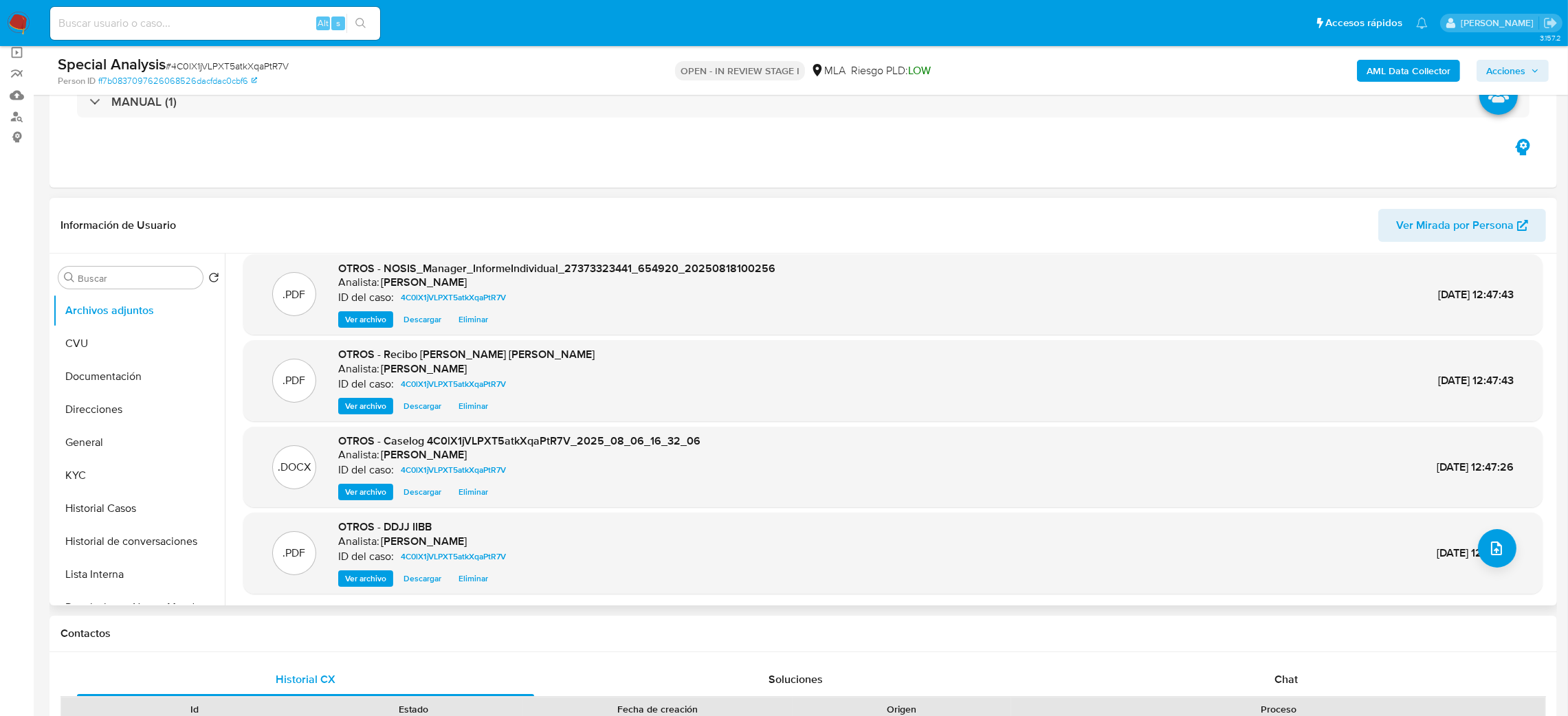
click at [365, 494] on span "Ver archivo" at bounding box center [365, 492] width 41 height 14
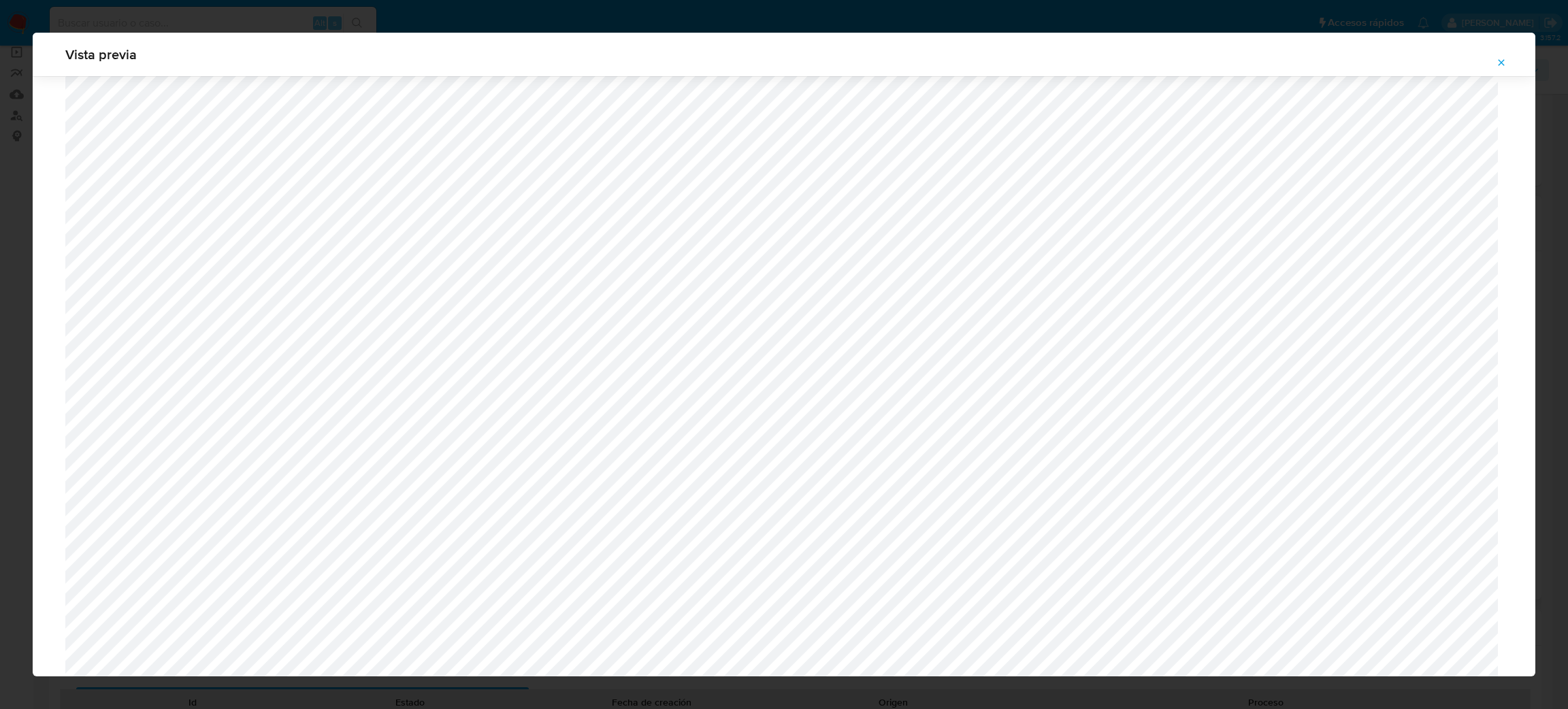
scroll to position [686, 0]
click at [1498, 60] on icon "Attachment preview" at bounding box center [1501, 62] width 11 height 11
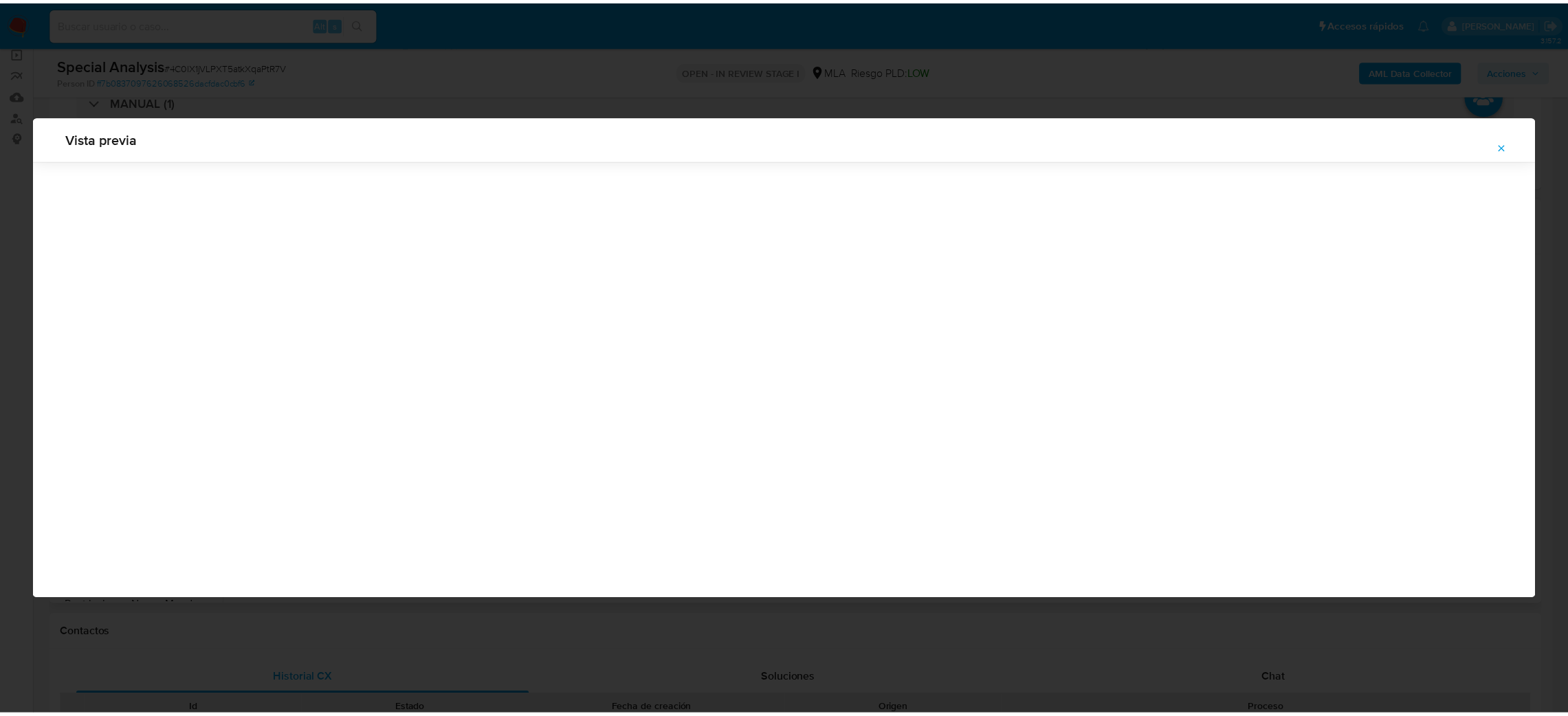
scroll to position [0, 0]
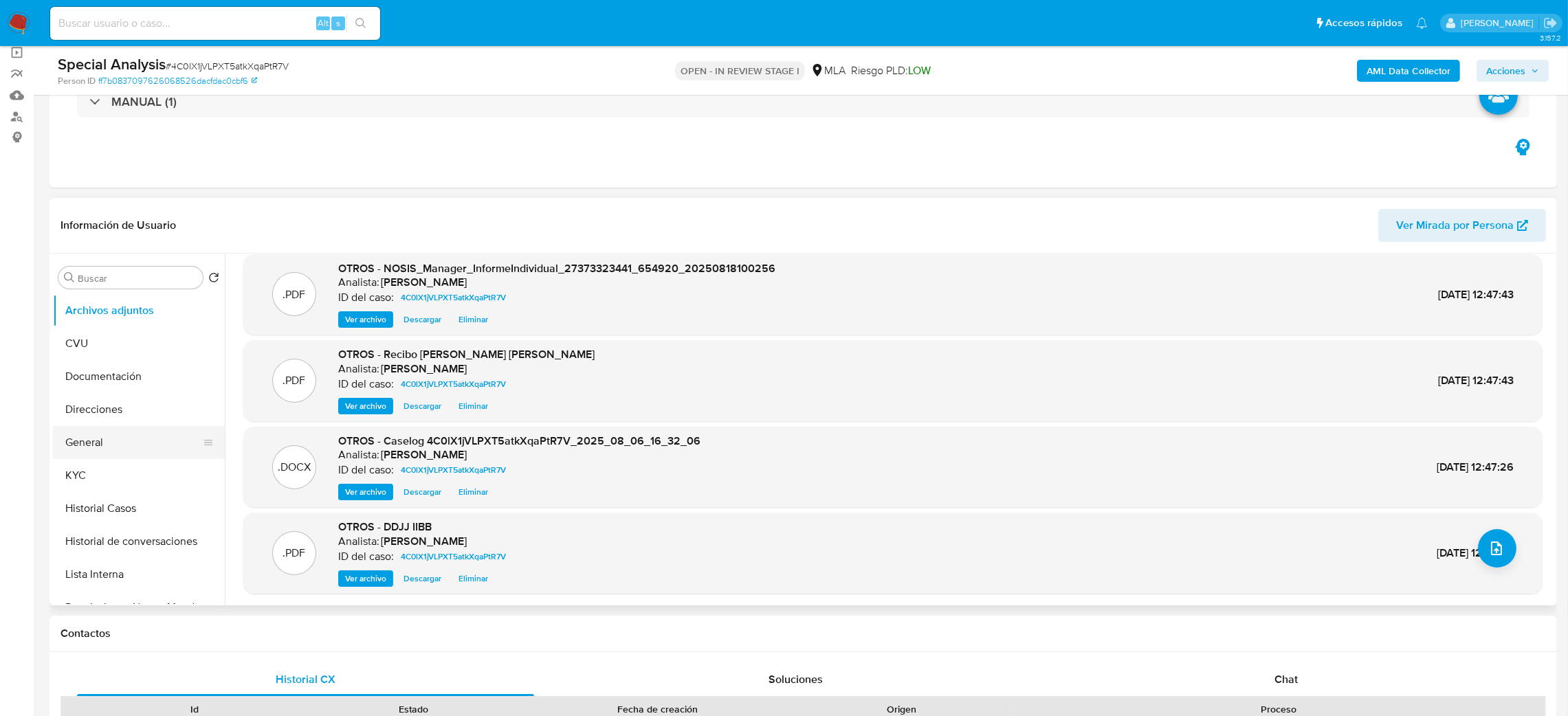
click at [81, 428] on button "General" at bounding box center [134, 442] width 161 height 33
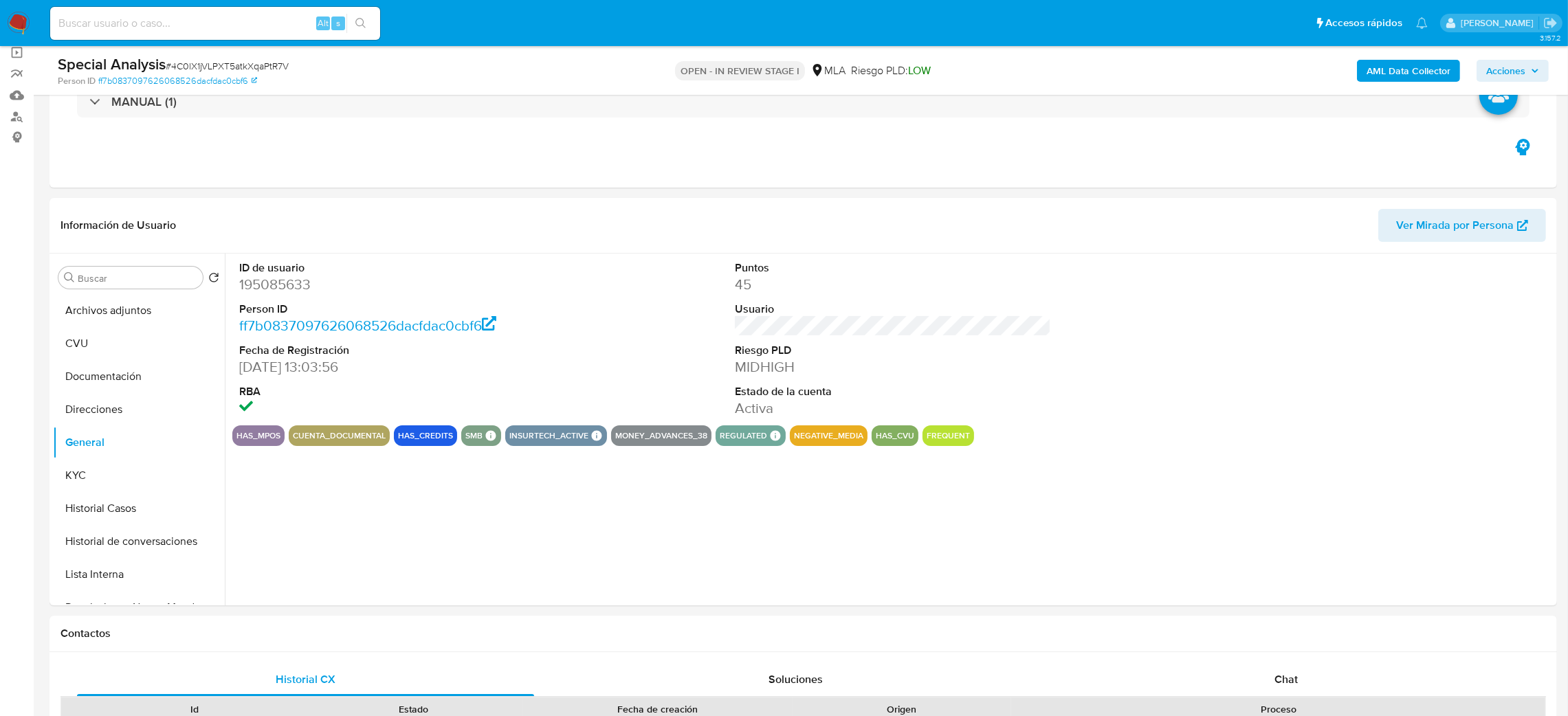
click at [263, 291] on dd "195085633" at bounding box center [397, 284] width 317 height 19
copy dd "195085633"
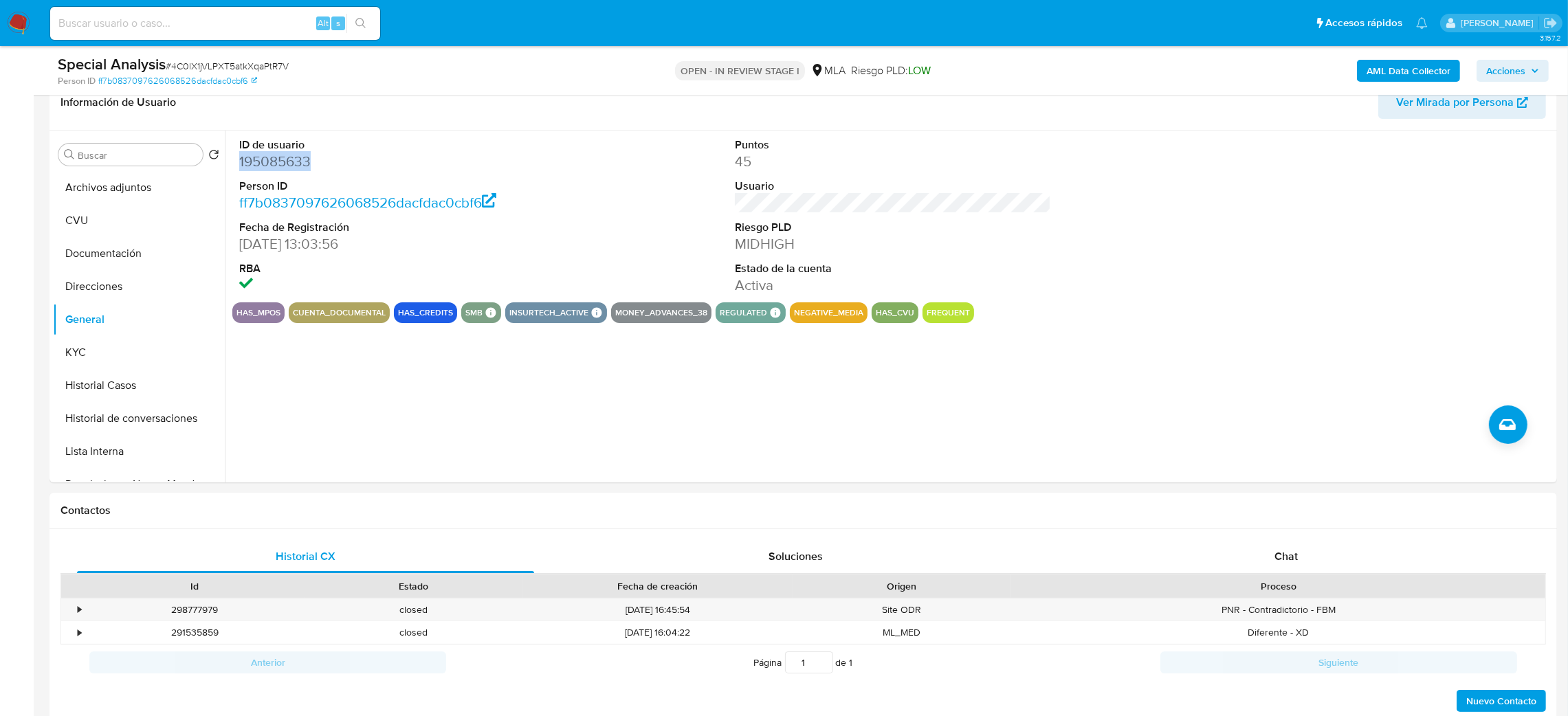
scroll to position [618, 0]
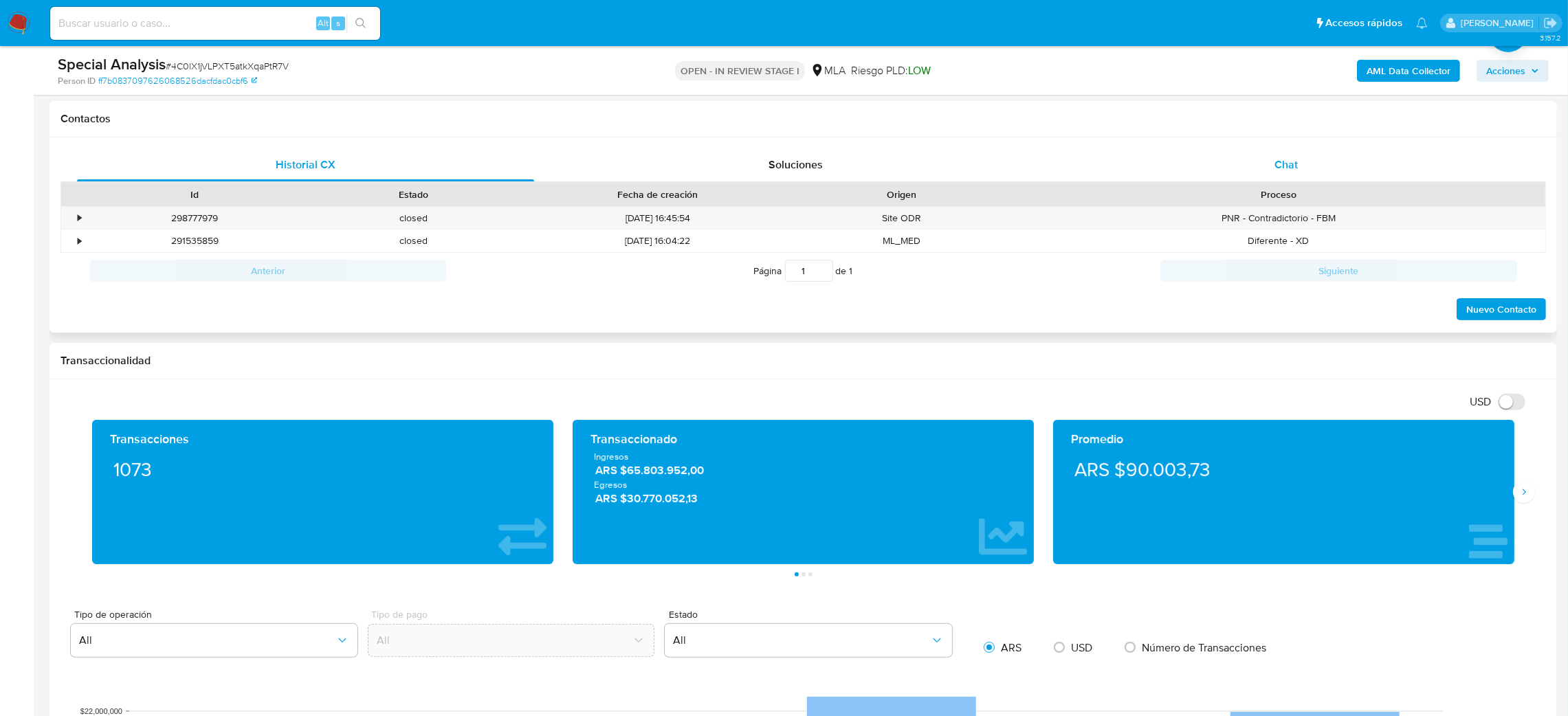
click at [1344, 166] on div "Chat" at bounding box center [1286, 164] width 457 height 33
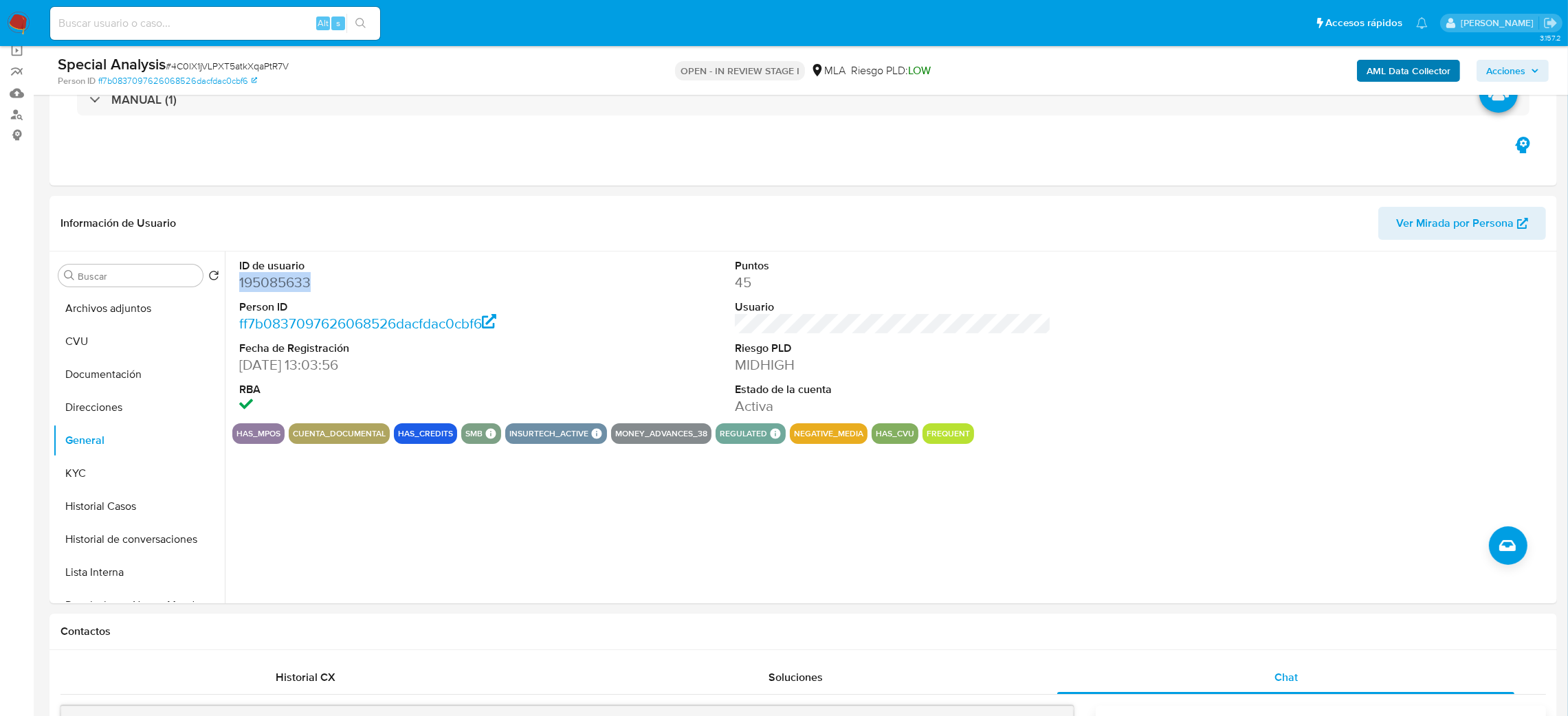
scroll to position [103, 0]
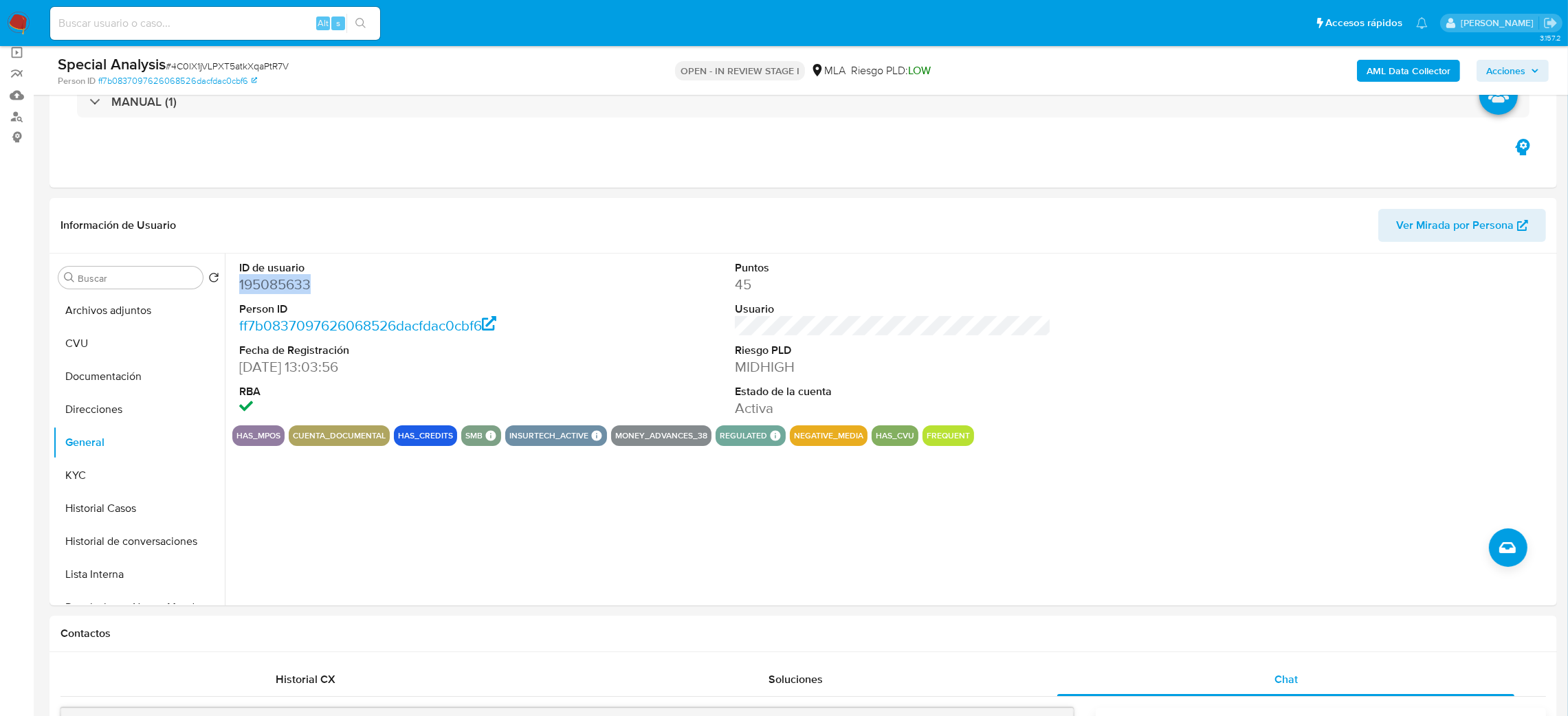
click at [1512, 72] on span "Acciones" at bounding box center [1506, 71] width 39 height 22
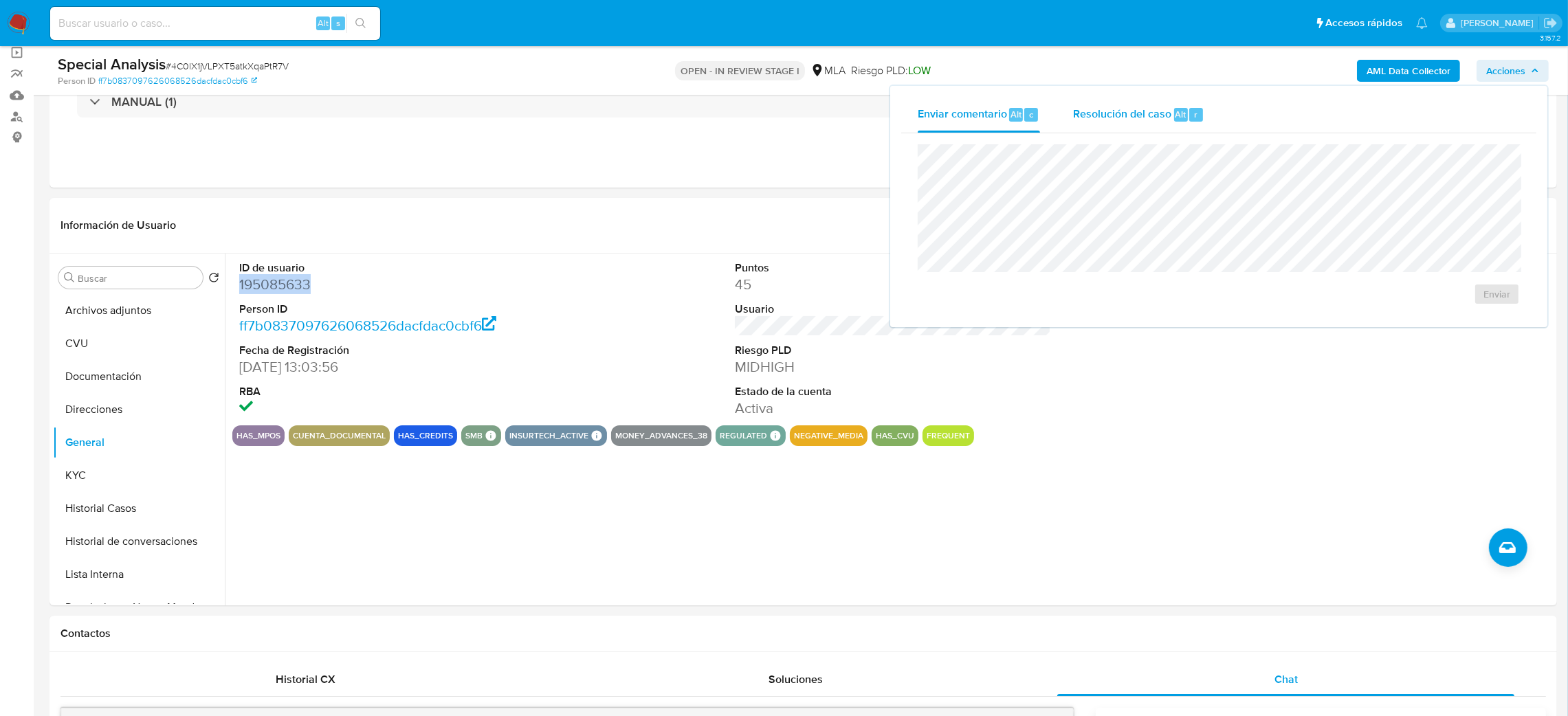
click at [1075, 114] on span "Resolución del caso" at bounding box center [1122, 114] width 98 height 15
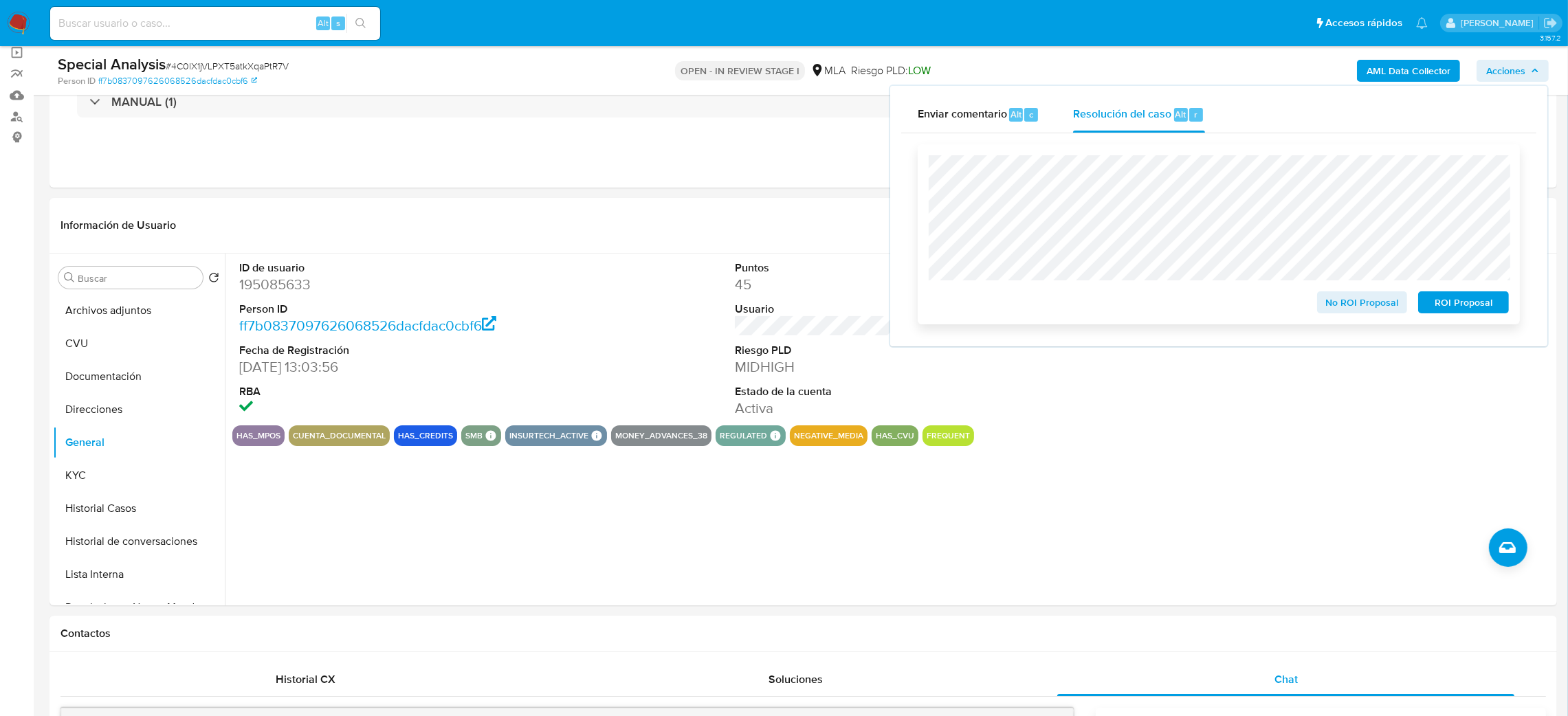
click at [1339, 308] on span "No ROI Proposal" at bounding box center [1363, 302] width 72 height 19
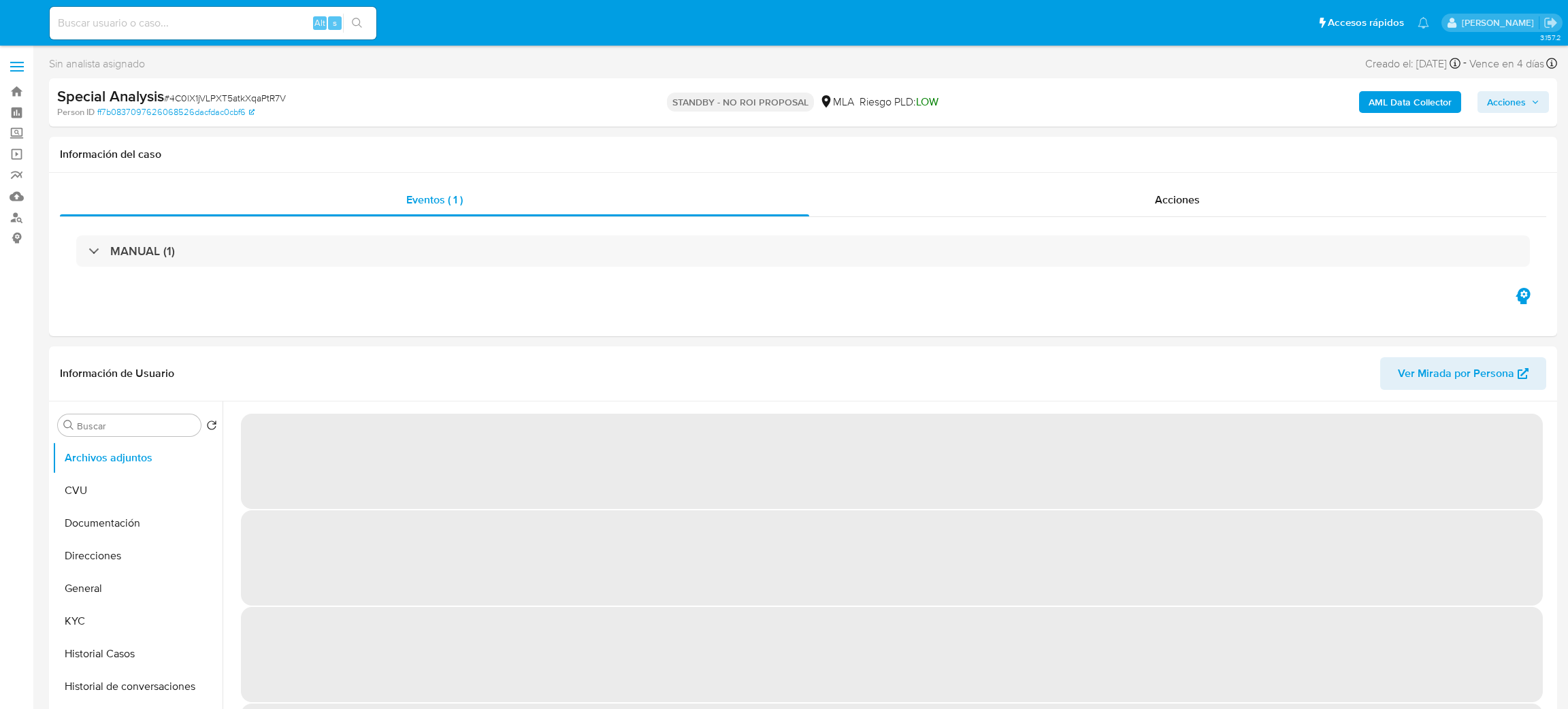
select select "10"
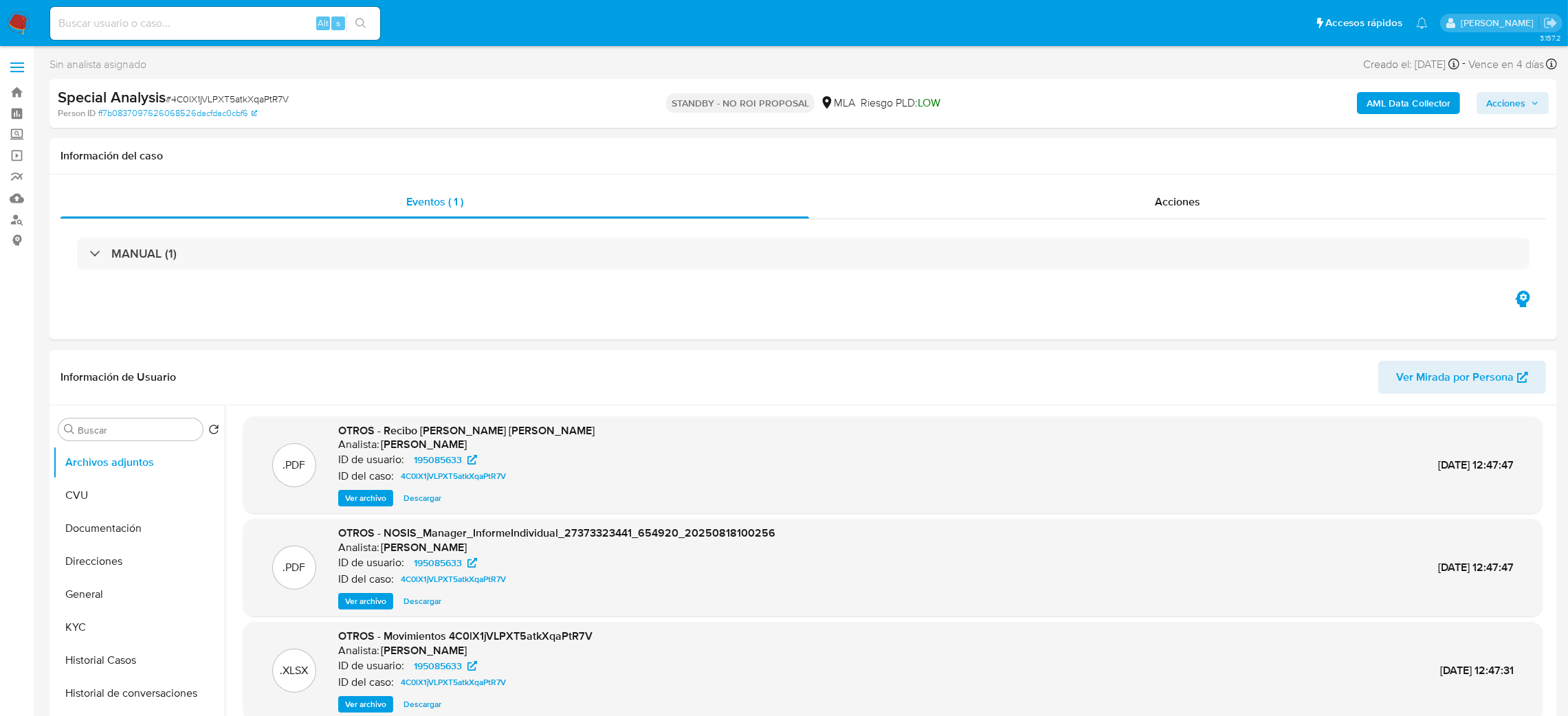
click at [232, 94] on span "# 4C0lX1jVLPXT5atkXqaPtR7V" at bounding box center [228, 99] width 123 height 14
copy span "4C0lX1jVLPXT5atkXqaPtR7V"
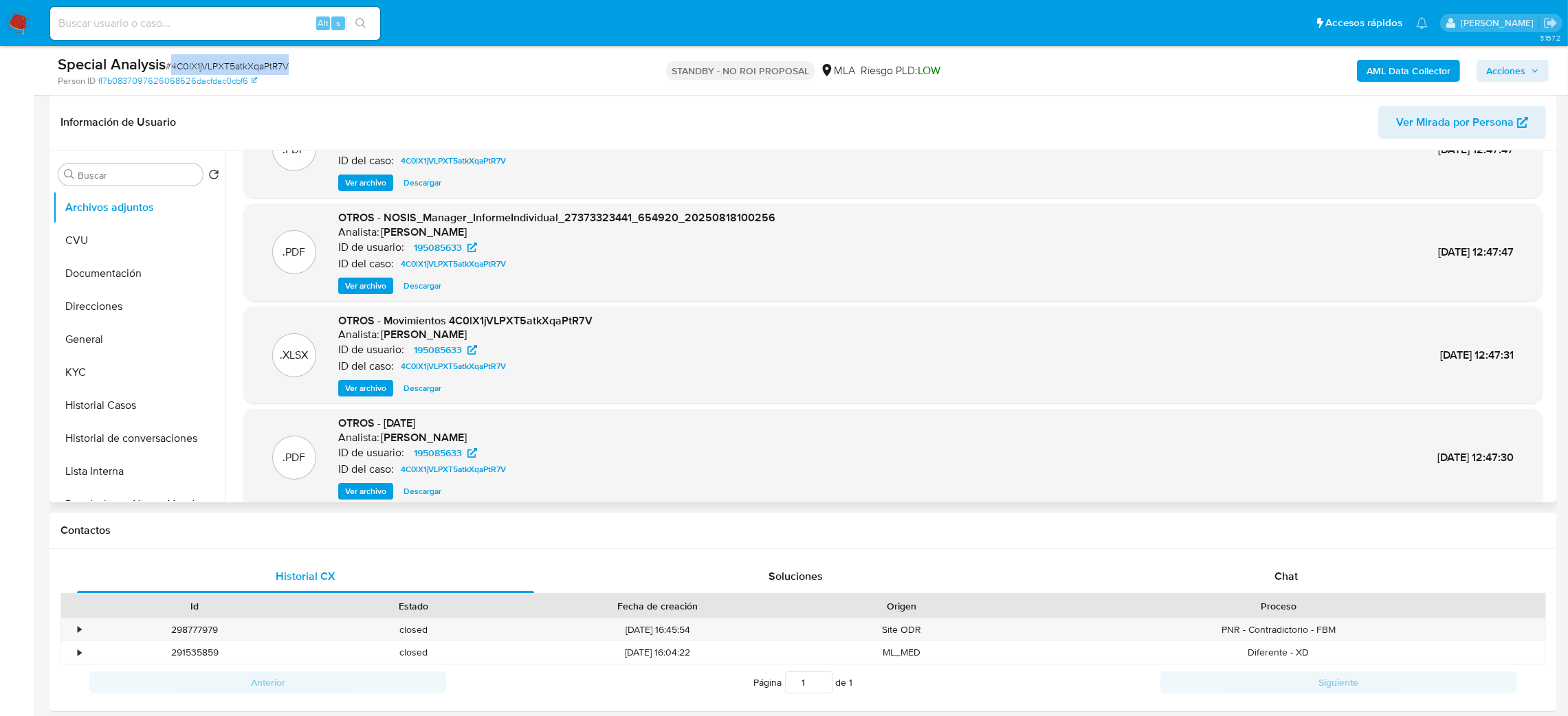
scroll to position [115, 0]
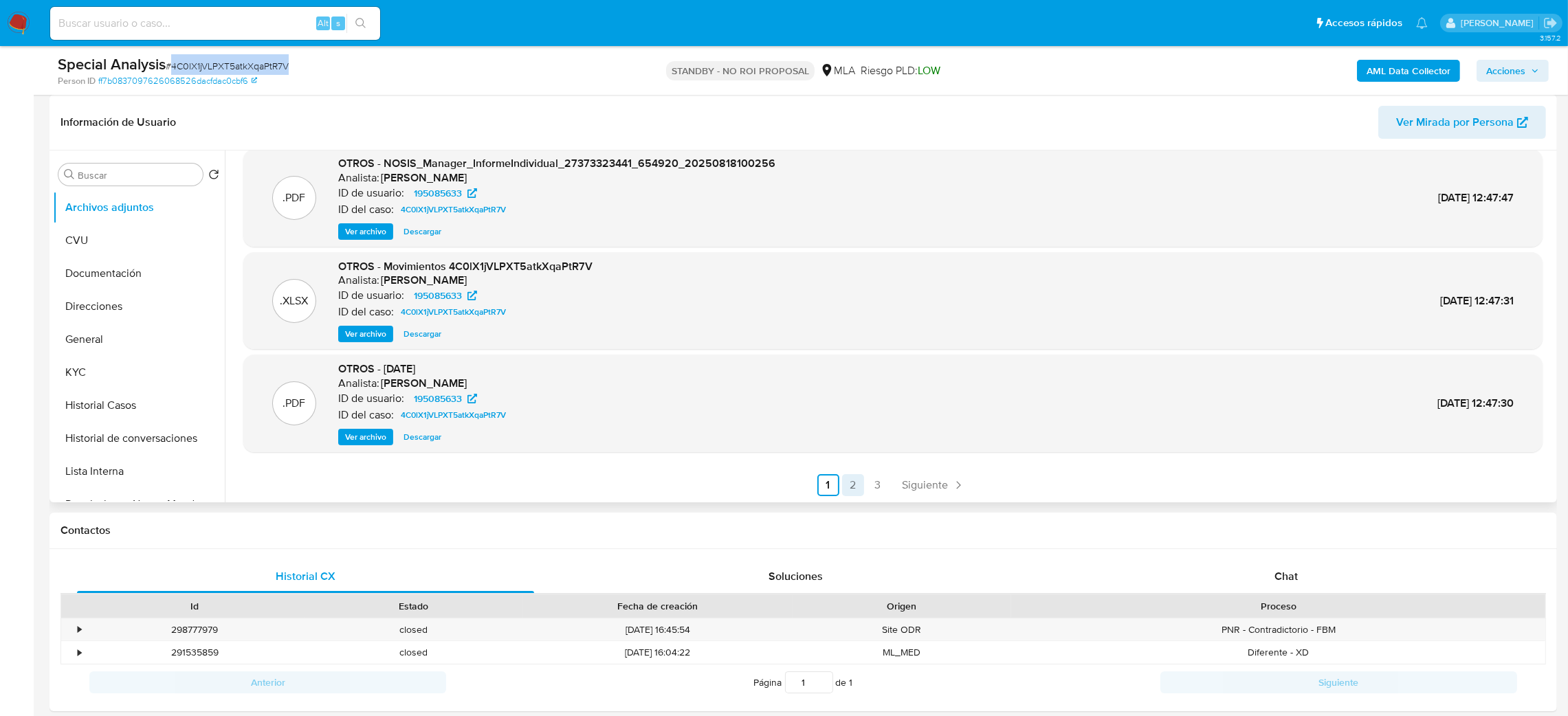
click at [853, 487] on link "2" at bounding box center [853, 485] width 22 height 22
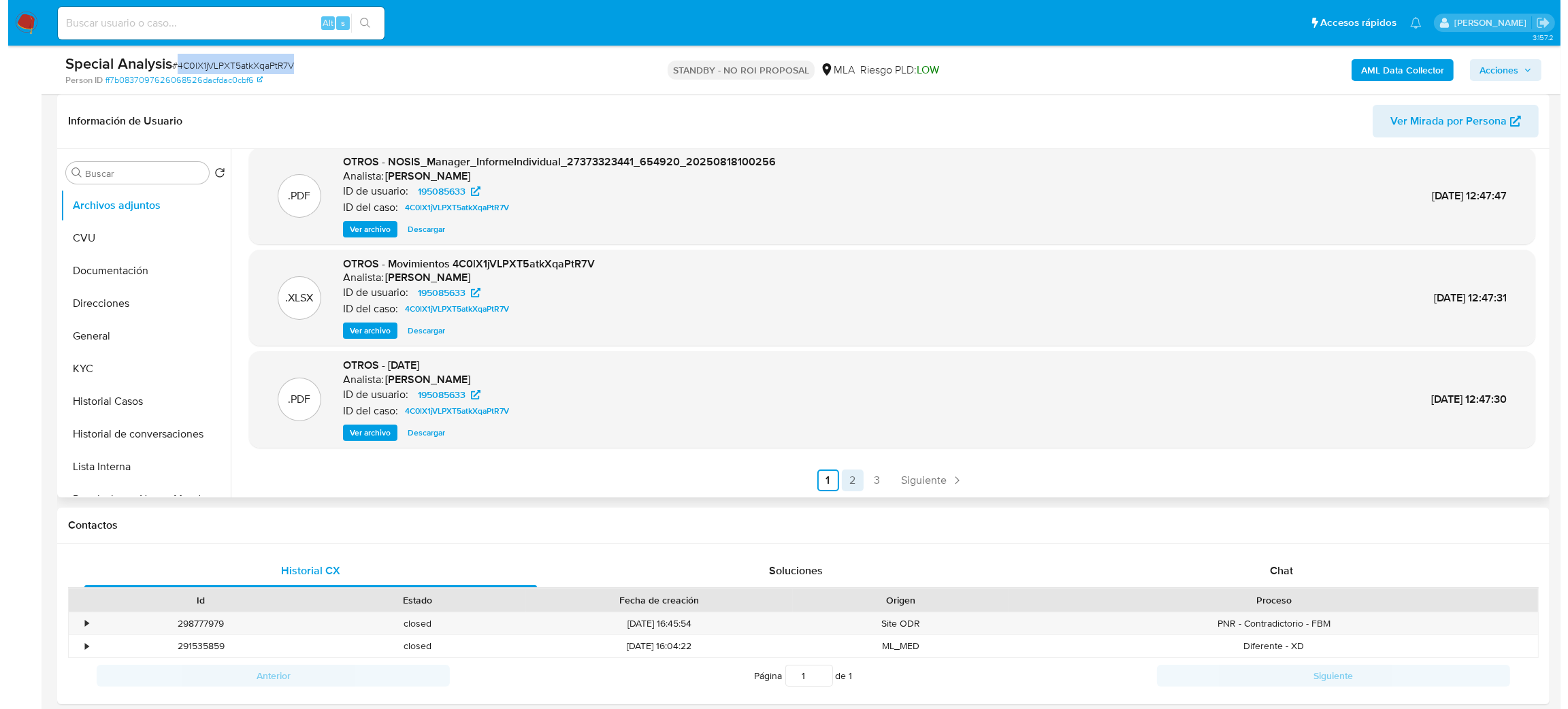
scroll to position [0, 0]
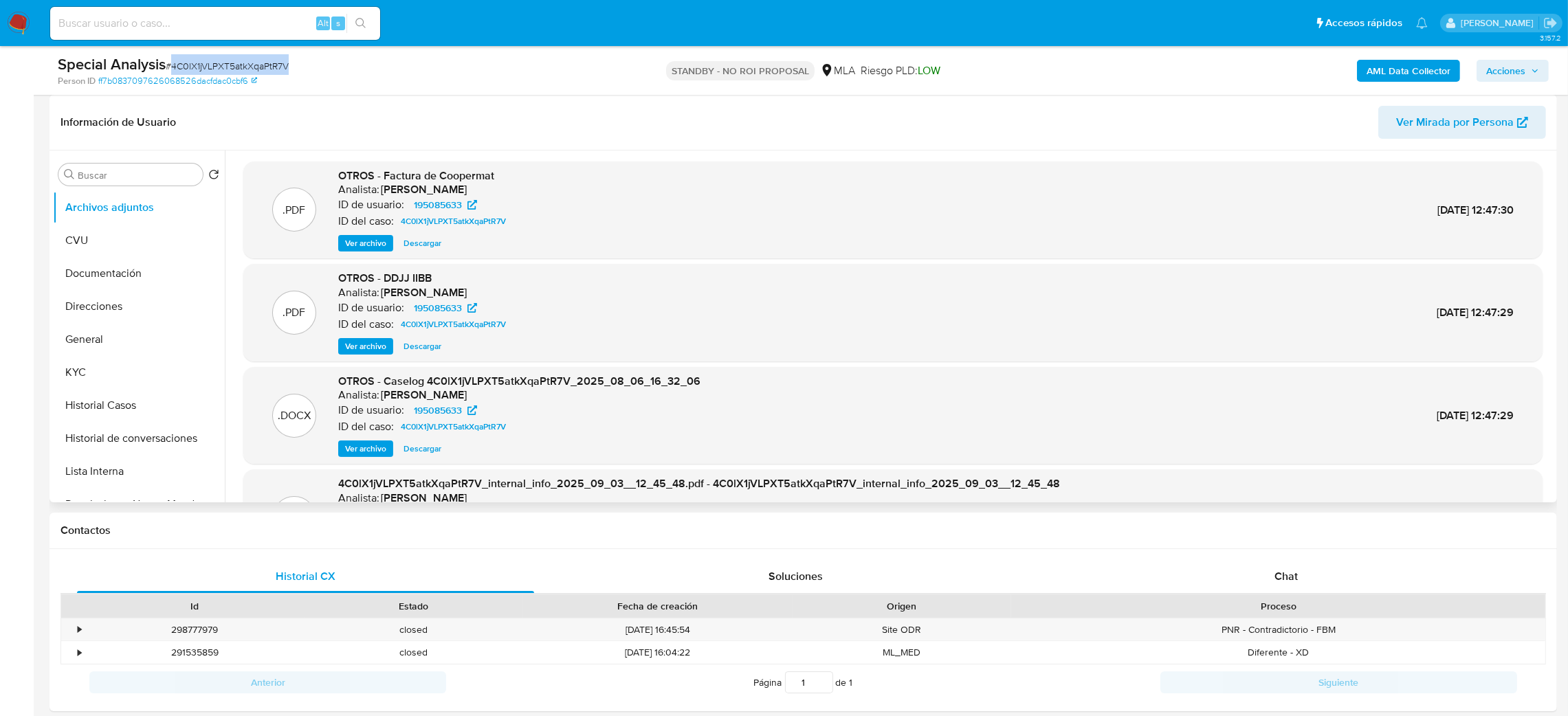
click at [368, 443] on span "Ver archivo" at bounding box center [365, 448] width 41 height 14
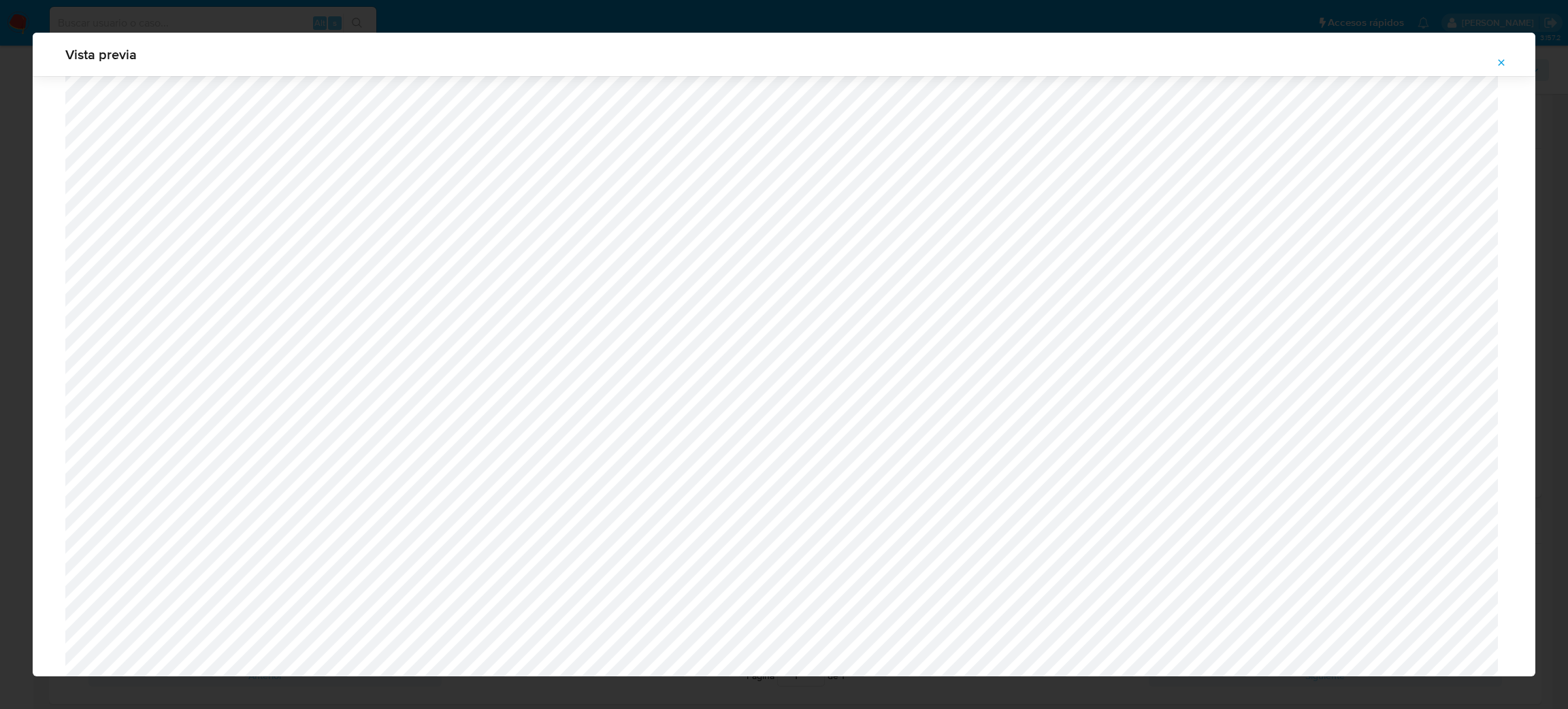
scroll to position [483, 0]
click at [1504, 69] on span "Attachment preview" at bounding box center [1501, 63] width 11 height 19
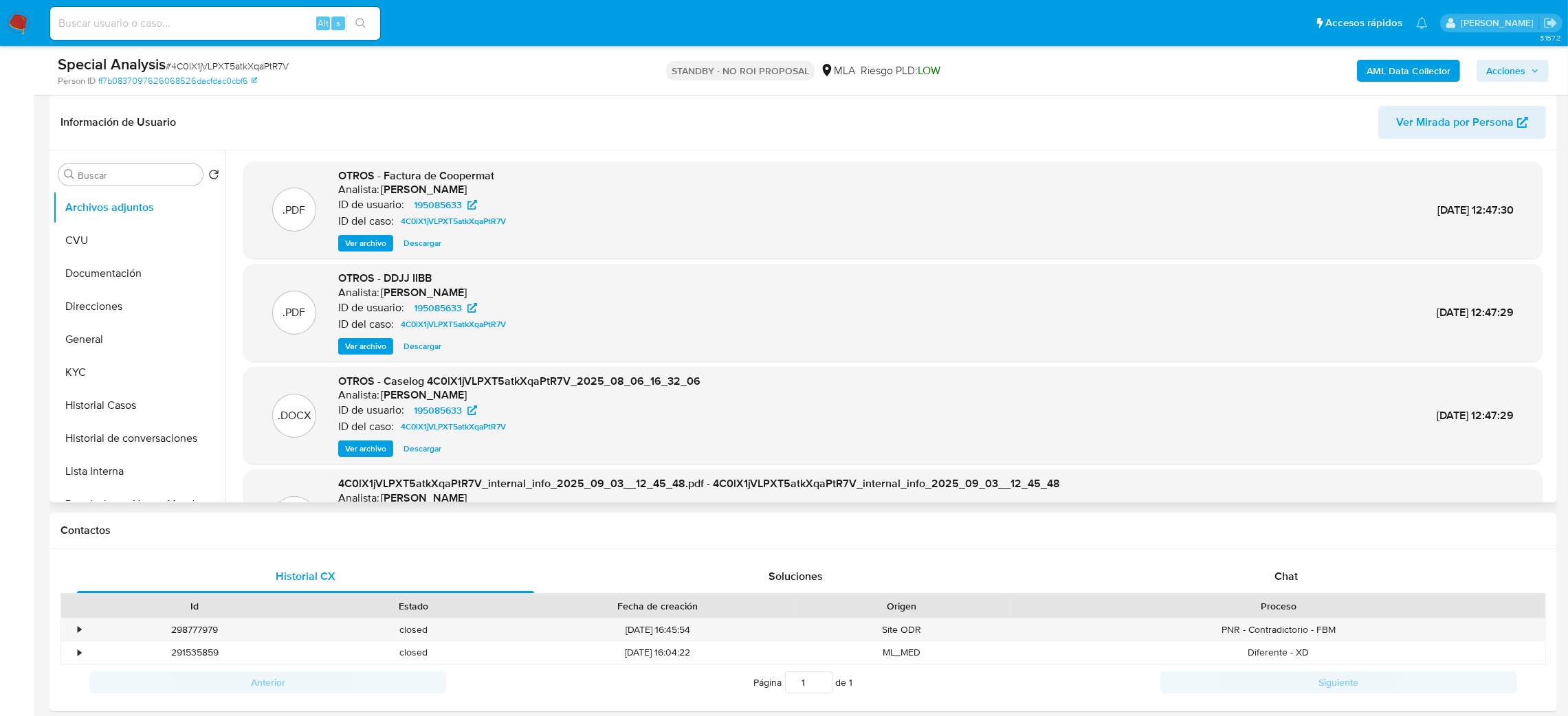
scroll to position [0, 0]
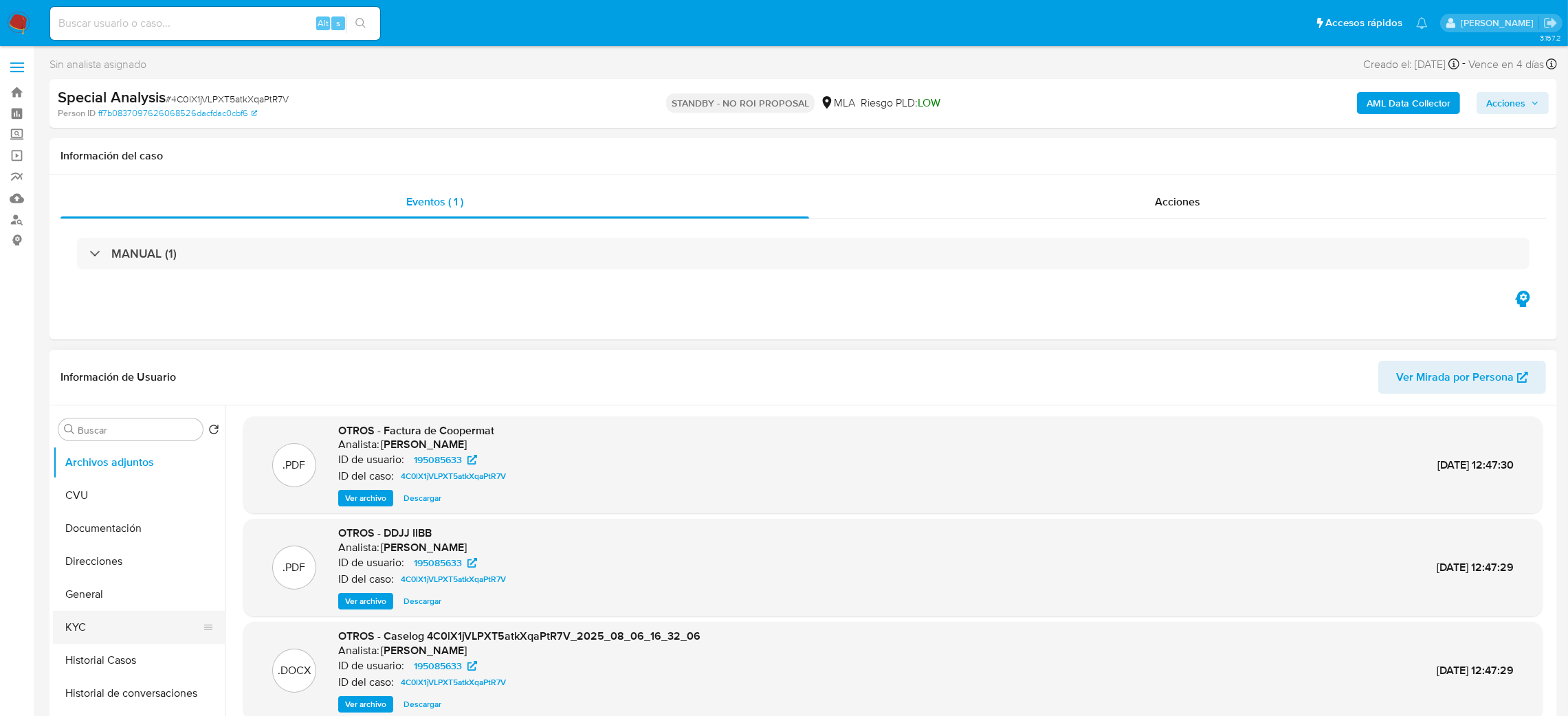
click at [75, 628] on button "KYC" at bounding box center [134, 627] width 161 height 33
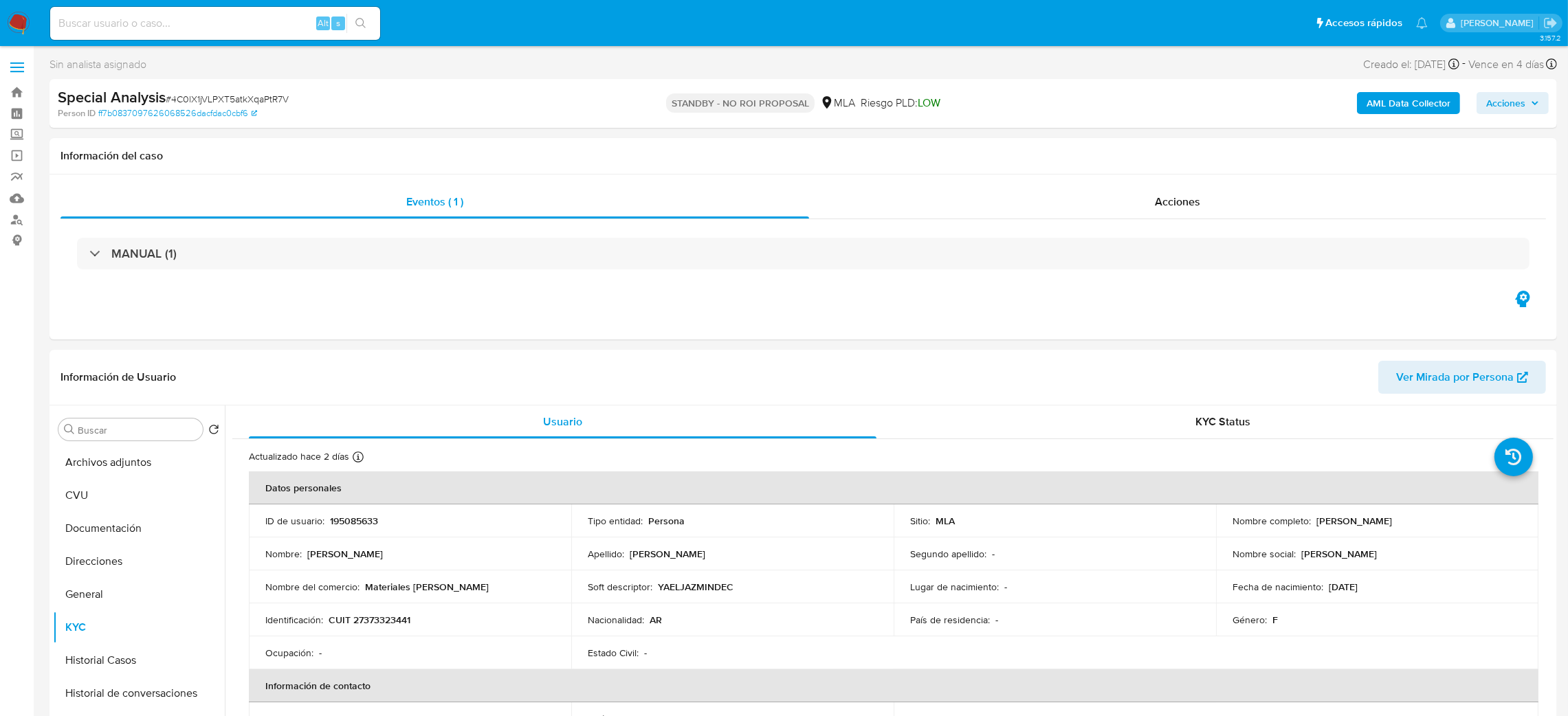
click at [27, 10] on nav "Pausado Ver notificaciones Alt s Accesos rápidos Presiona las siguientes teclas…" at bounding box center [784, 23] width 1568 height 46
click at [239, 19] on input at bounding box center [216, 23] width 330 height 18
paste input "eE6mAWb8lwyUdafQg34YygtT"
type input "eE6mAWb8lwyUdafQg34YygtT"
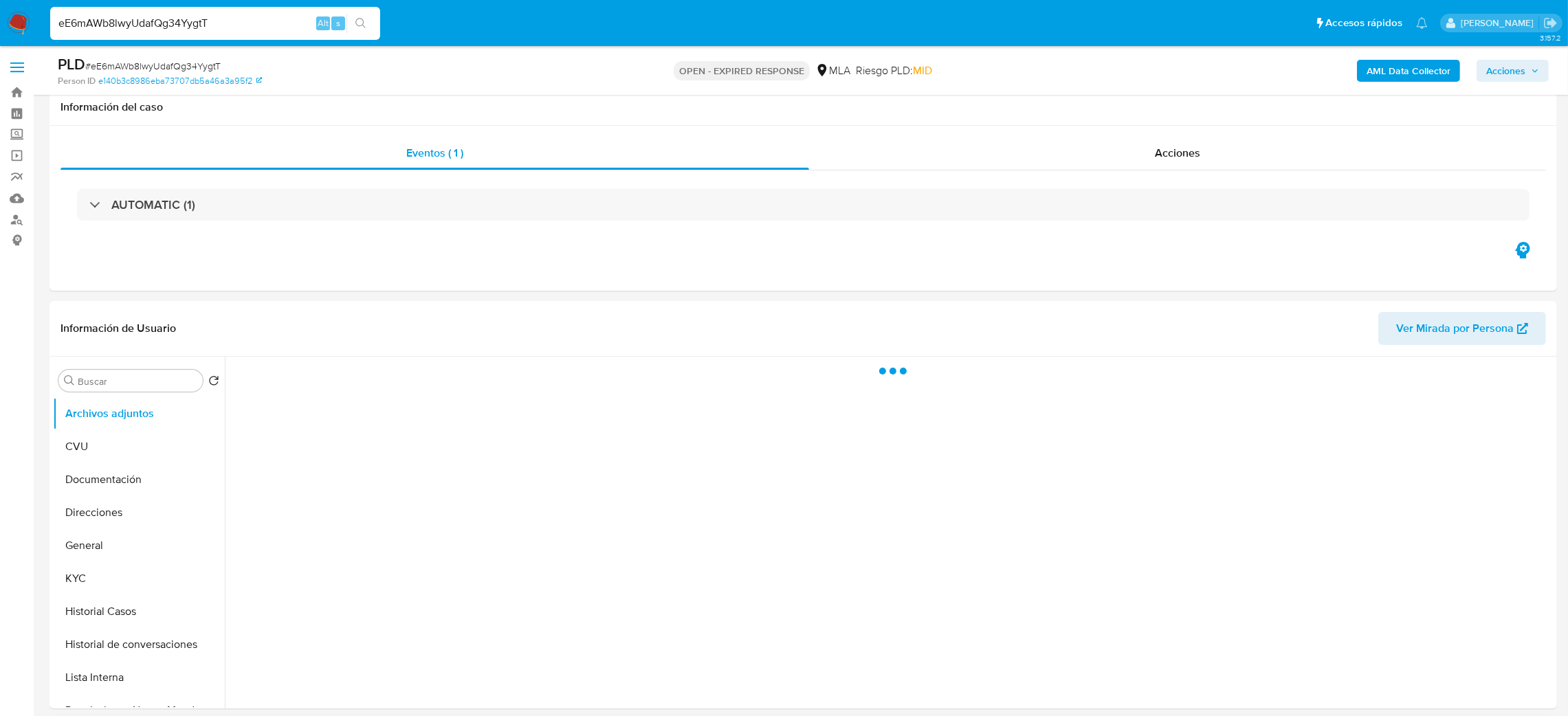
scroll to position [309, 0]
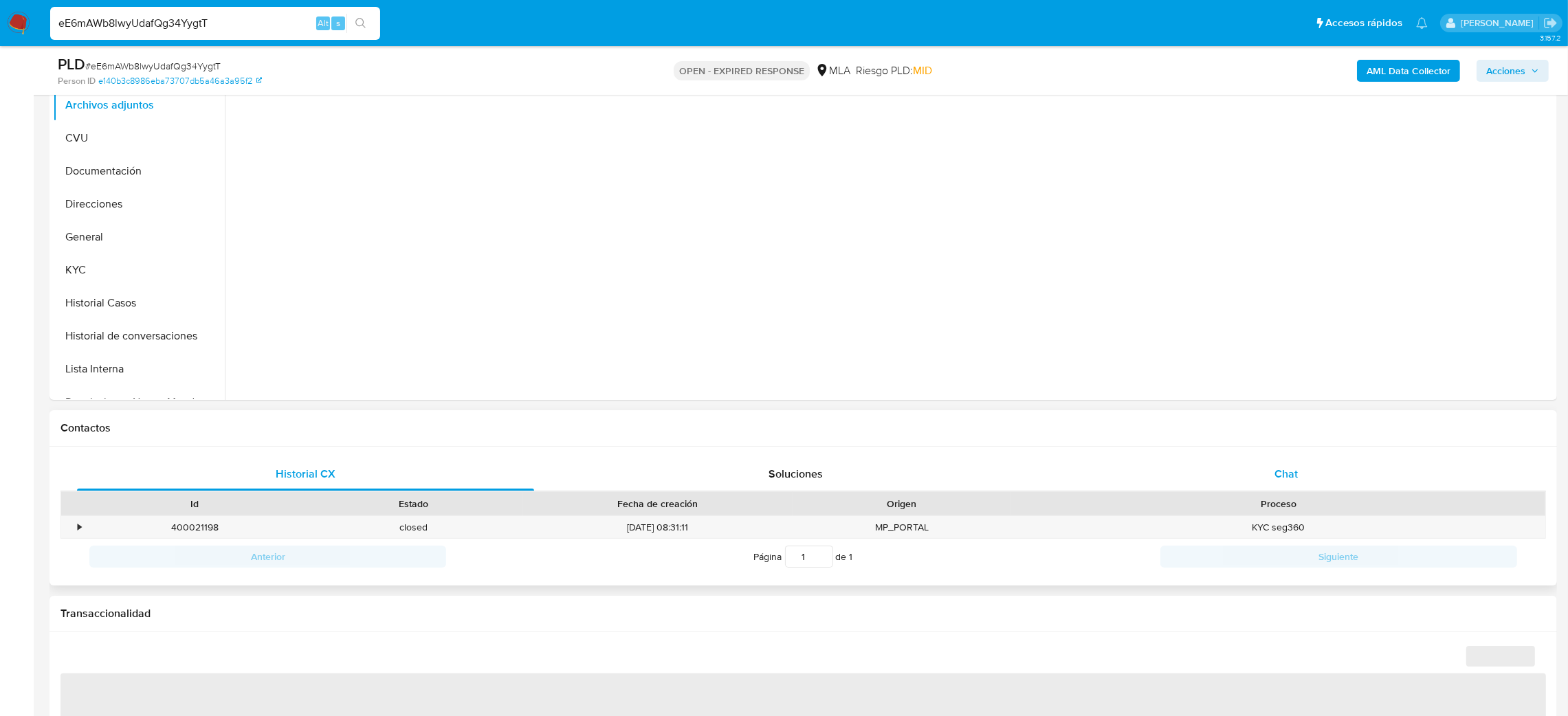
click at [1292, 488] on div "Chat" at bounding box center [1286, 474] width 457 height 33
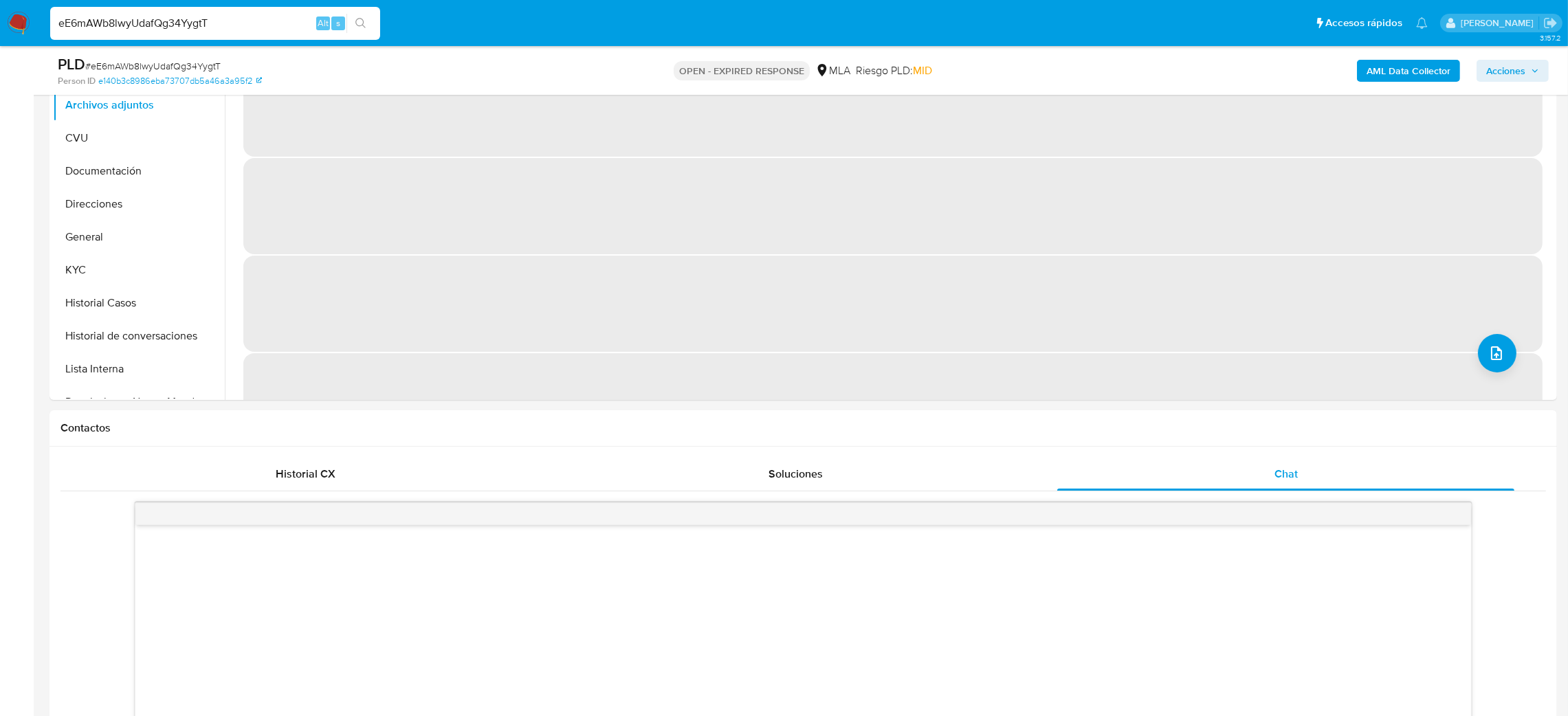
select select "10"
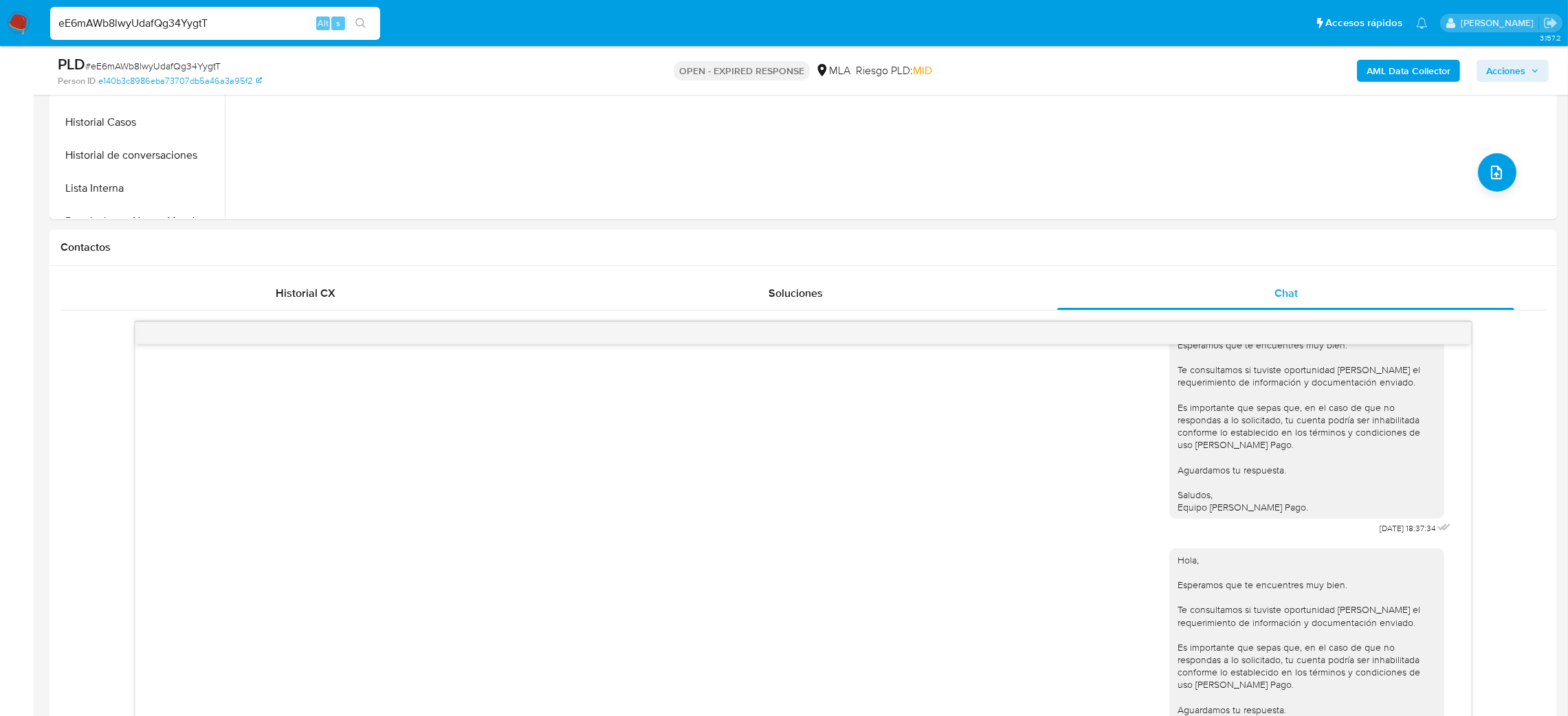
scroll to position [206, 0]
